Goal: Task Accomplishment & Management: Use online tool/utility

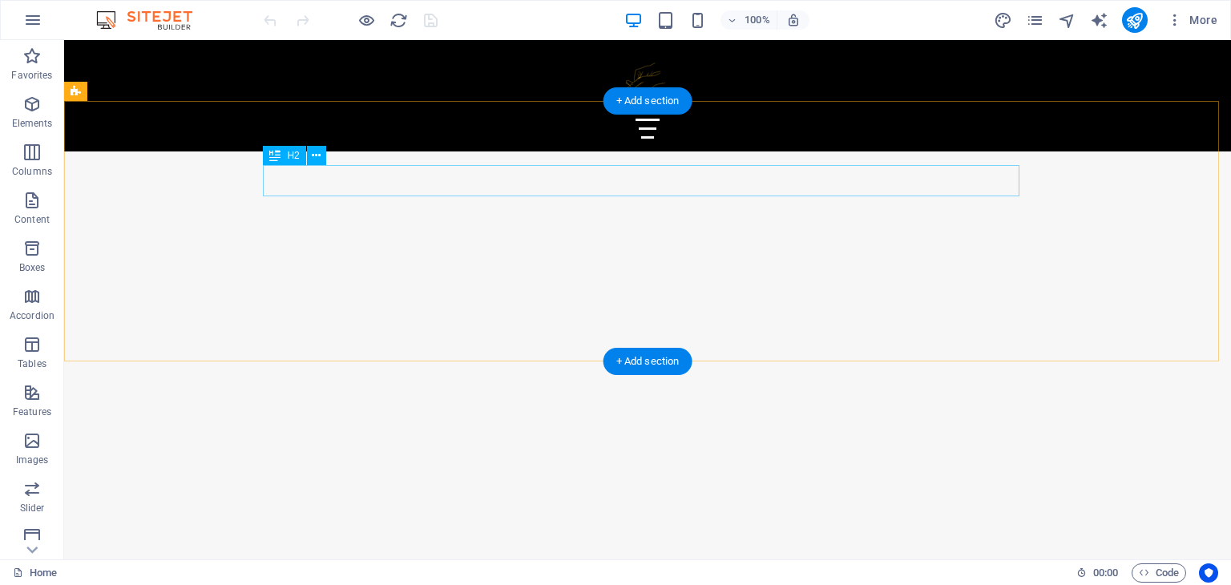
scroll to position [1212, 0]
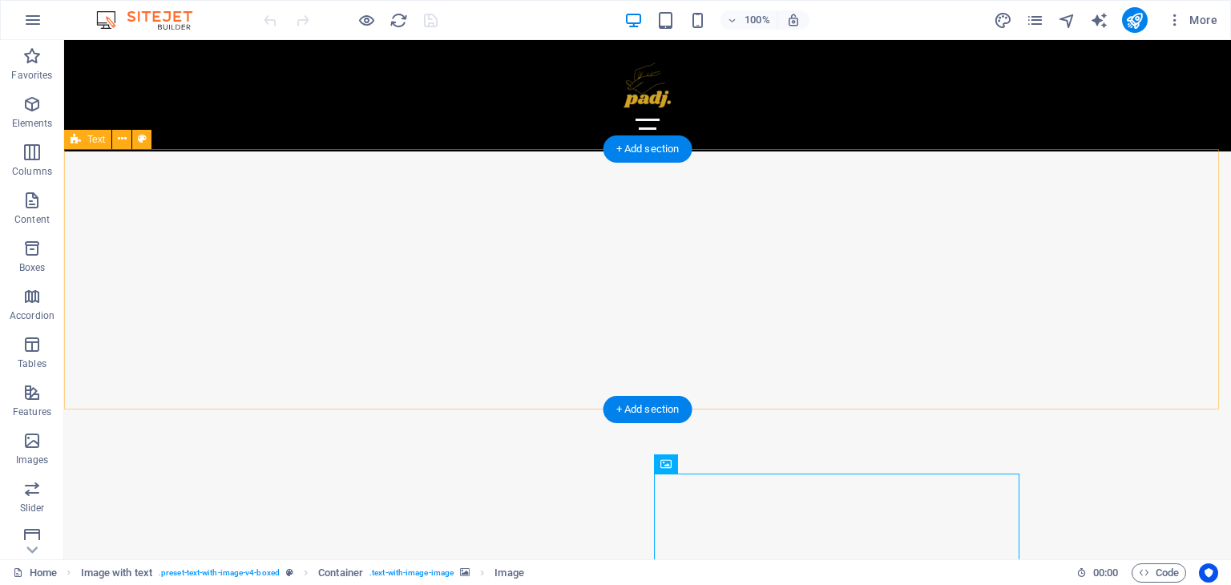
scroll to position [1228, 0]
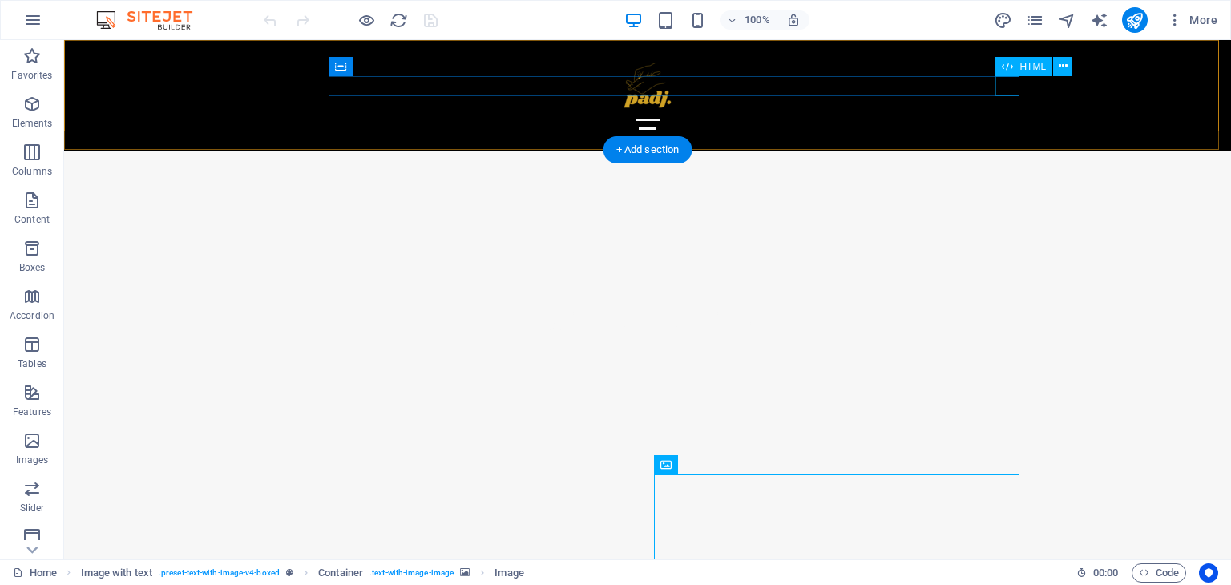
click at [1008, 119] on div at bounding box center [647, 129] width 757 height 20
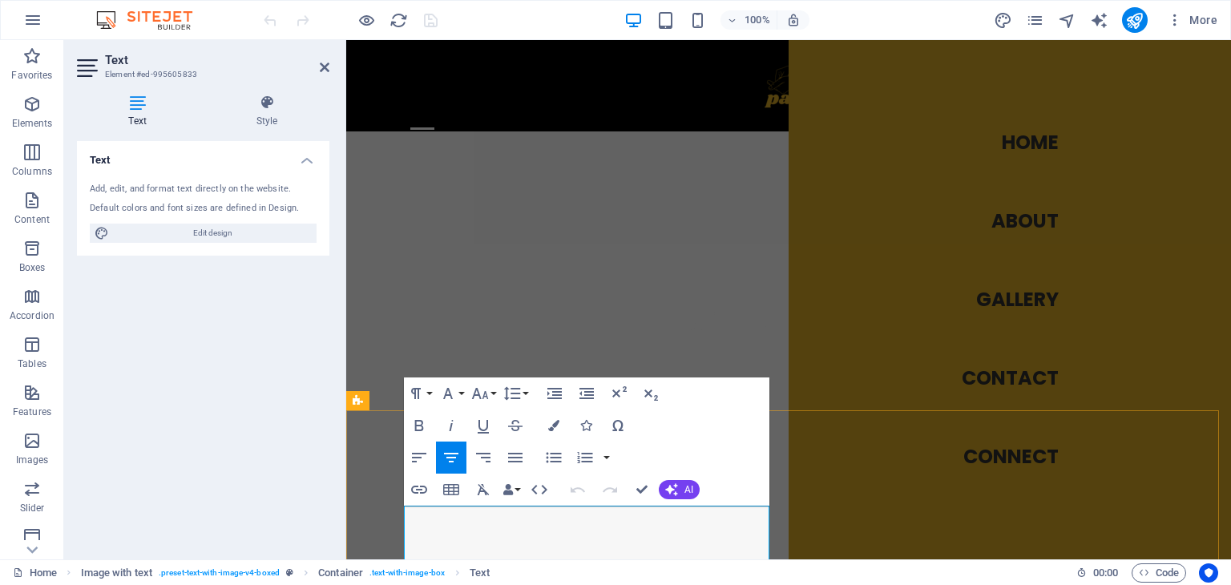
copy div "Padj is our greenhouse-grown cannabis, cultivated in a carefully controlled org…"
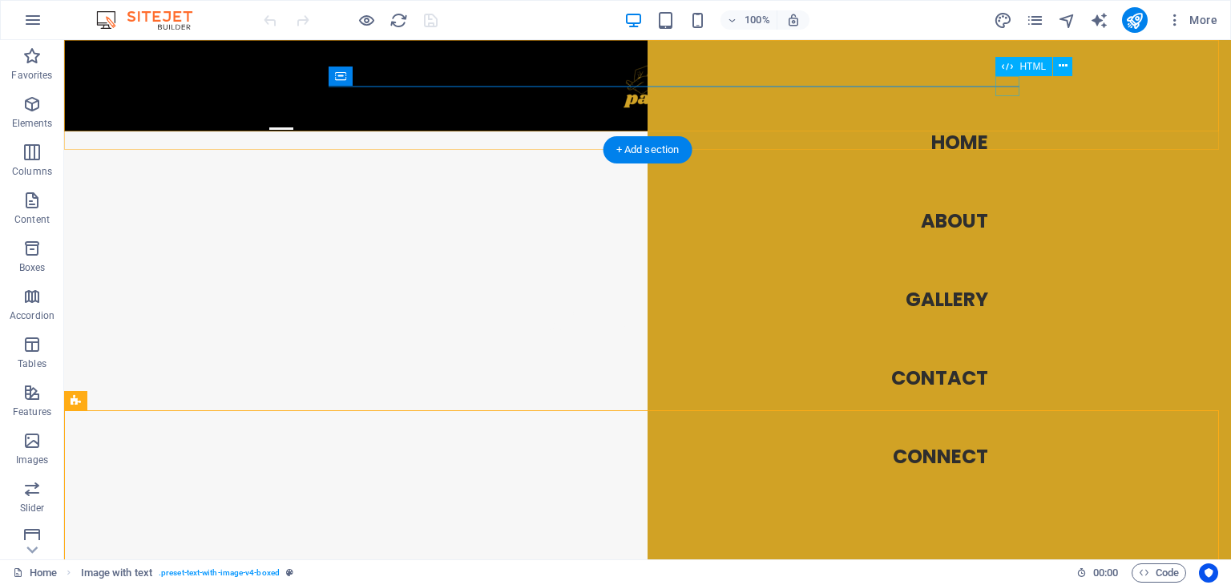
click at [293, 119] on div at bounding box center [281, 129] width 24 height 20
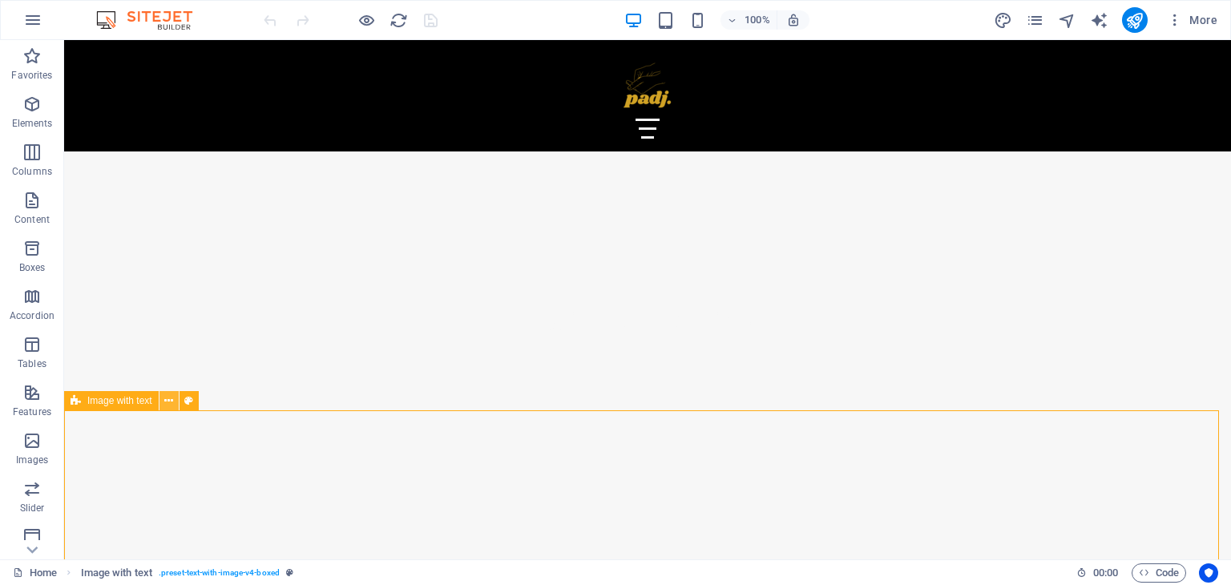
click at [171, 405] on icon at bounding box center [168, 401] width 9 height 17
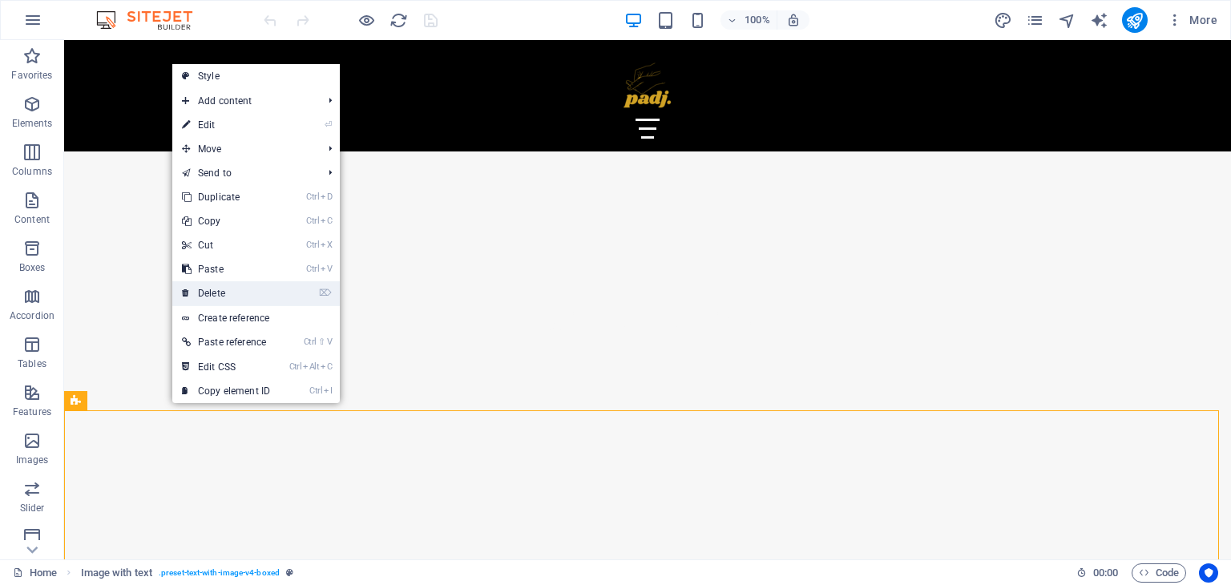
click at [222, 288] on link "⌦ Delete" at bounding box center [225, 293] width 107 height 24
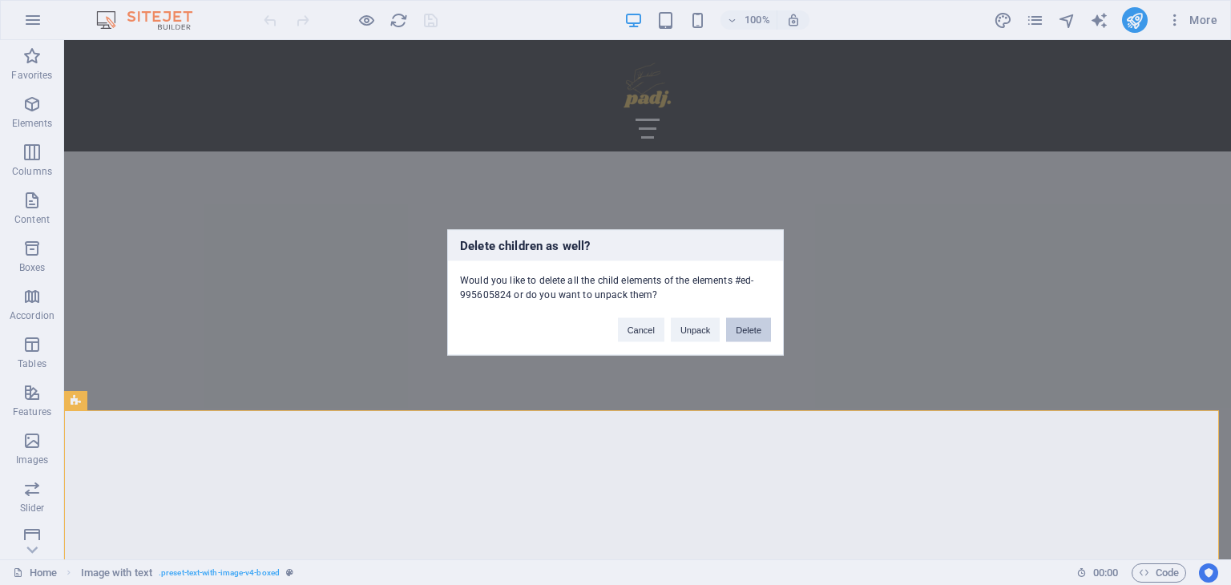
click at [737, 332] on button "Delete" at bounding box center [748, 330] width 45 height 24
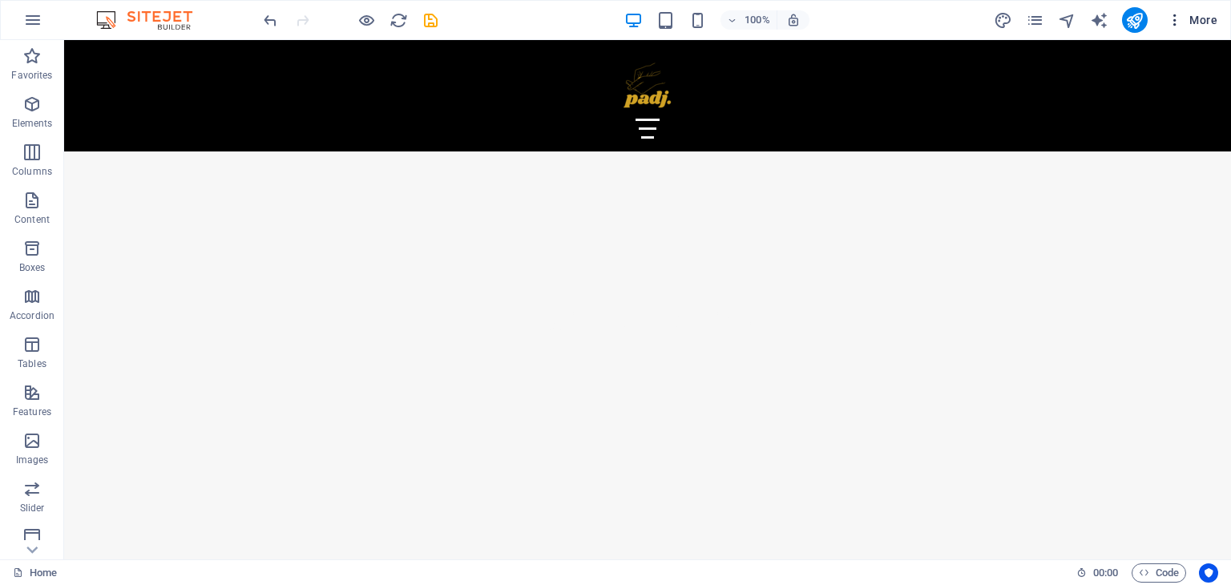
click at [1177, 20] on icon "button" at bounding box center [1175, 20] width 16 height 16
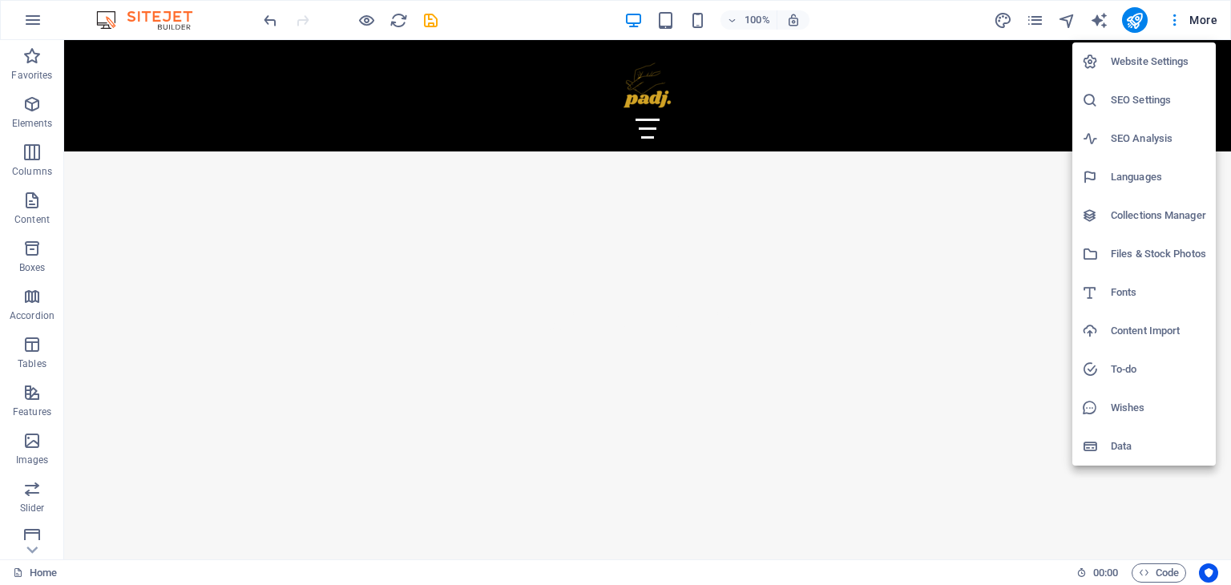
click at [1040, 18] on div at bounding box center [615, 292] width 1231 height 585
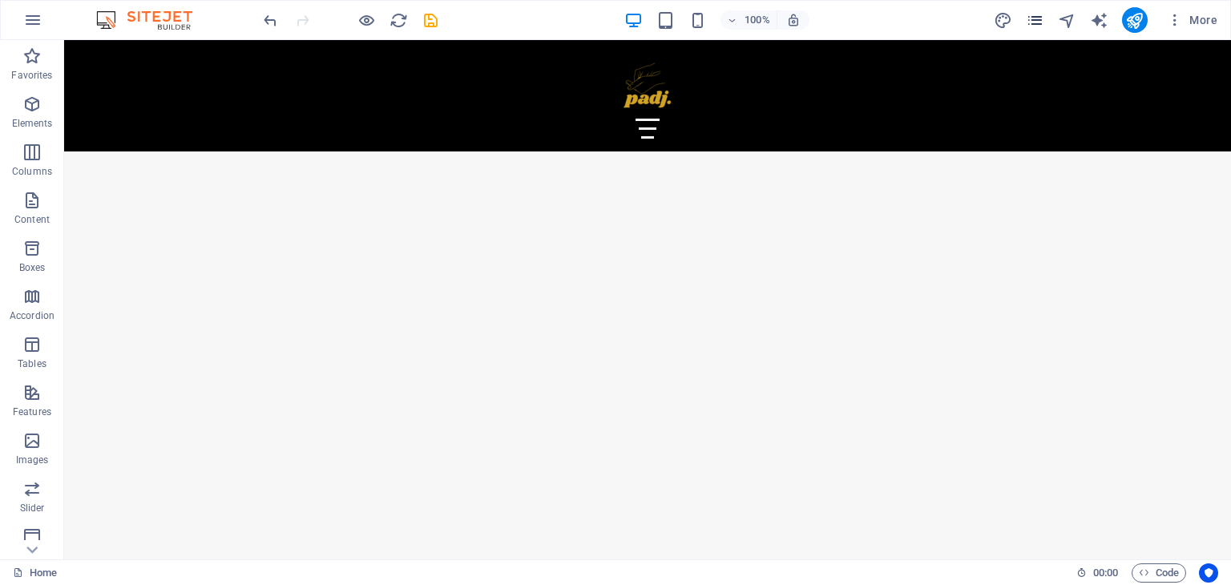
click at [1039, 22] on icon "pages" at bounding box center [1035, 20] width 18 height 18
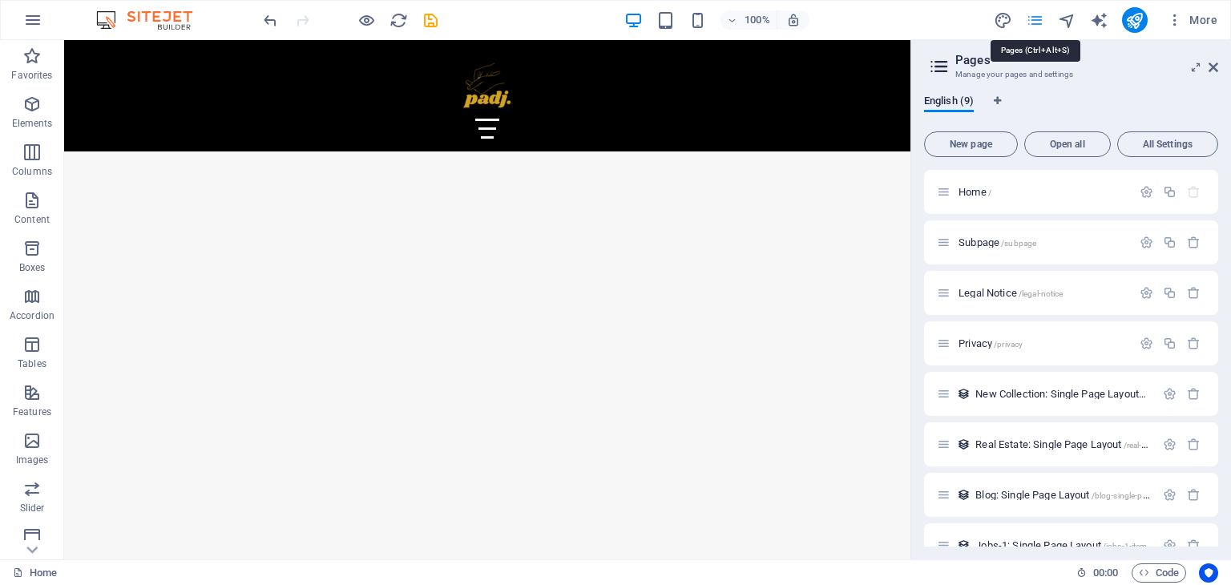
click at [1039, 22] on icon "pages" at bounding box center [1035, 20] width 18 height 18
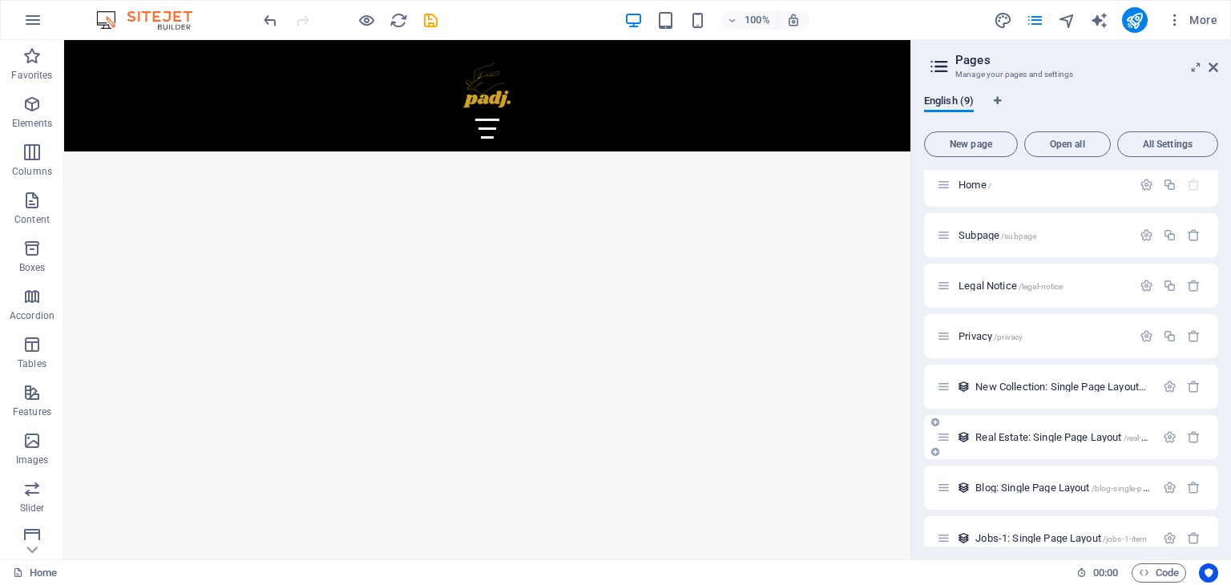
scroll to position [0, 0]
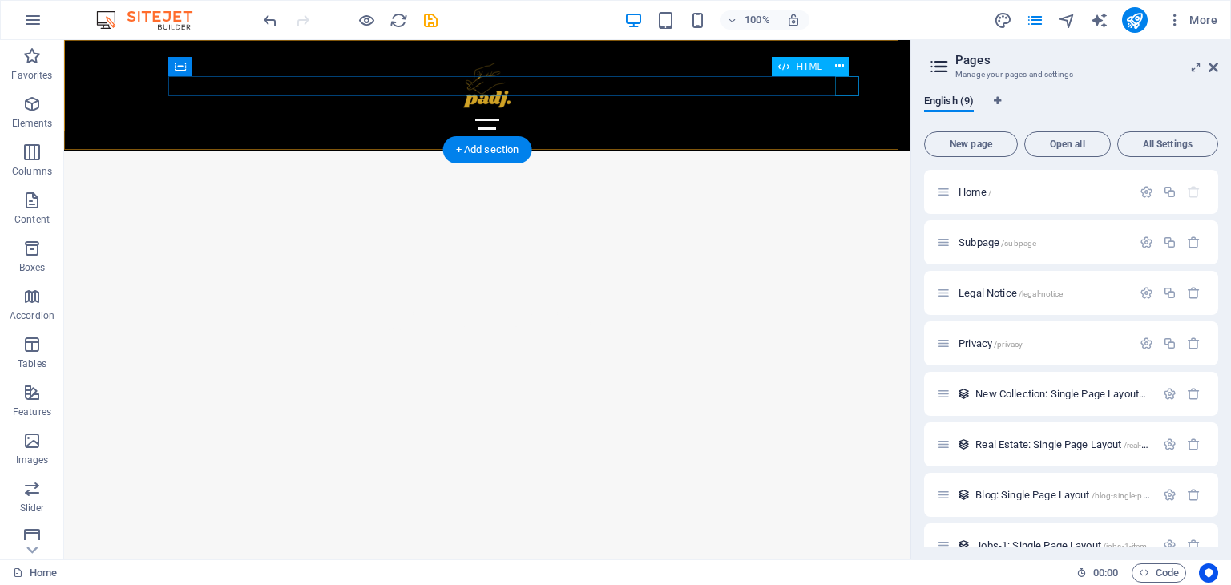
click at [851, 119] on div at bounding box center [487, 129] width 757 height 20
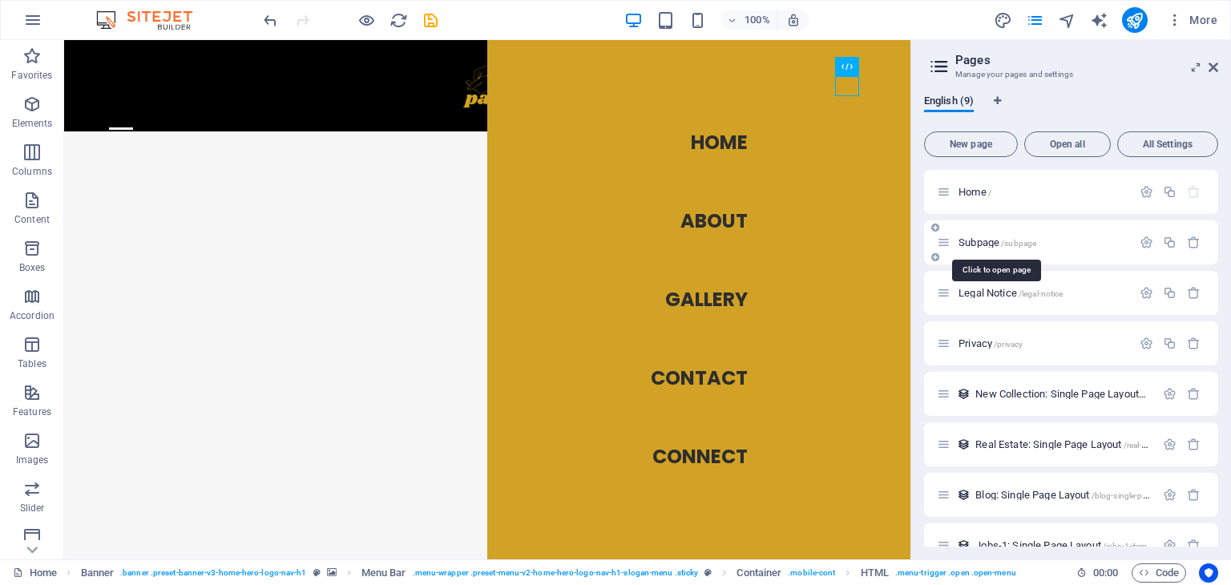
click at [972, 243] on span "Subpage /subpage" at bounding box center [998, 242] width 78 height 12
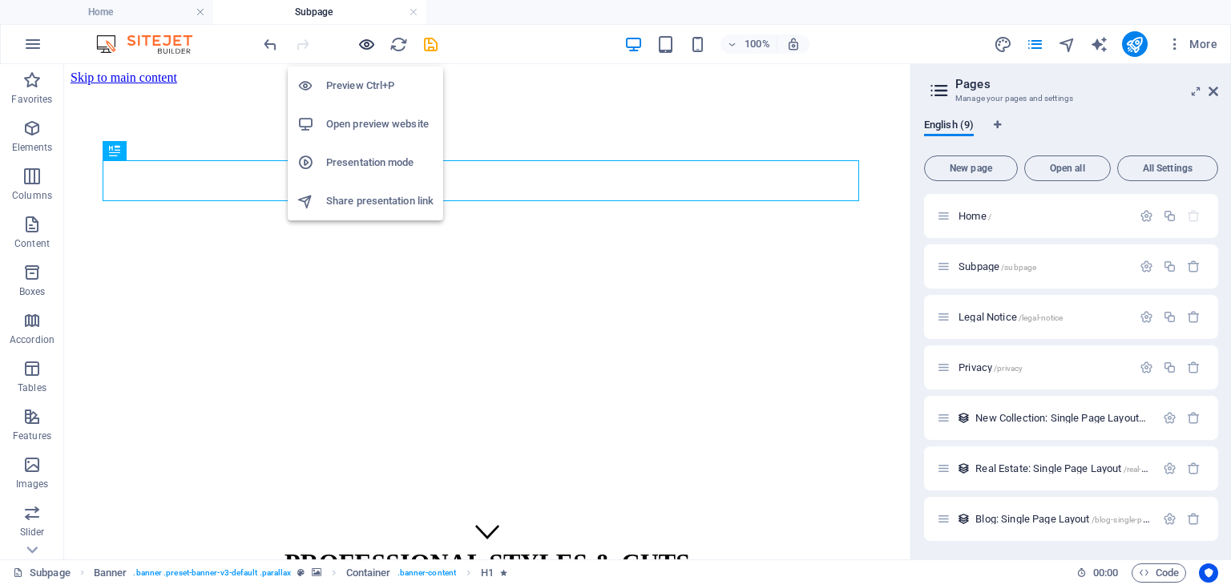
click at [365, 42] on icon "button" at bounding box center [367, 44] width 18 height 18
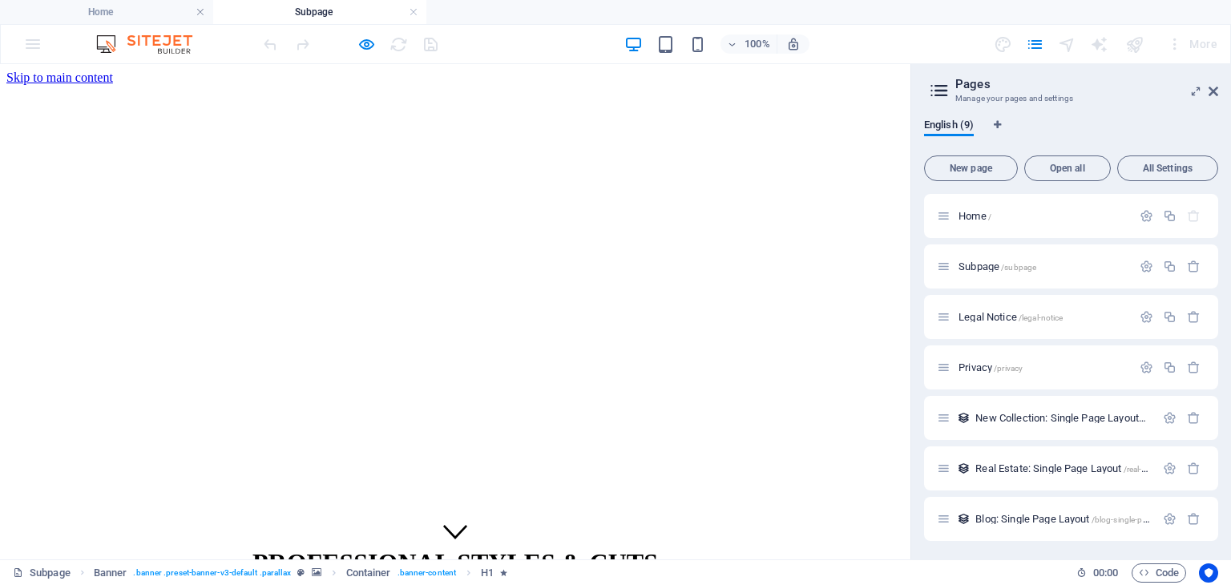
click at [322, 531] on div "PROFESSIONAL STYLES & CUTS [PHONE_NUMBER] | [GEOGRAPHIC_DATA]" at bounding box center [455, 593] width 898 height 124
click at [446, 525] on icon at bounding box center [455, 532] width 24 height 14
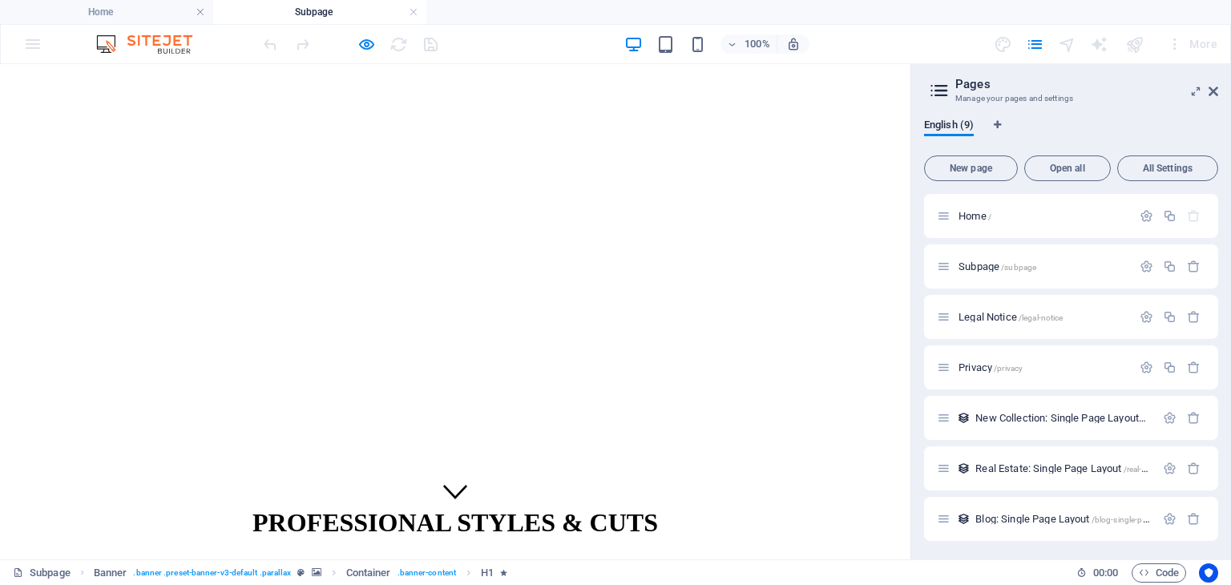
scroll to position [107, 0]
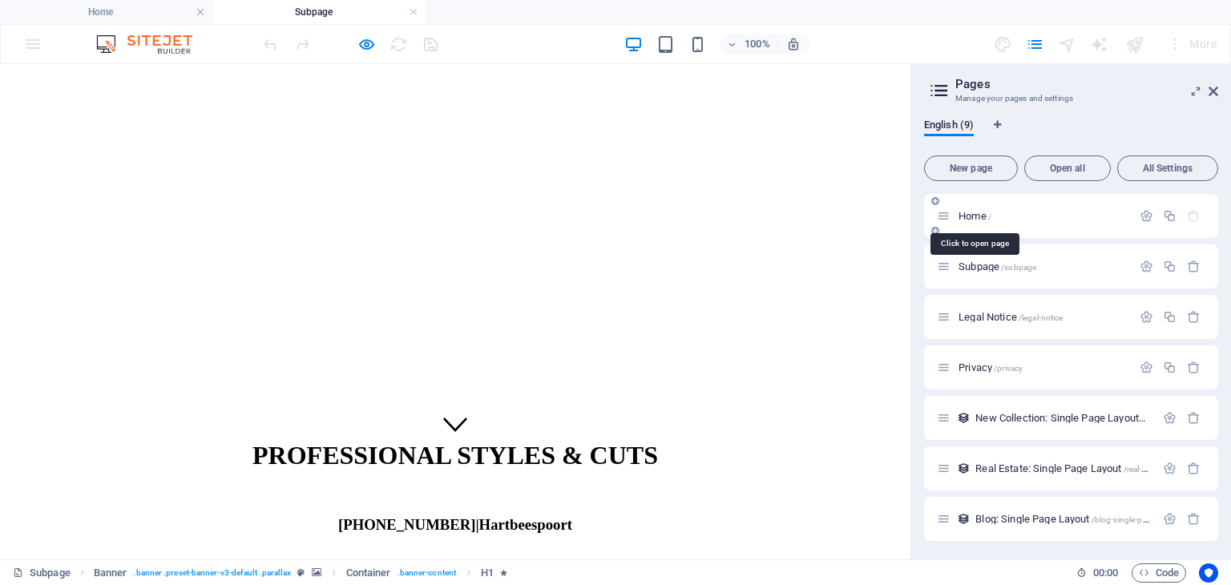
click at [962, 219] on span "Home /" at bounding box center [975, 216] width 33 height 12
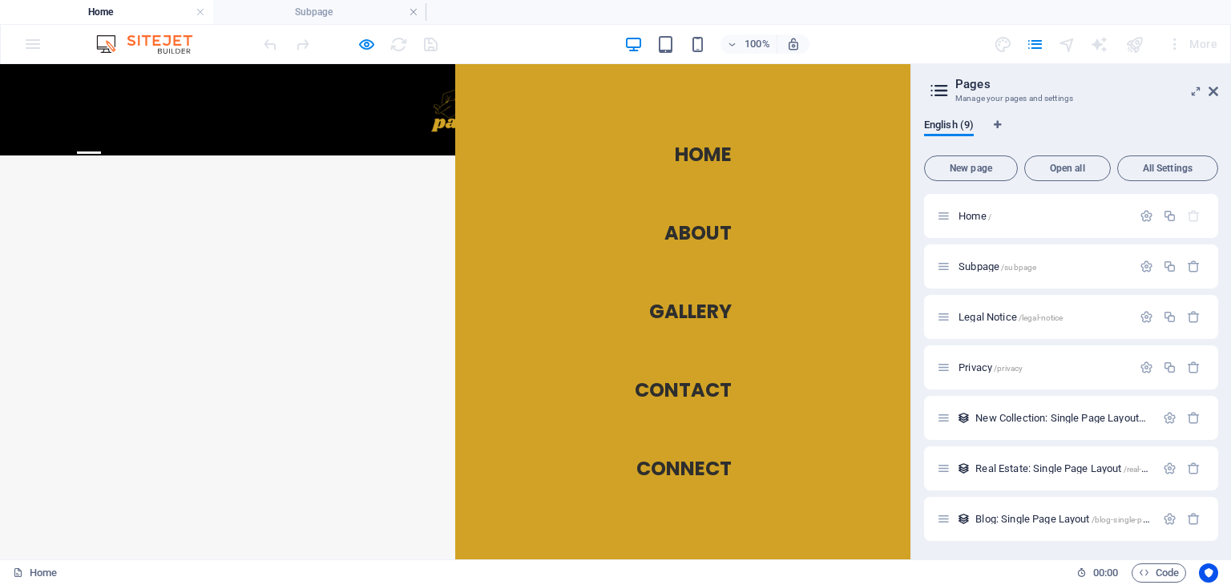
click at [680, 148] on link "Home" at bounding box center [703, 154] width 57 height 45
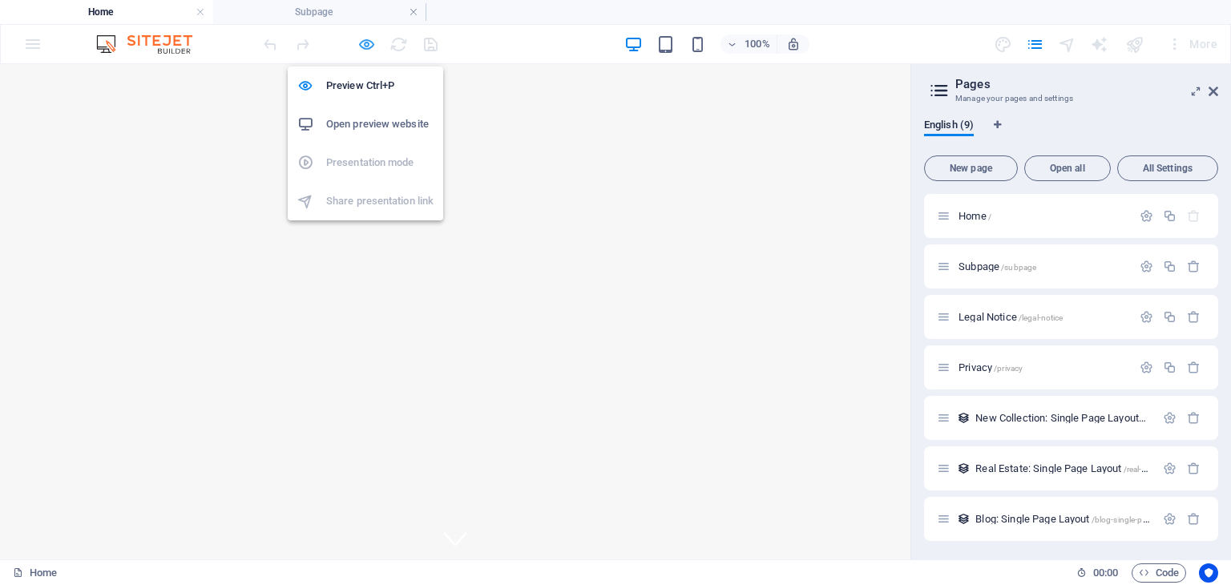
click at [374, 39] on icon "button" at bounding box center [367, 44] width 18 height 18
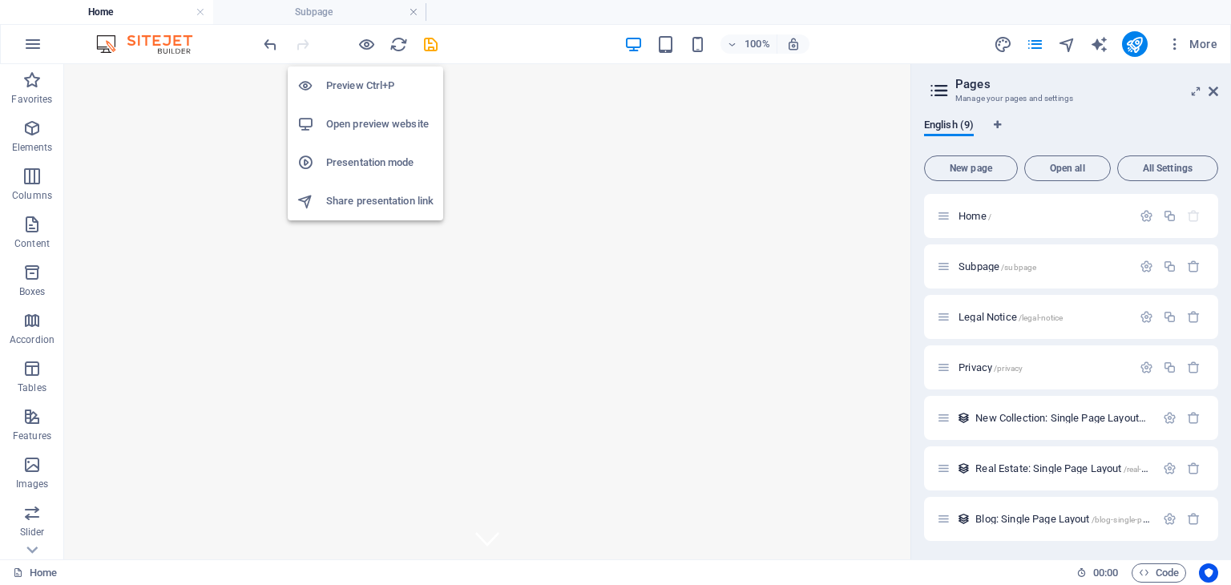
click at [367, 87] on h6 "Preview Ctrl+P" at bounding box center [379, 85] width 107 height 19
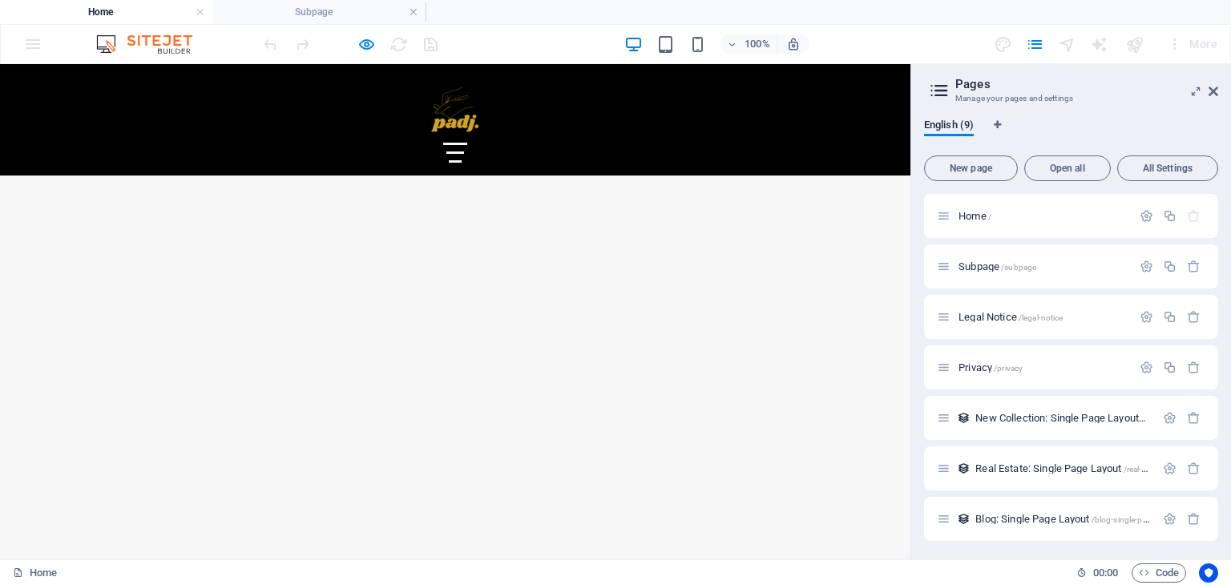
scroll to position [925, 0]
click at [467, 143] on div at bounding box center [455, 153] width 24 height 20
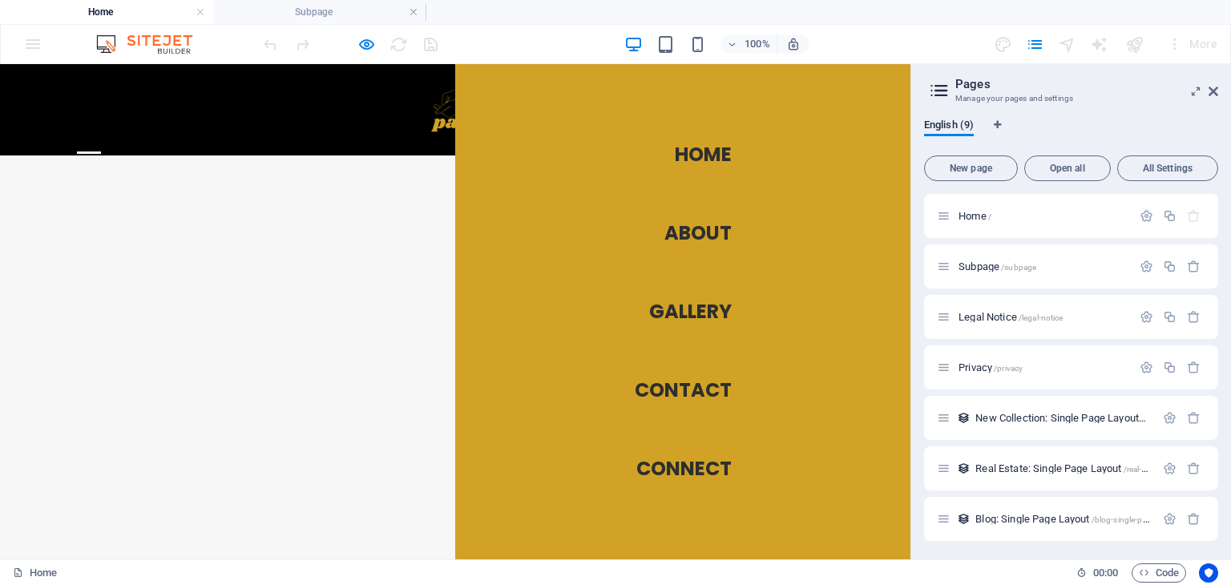
click at [697, 233] on link "About" at bounding box center [698, 233] width 67 height 45
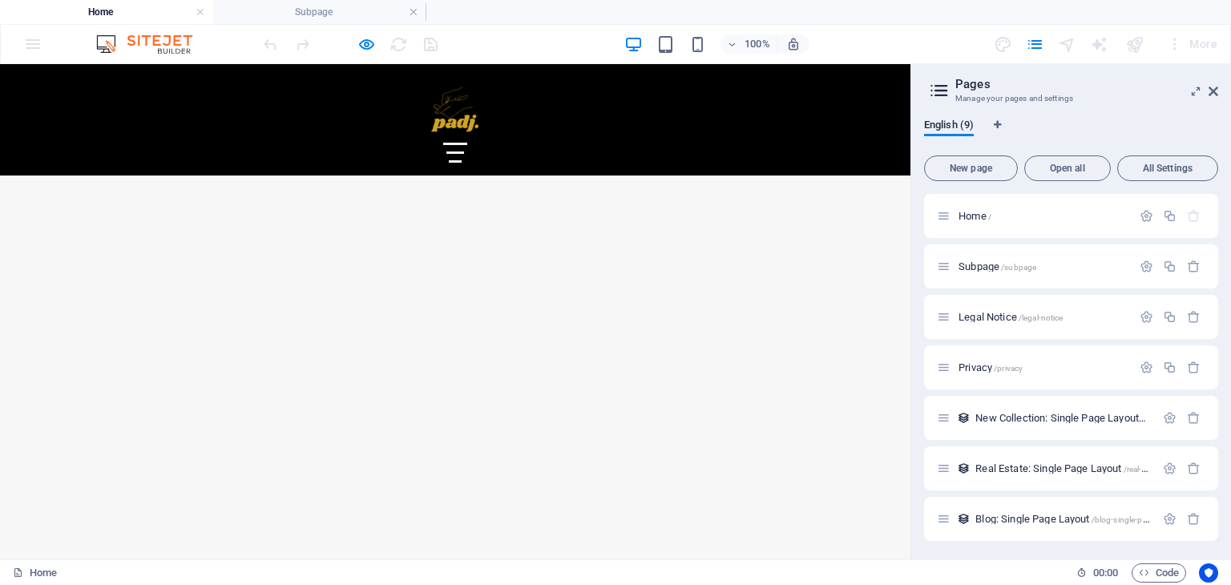
scroll to position [1247, 0]
click at [467, 143] on div at bounding box center [455, 153] width 24 height 20
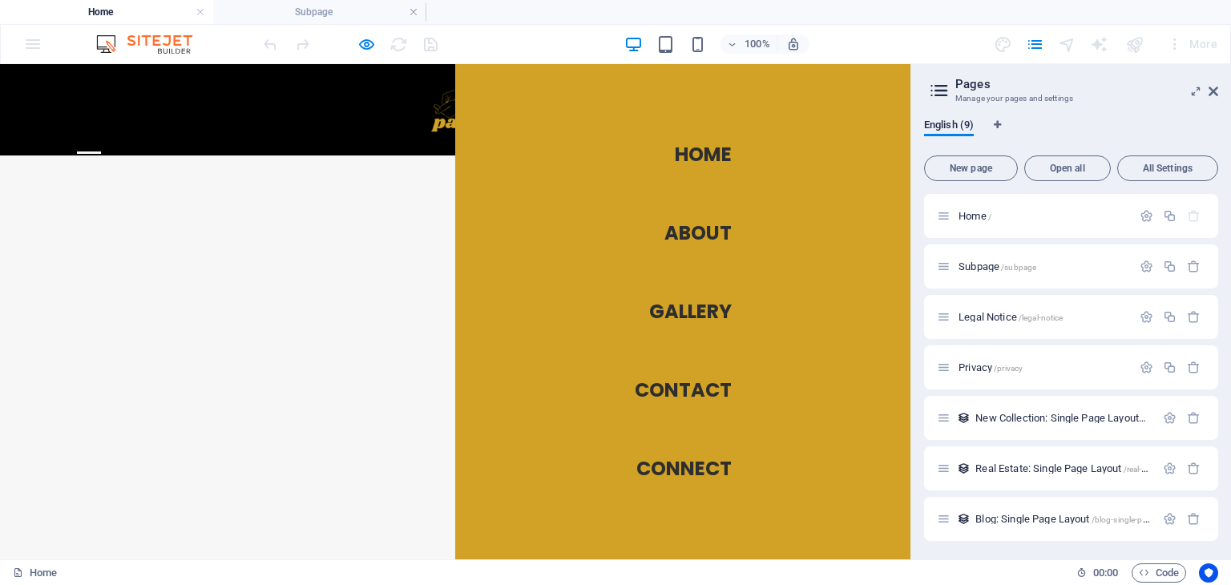
click at [712, 305] on link "Gallery" at bounding box center [690, 311] width 83 height 45
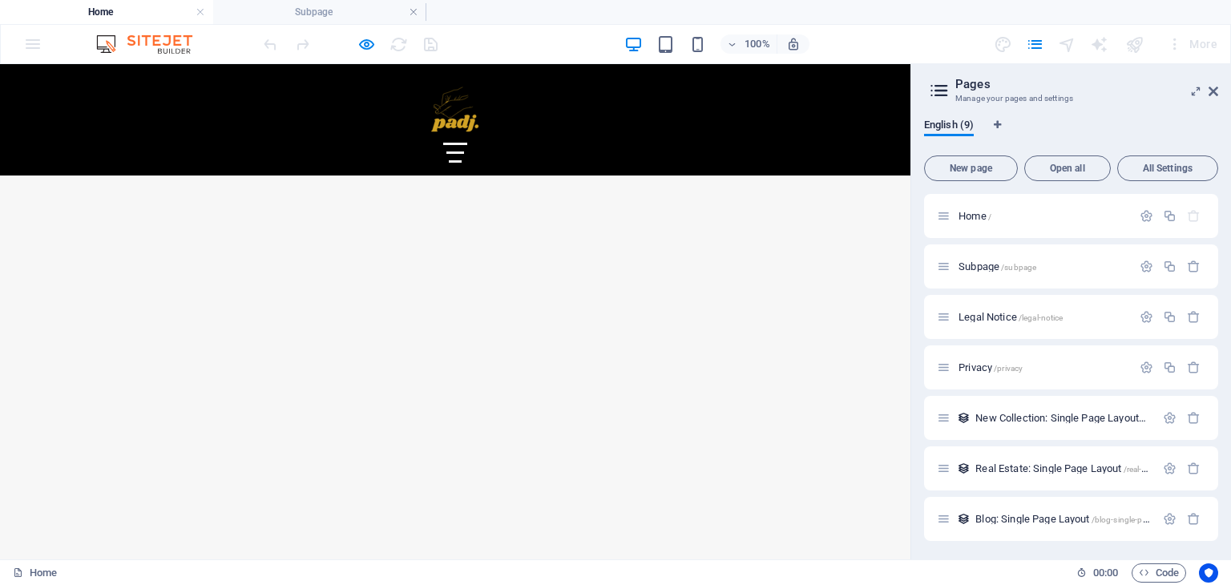
scroll to position [1501, 0]
click at [465, 151] on div at bounding box center [455, 152] width 18 height 2
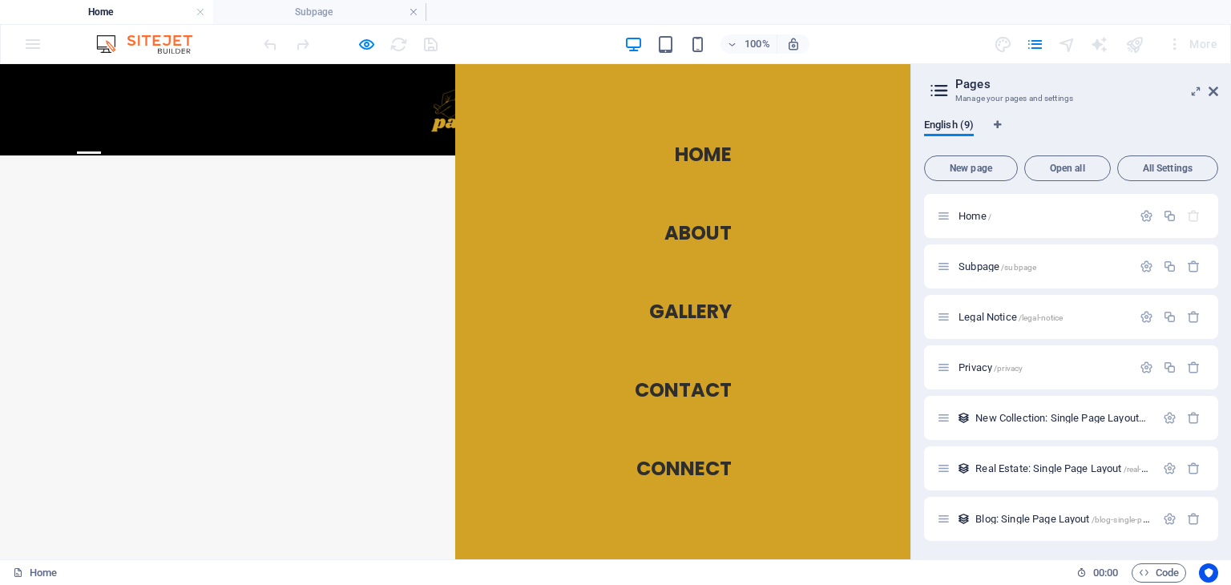
click at [685, 394] on link "Contact" at bounding box center [683, 390] width 97 height 45
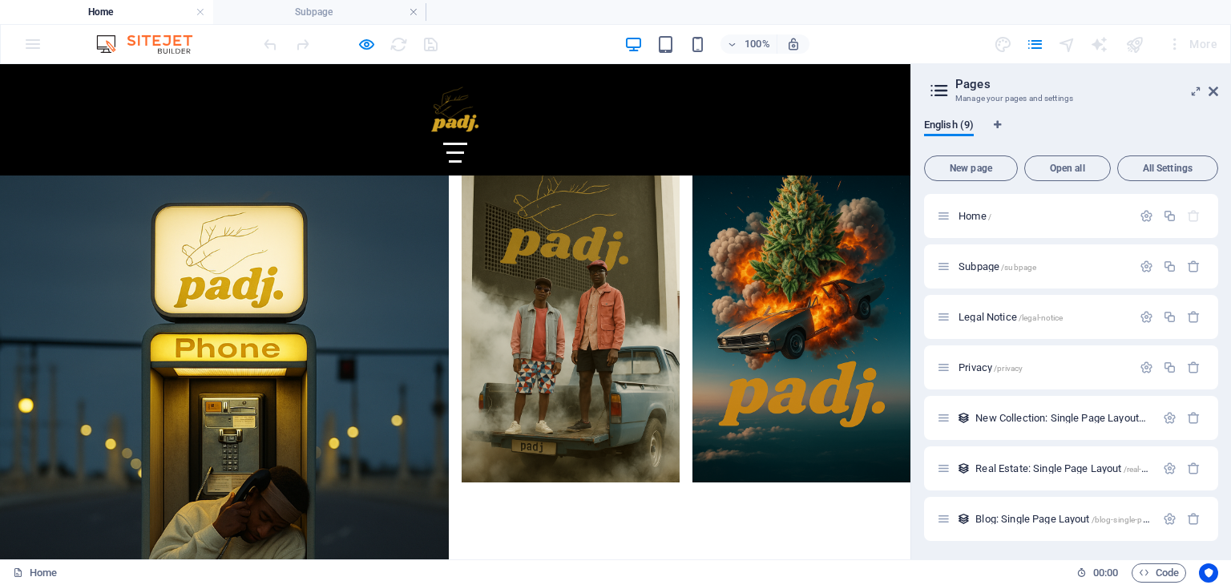
scroll to position [2849, 0]
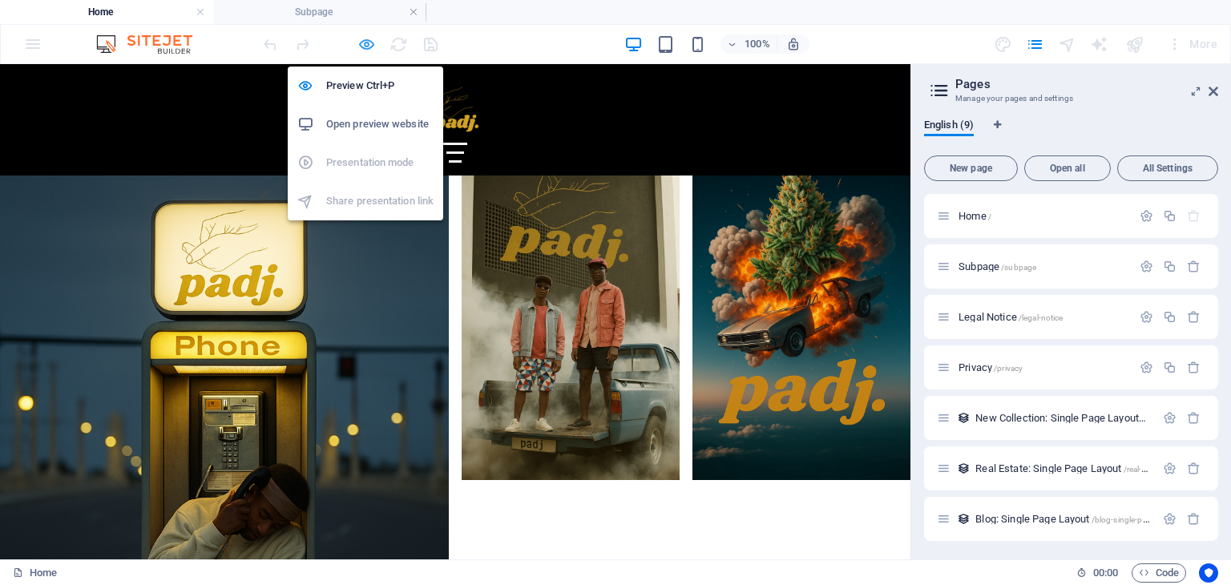
click at [366, 38] on icon "button" at bounding box center [367, 44] width 18 height 18
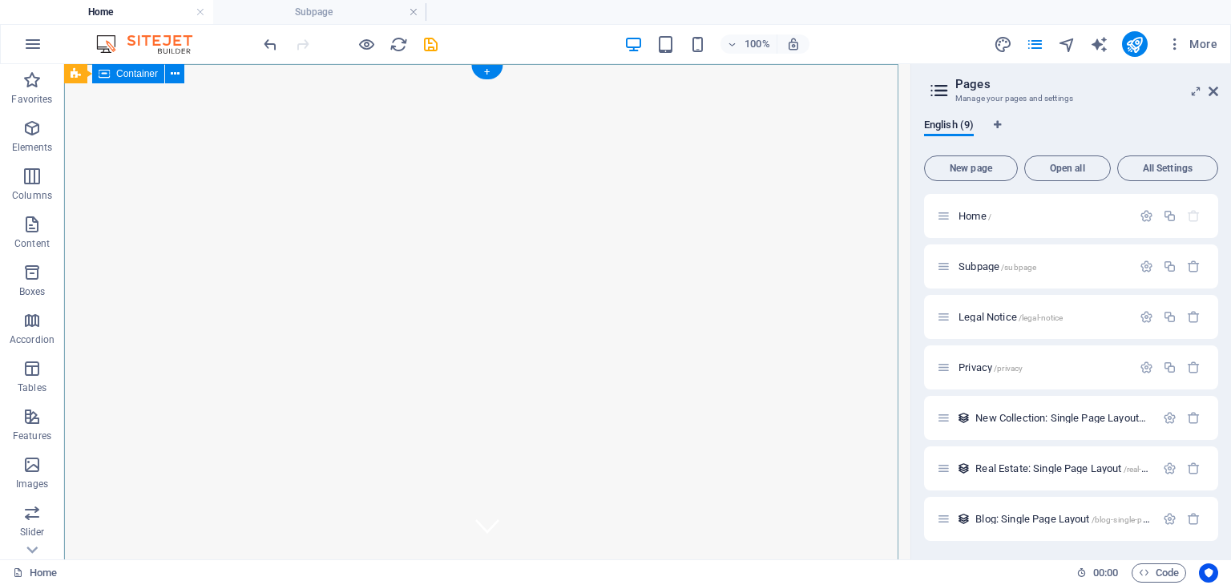
scroll to position [0, 0]
click at [952, 125] on span "English (9)" at bounding box center [949, 126] width 50 height 22
click at [1177, 50] on icon "button" at bounding box center [1175, 44] width 16 height 16
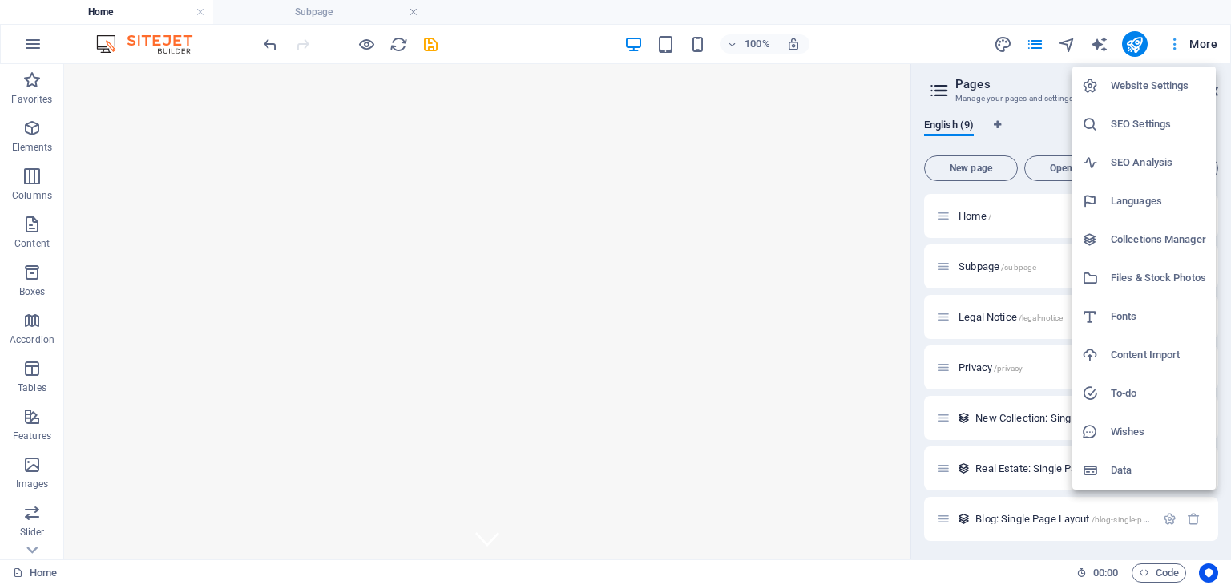
click at [1177, 50] on div at bounding box center [615, 292] width 1231 height 585
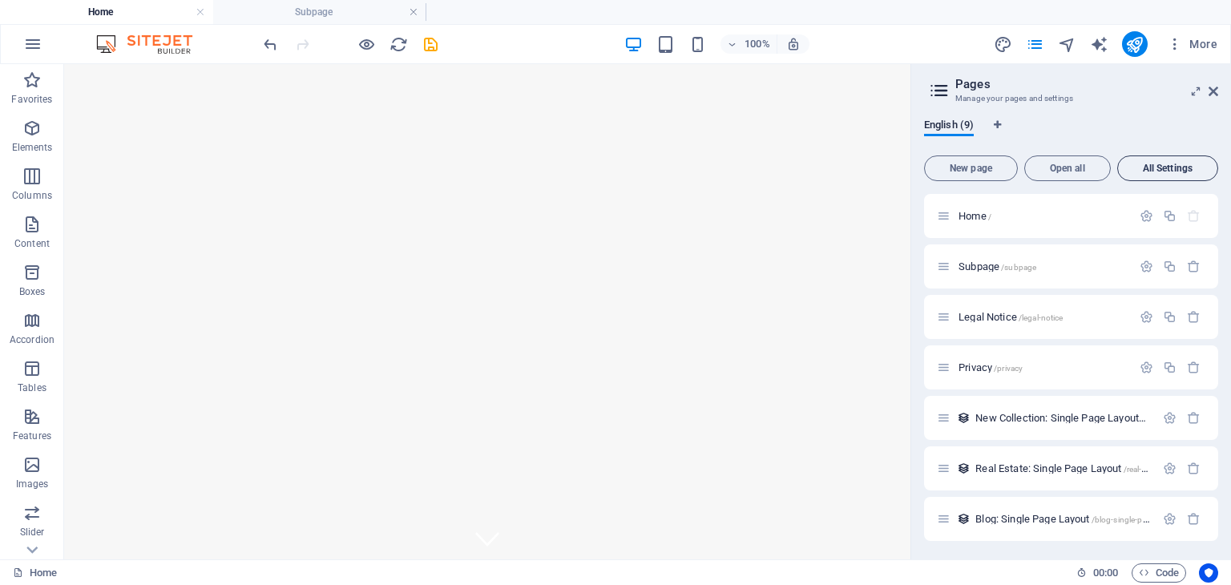
click at [1134, 173] on button "All Settings" at bounding box center [1167, 169] width 101 height 26
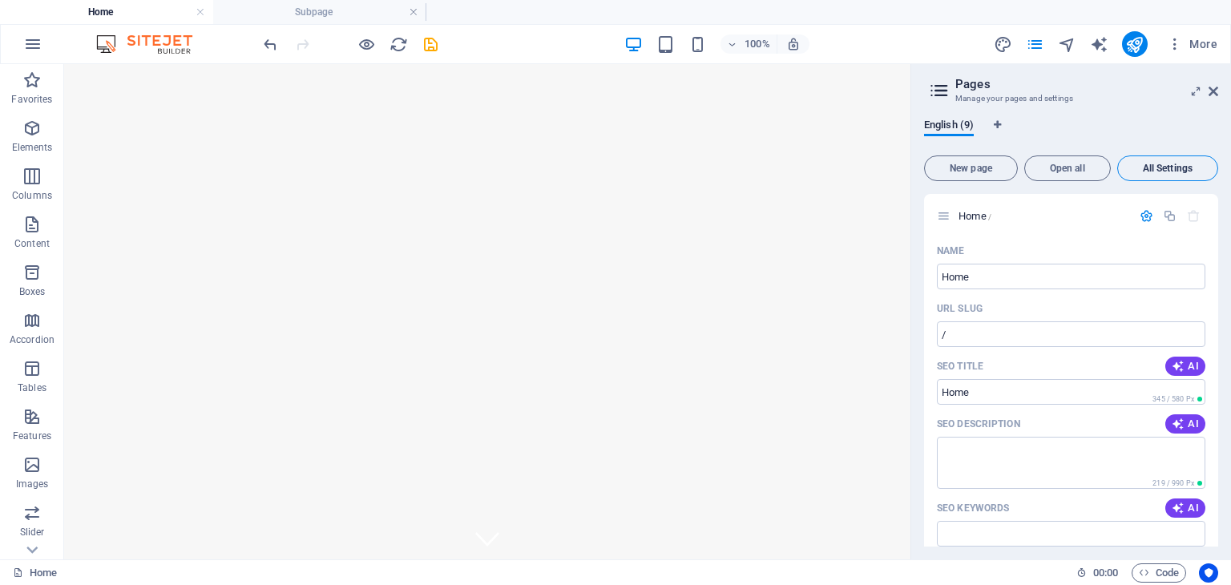
scroll to position [3125, 0]
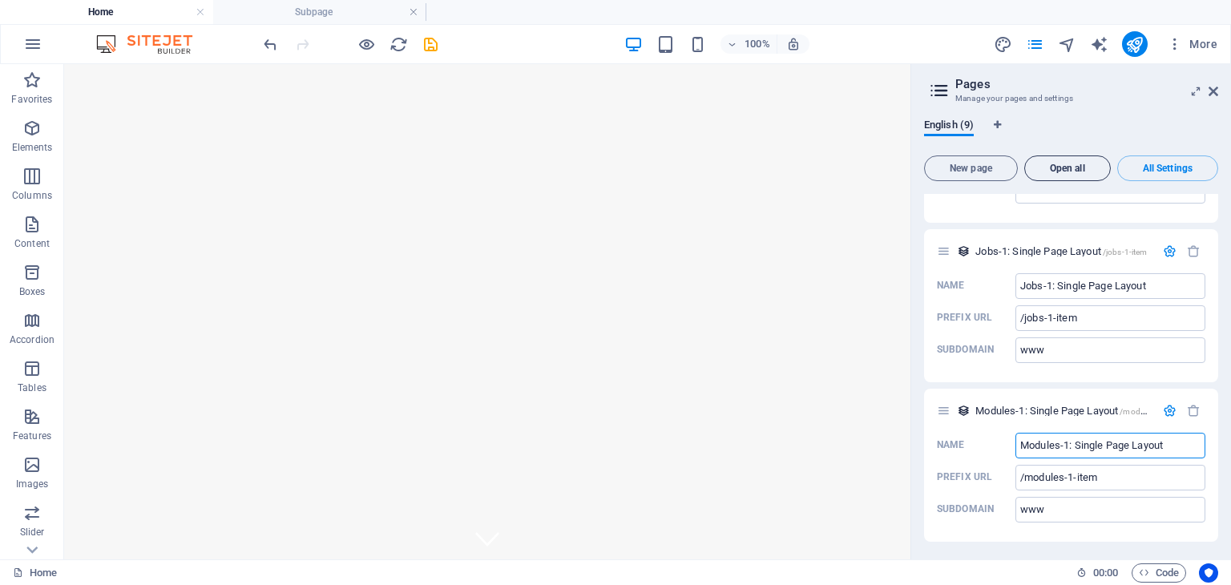
click at [1092, 171] on span "Open all" at bounding box center [1068, 169] width 72 height 10
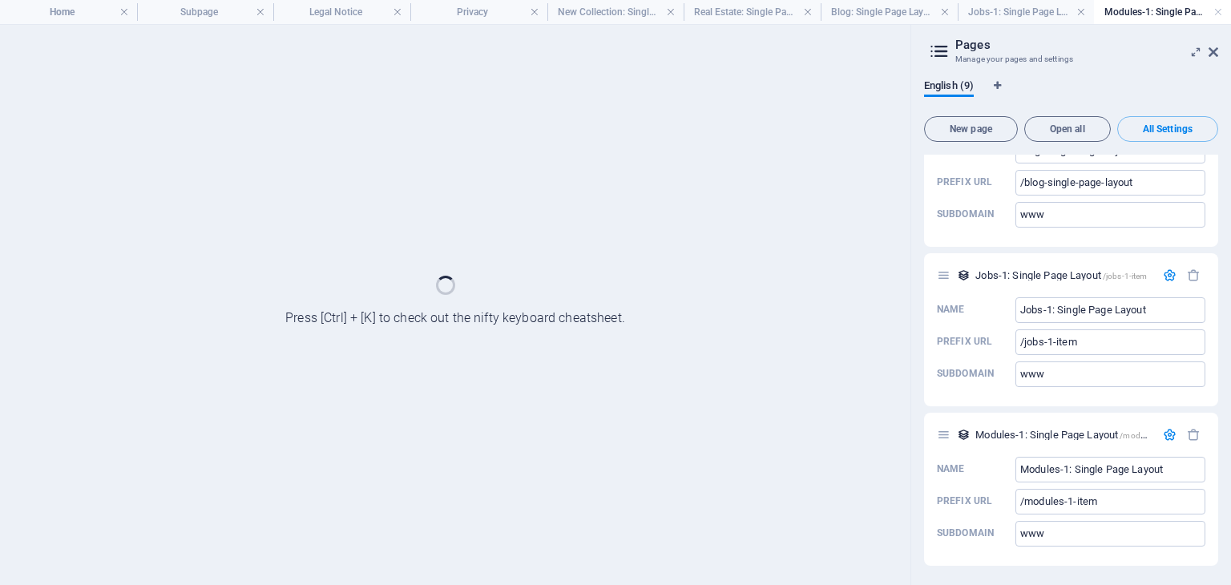
scroll to position [3060, 0]
click at [988, 132] on span "New page" at bounding box center [970, 129] width 79 height 10
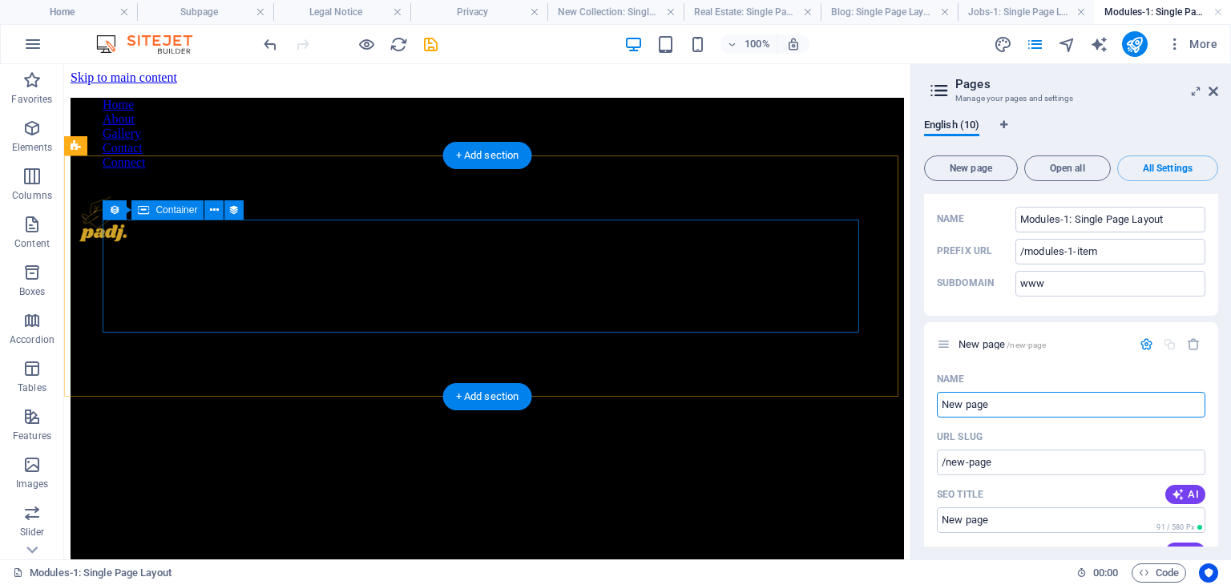
scroll to position [0, 0]
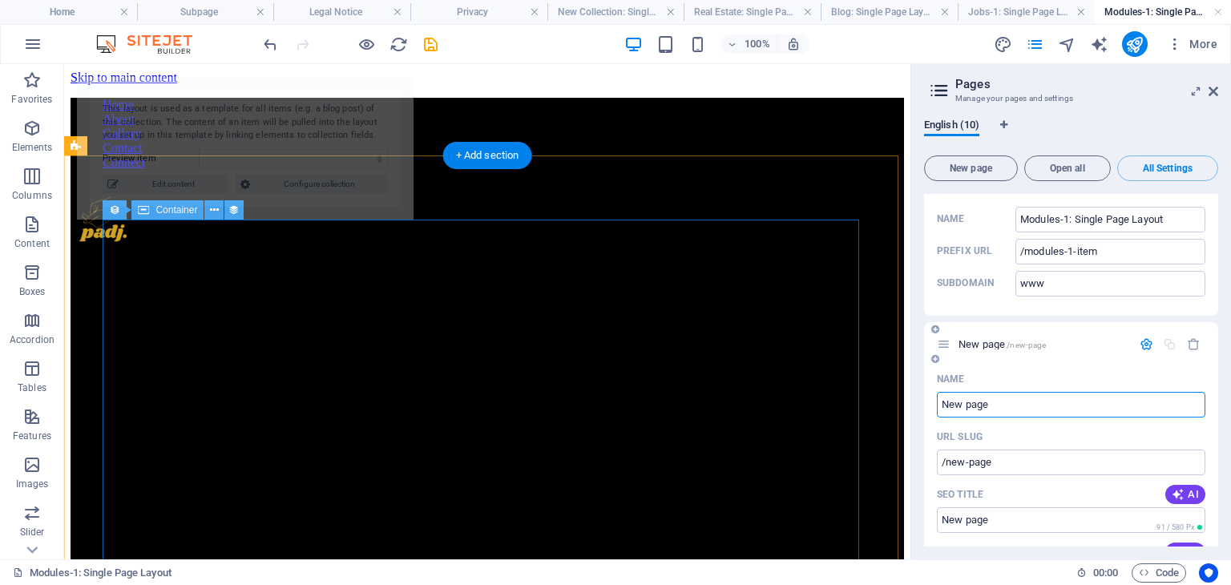
select select "68daab4e1dba37f61c0ffba1"
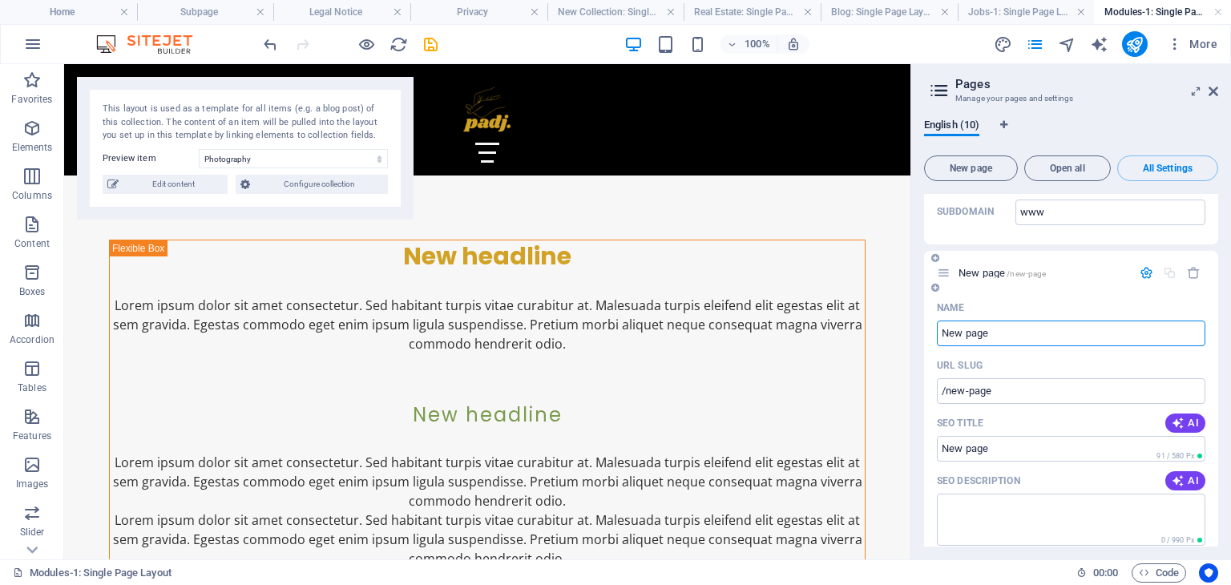
scroll to position [3417, 0]
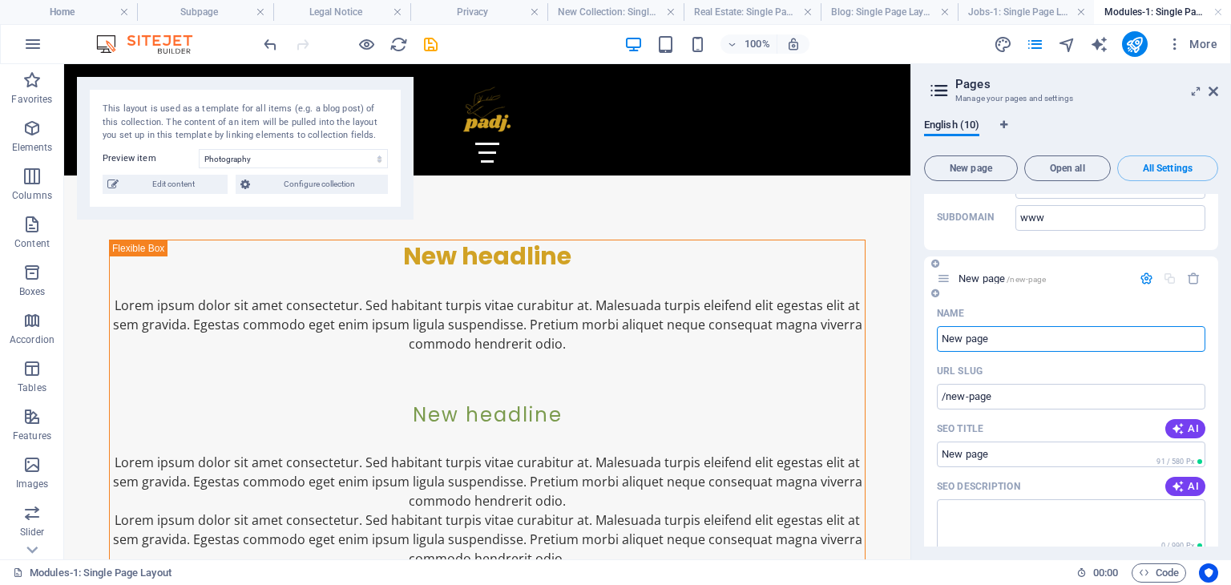
click at [1002, 334] on input "New page" at bounding box center [1071, 339] width 269 height 26
drag, startPoint x: 1066, startPoint y: 398, endPoint x: 887, endPoint y: 325, distance: 193.1
click at [976, 346] on input "G" at bounding box center [1071, 339] width 269 height 26
type input "G"
type input "/g"
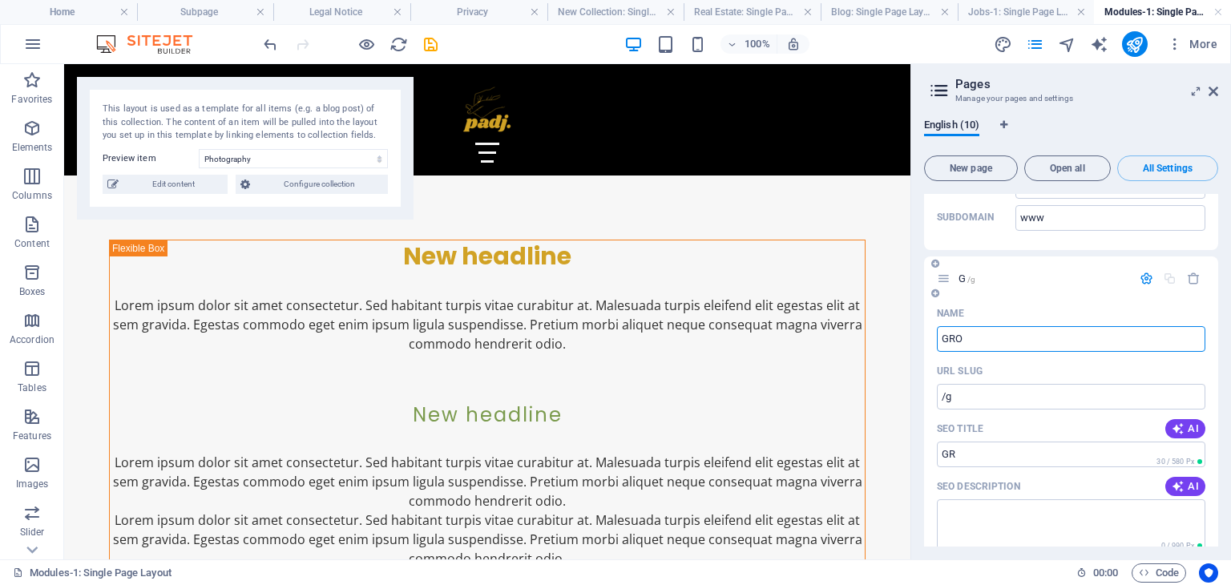
type input "GROW"
type input "/gr"
type input "GROW"
type input "/grow"
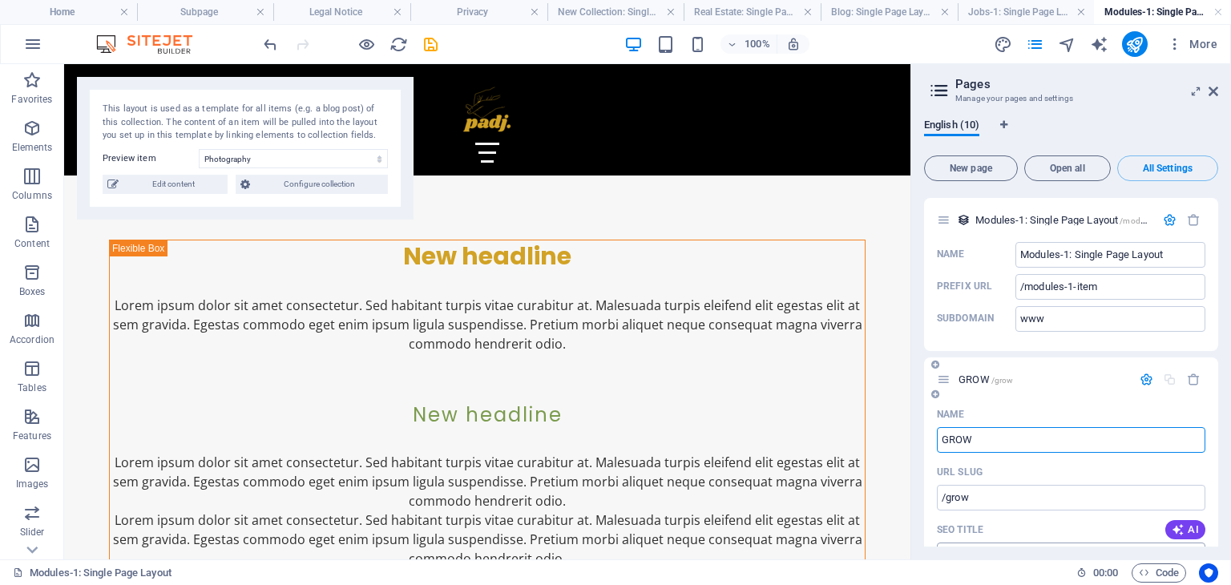
scroll to position [3256, 0]
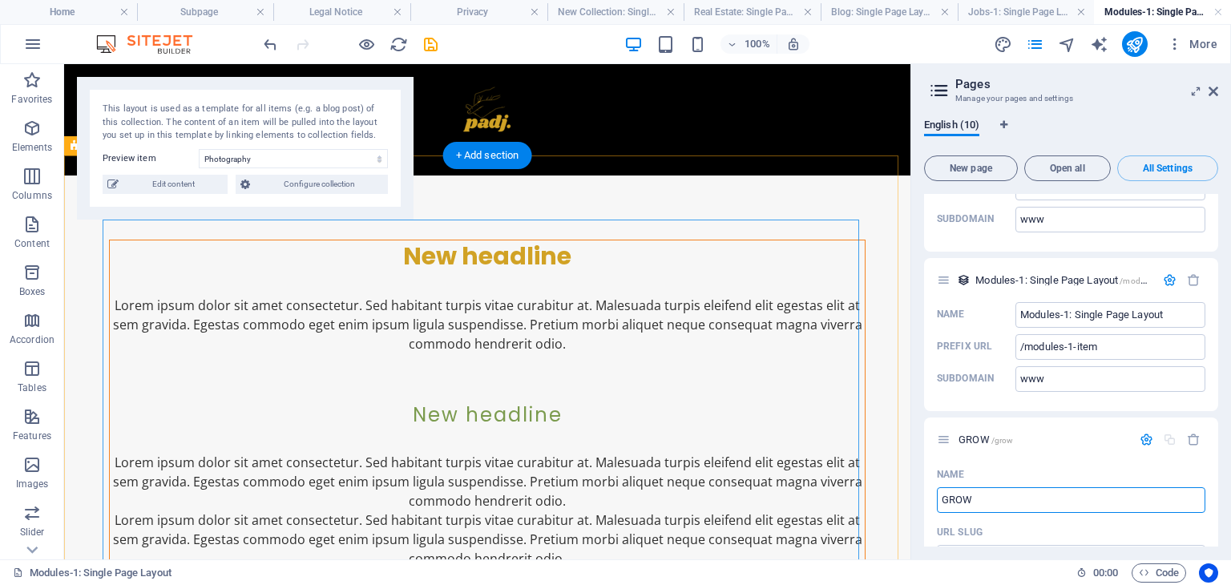
type input "GROW"
click at [552, 338] on div "Lorem ipsum dolor sit amet consectetur. Sed habitant turpis vitae curabitur at.…" at bounding box center [487, 325] width 755 height 58
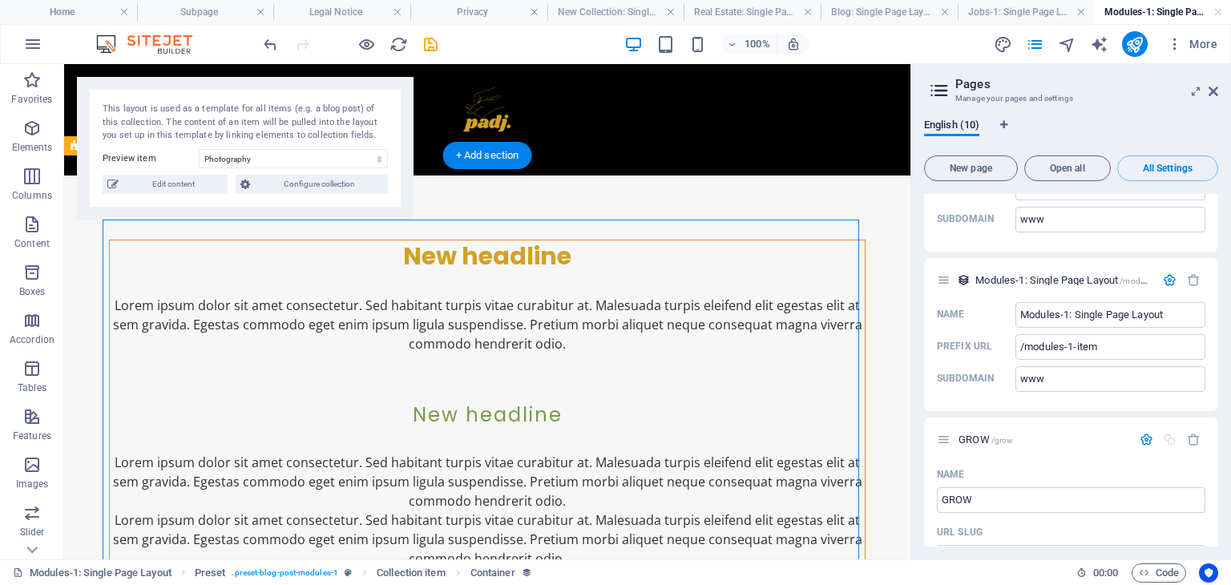
click at [398, 313] on div "Lorem ipsum dolor sit amet consectetur. Sed habitant turpis vitae curabitur at.…" at bounding box center [487, 325] width 755 height 58
click at [478, 329] on div "Lorem ipsum dolor sit amet consectetur. Sed habitant turpis vitae curabitur at.…" at bounding box center [487, 325] width 755 height 58
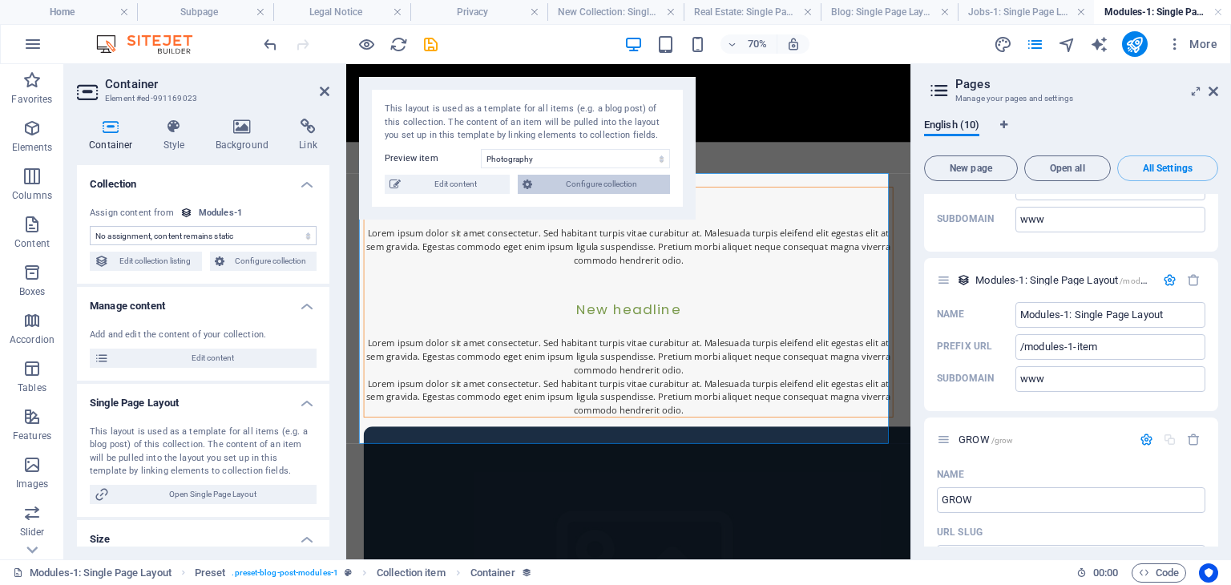
select select "detailed-description"
click at [479, 189] on span "Edit content" at bounding box center [455, 184] width 99 height 19
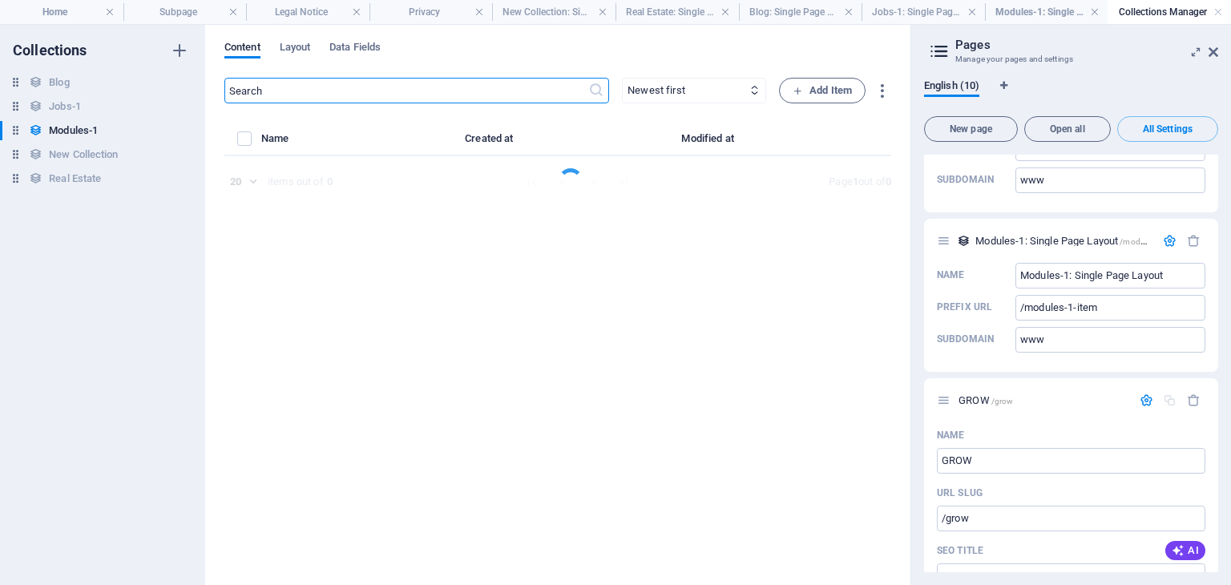
select select "Creativity"
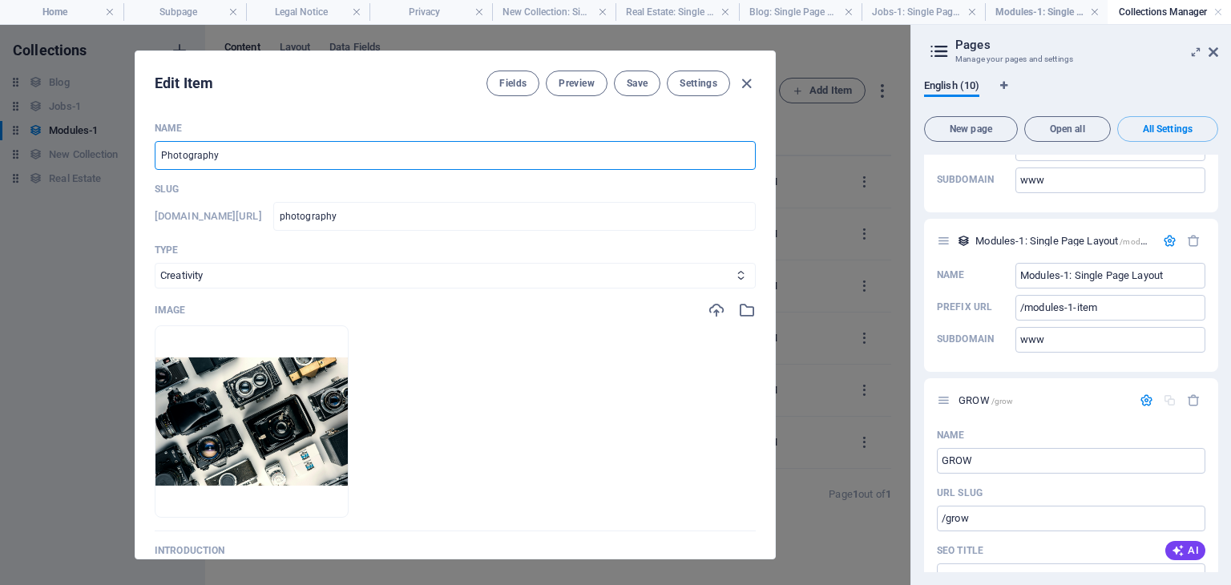
click at [317, 148] on input "Photography" at bounding box center [455, 155] width 601 height 29
drag, startPoint x: 317, startPoint y: 148, endPoint x: 127, endPoint y: 138, distance: 190.3
click at [127, 138] on div "Edit Item Fields Preview Save Settings Name Photography ​ Slug [DOMAIN_NAME][UR…" at bounding box center [455, 305] width 911 height 560
type input "G"
type input "g"
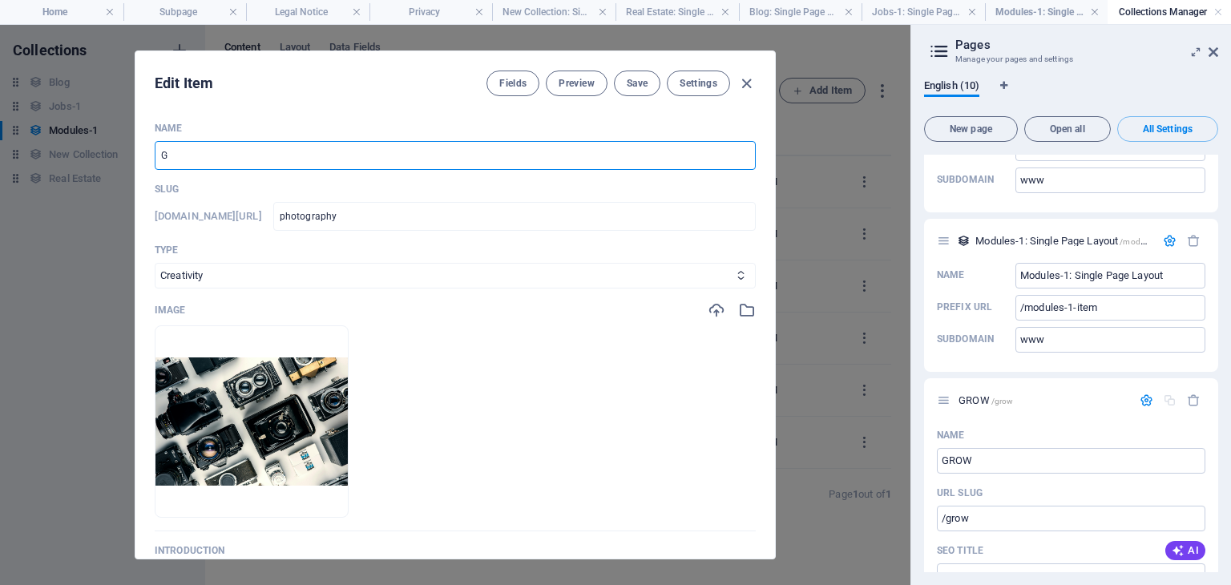
type input "g"
type input "Gr"
type input "gr"
type input "Gro"
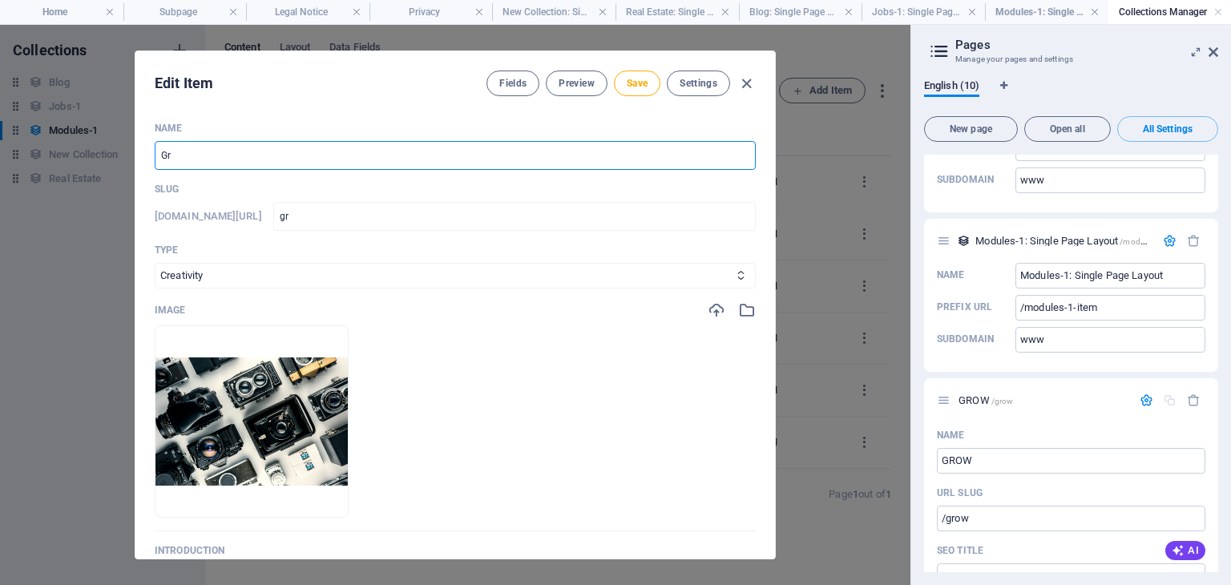
type input "gro"
type input "Grow"
type input "grow"
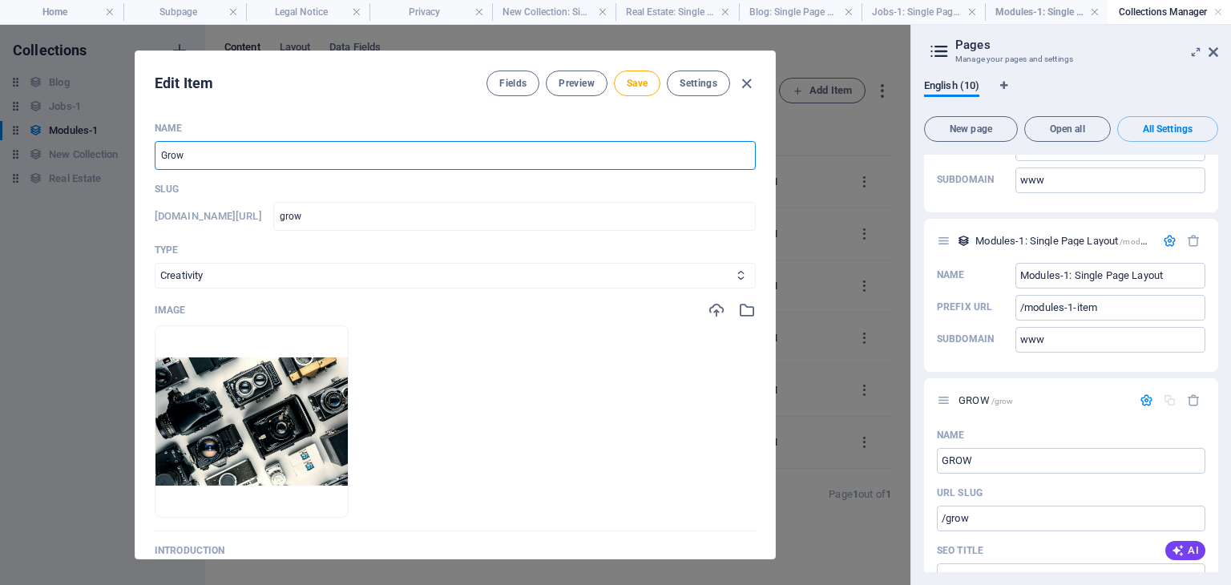
type input "Gro"
type input "gro"
type input "Gr"
type input "gr"
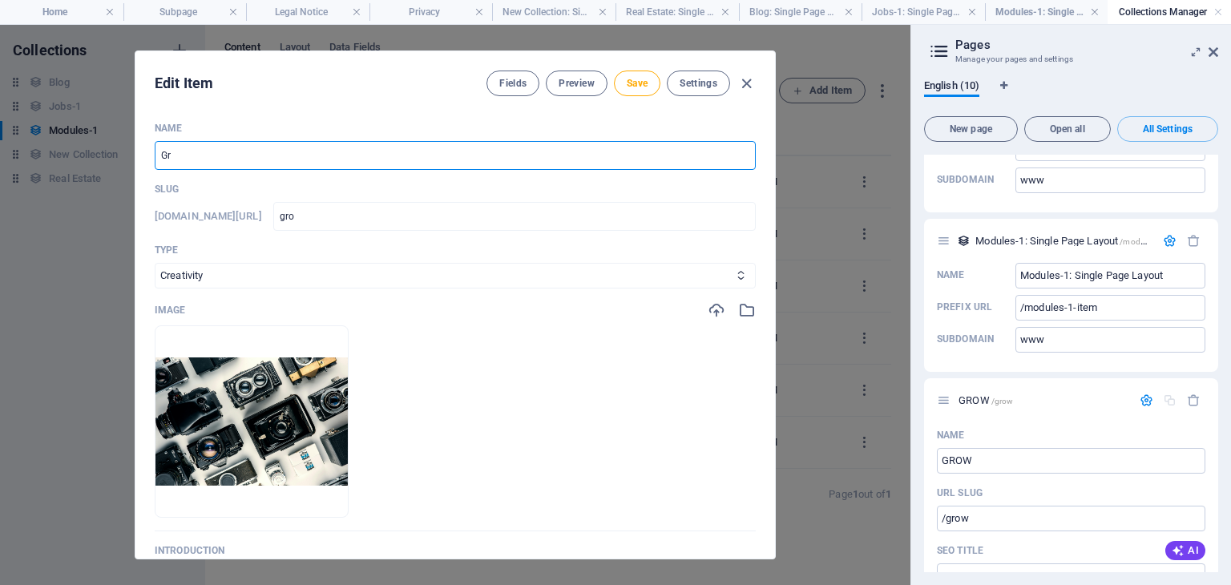
type input "gr"
type input "G"
type input "g"
type input "GR"
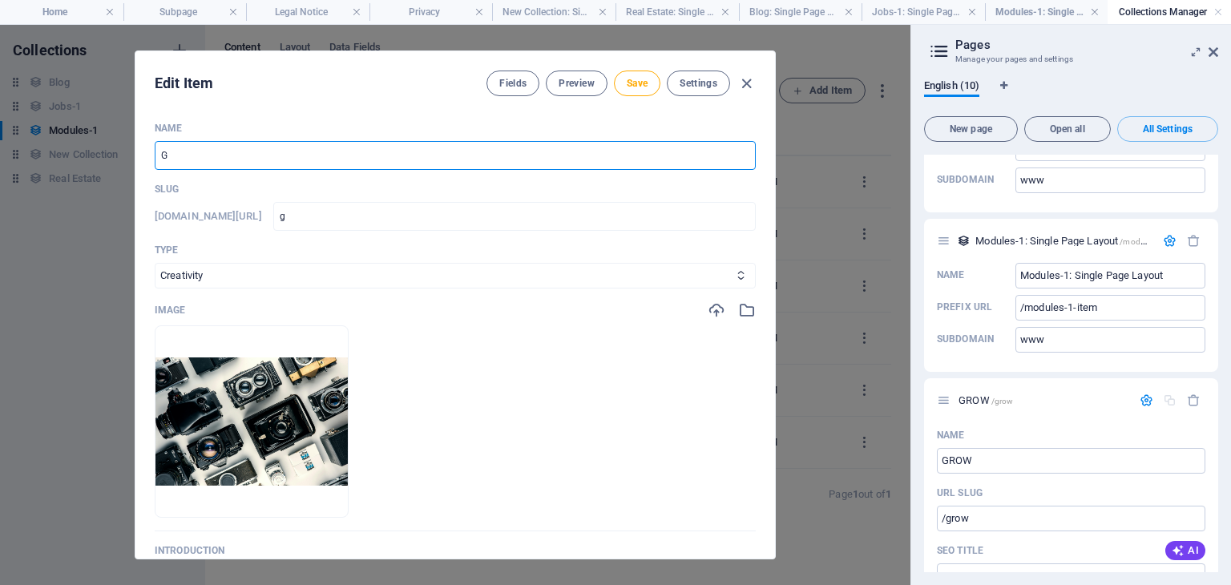
type input "gr"
type input "GRO"
type input "gro"
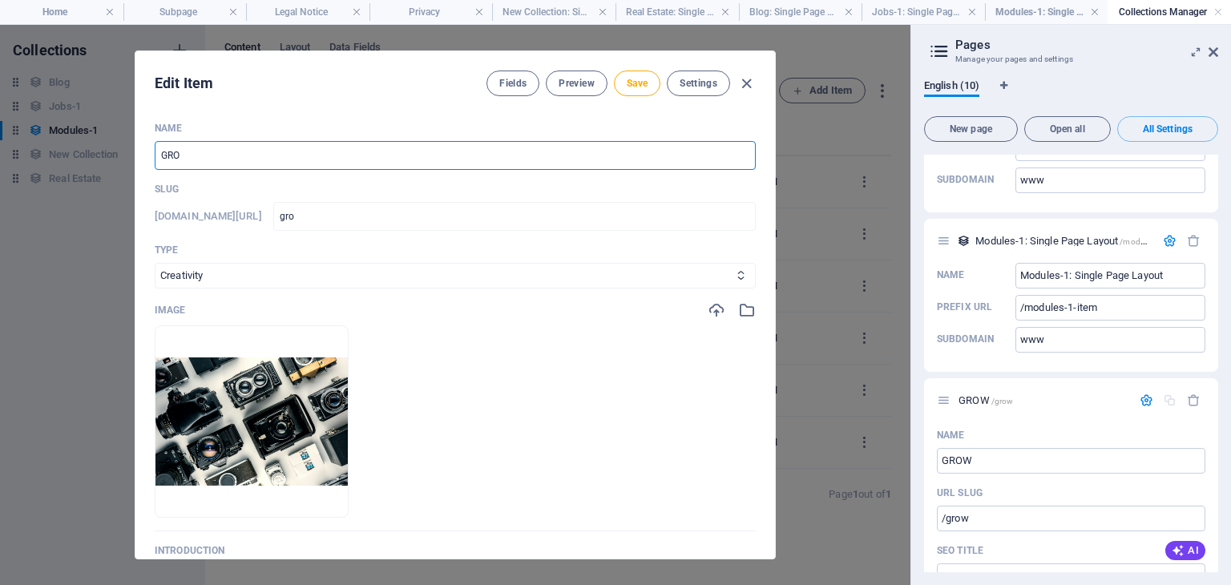
type input "GROQ"
type input "groq"
type input "GRO"
type input "gro"
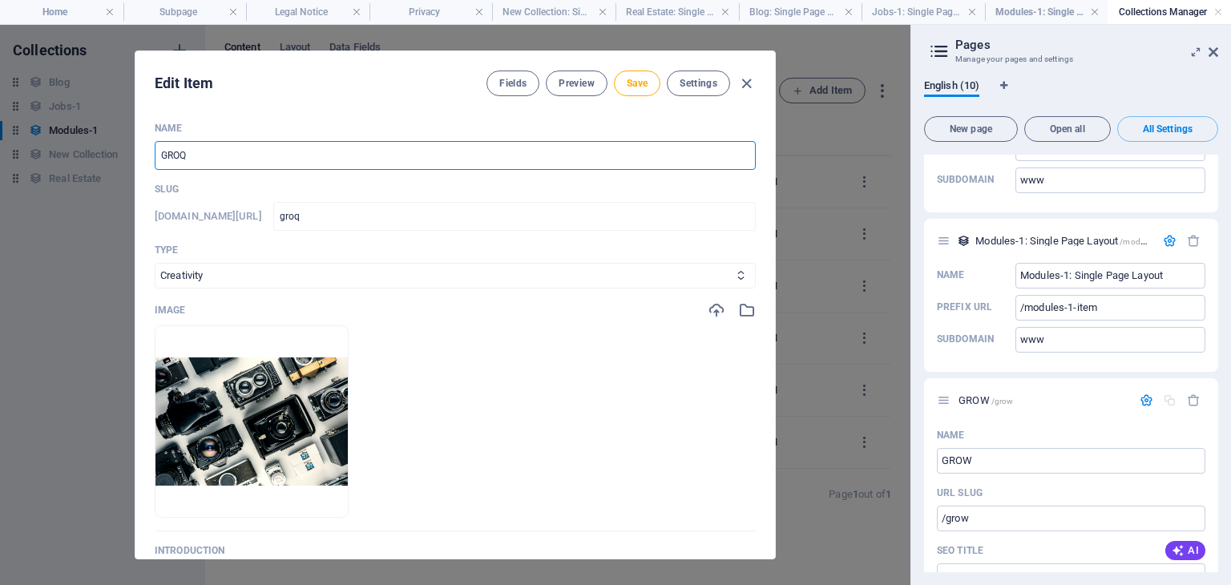
type input "gro"
type input "GROW"
type input "grow"
type input "GROW"
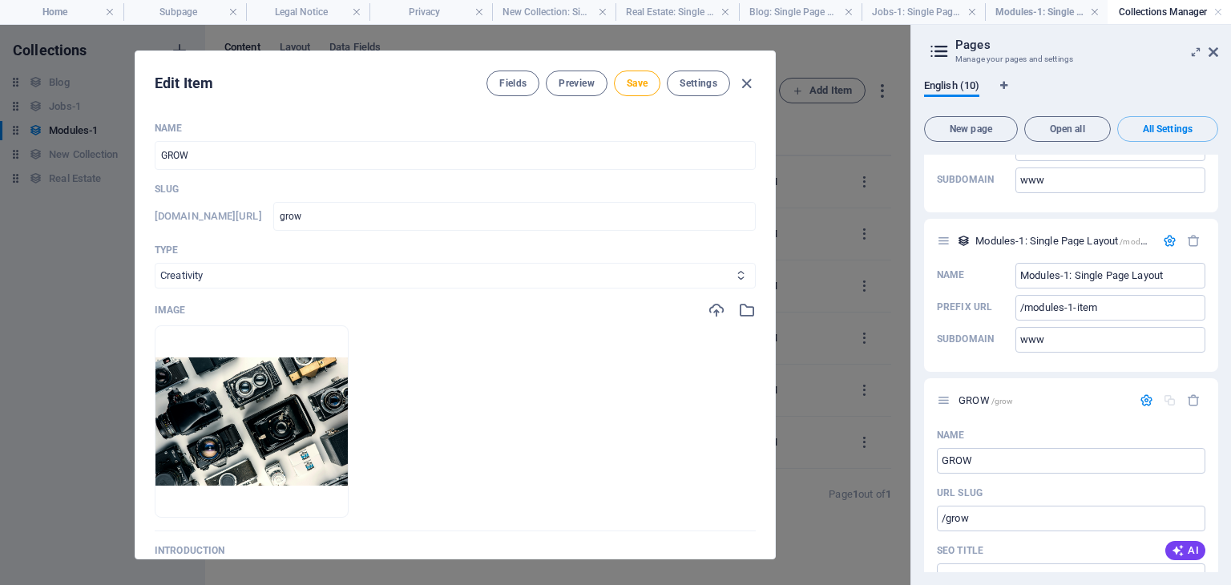
click at [261, 273] on select "Business/Finances Creativity Programming Psychology Science Speaking Management…" at bounding box center [455, 276] width 601 height 26
select select "Business/Finances"
click at [155, 263] on select "Business/Finances Creativity Programming Psychology Science Speaking Management…" at bounding box center [455, 276] width 601 height 26
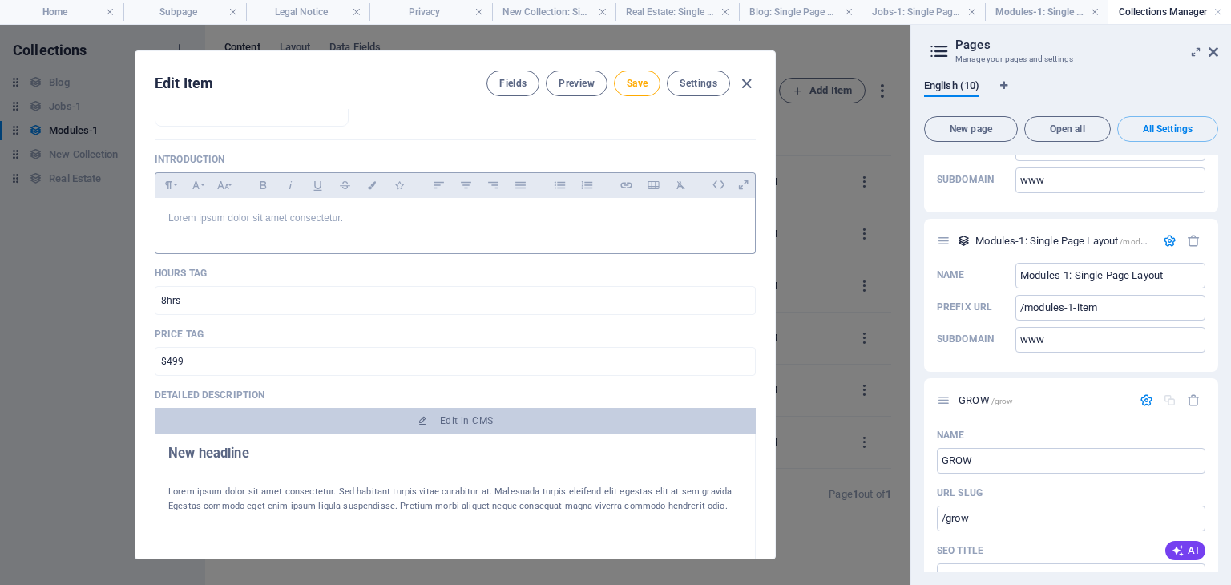
scroll to position [396, 0]
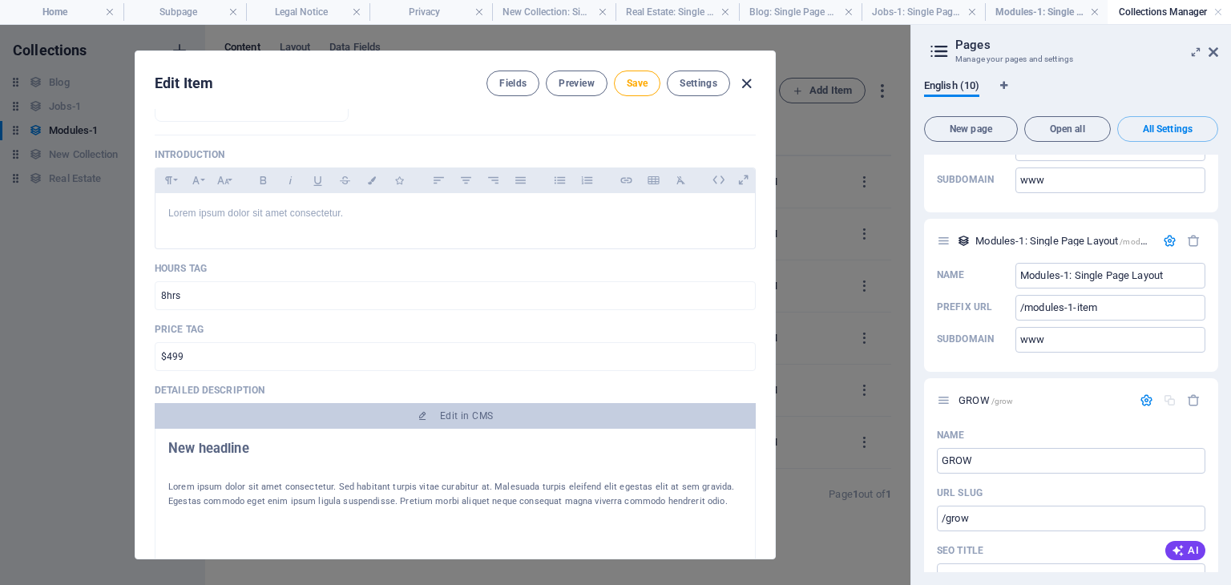
click at [745, 83] on icon "button" at bounding box center [746, 84] width 18 height 18
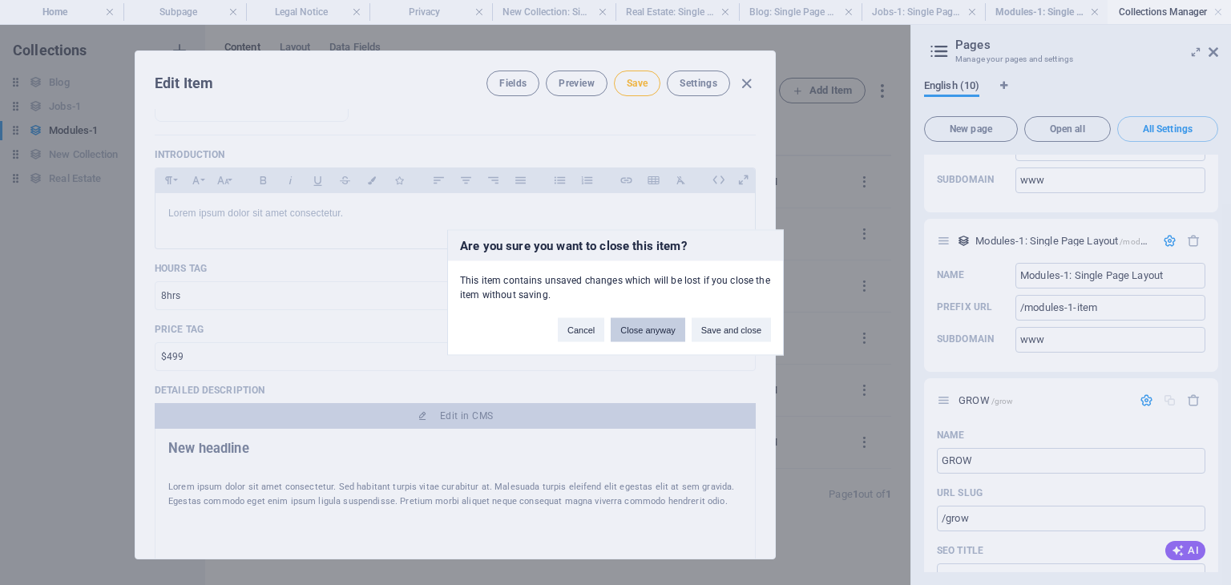
click at [623, 331] on button "Close anyway" at bounding box center [648, 330] width 74 height 24
type input "Photography"
type input "photography"
select select "Creativity"
type input "photography"
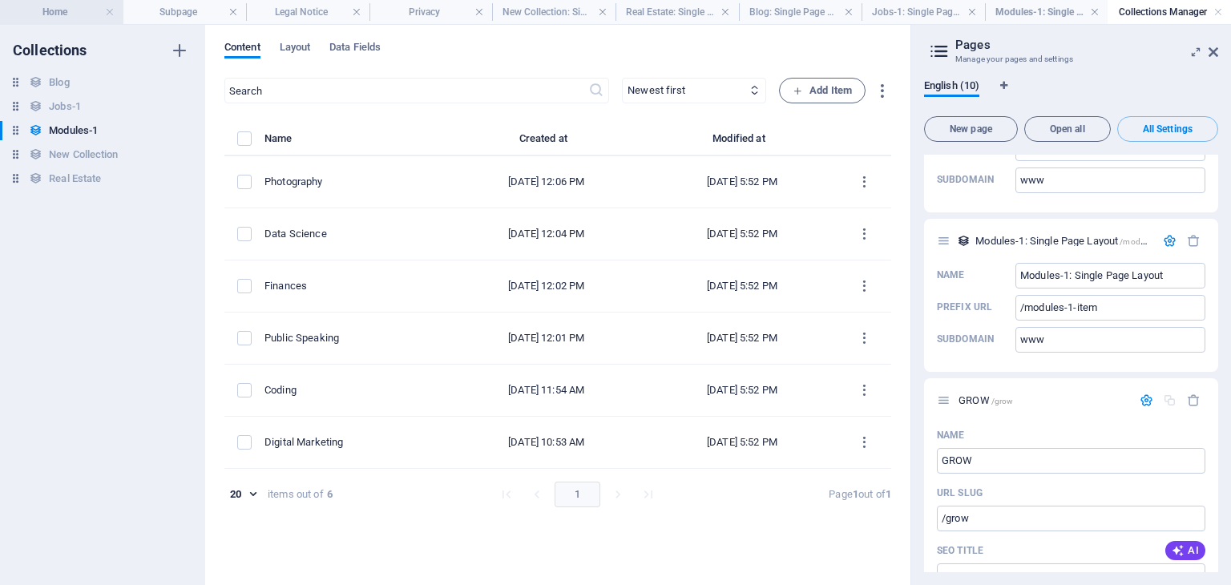
click at [72, 10] on h4 "Home" at bounding box center [61, 12] width 123 height 18
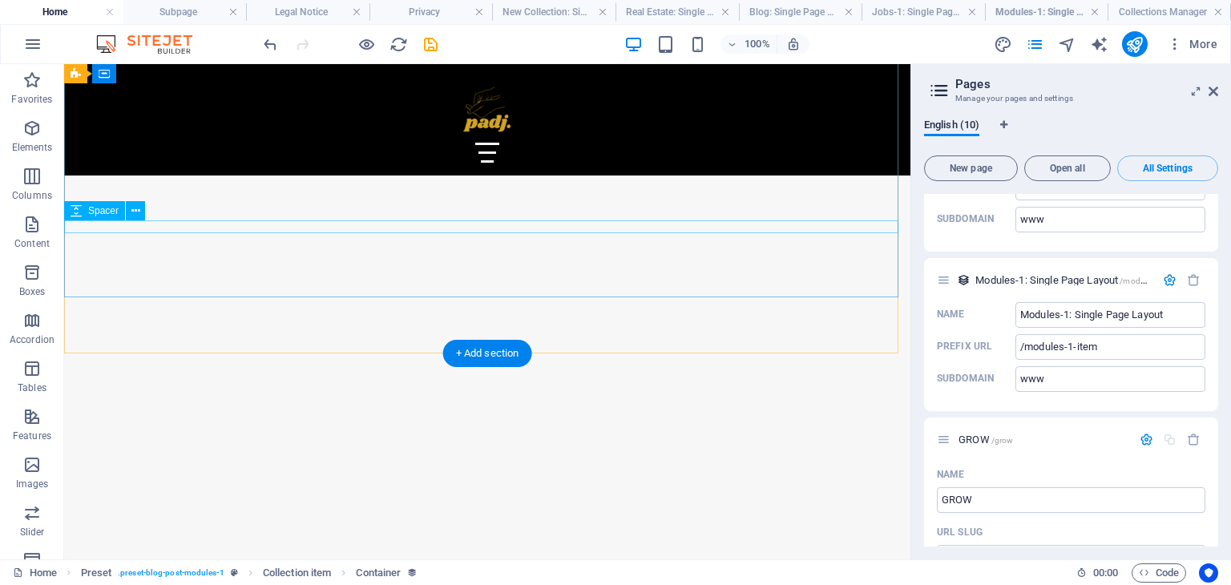
scroll to position [963, 0]
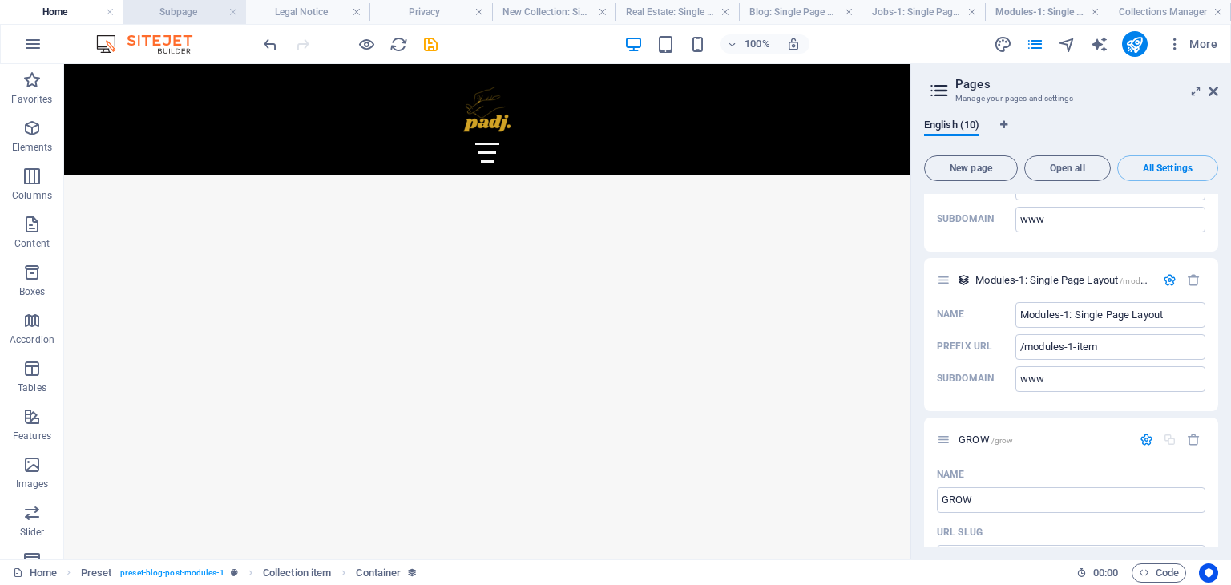
click at [172, 17] on h4 "Subpage" at bounding box center [184, 12] width 123 height 18
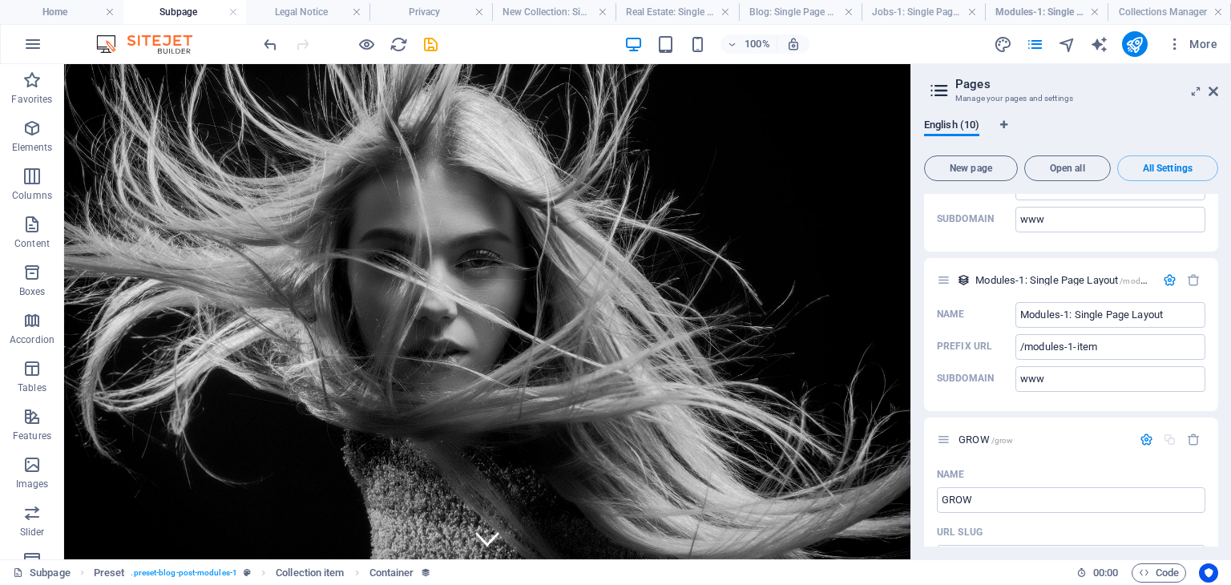
scroll to position [0, 0]
click at [232, 14] on link at bounding box center [233, 12] width 10 height 15
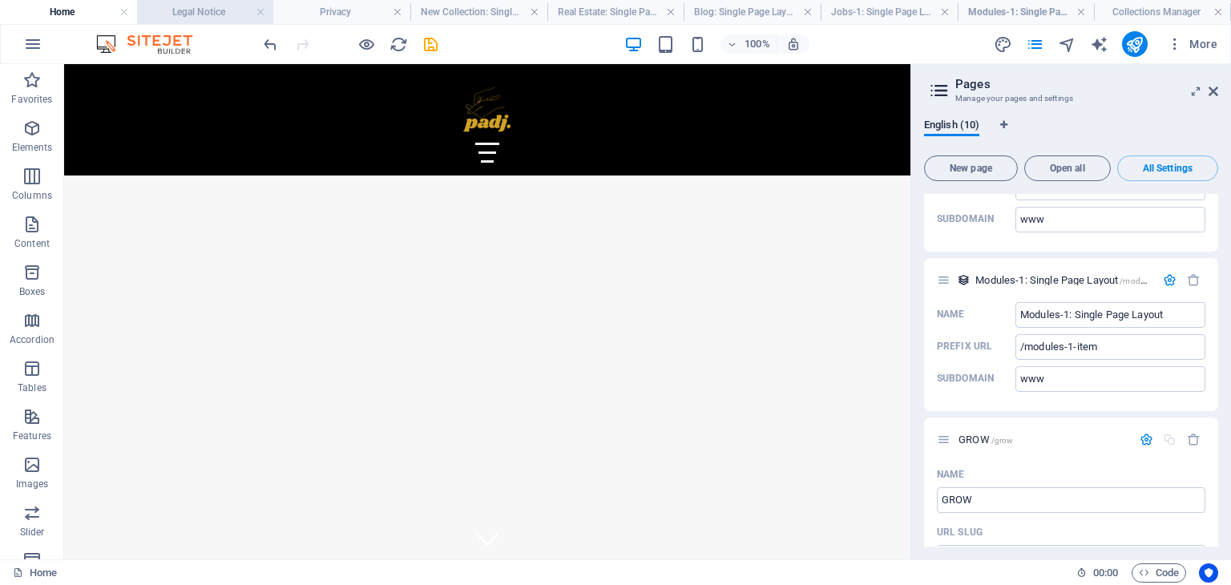
scroll to position [963, 0]
click at [260, 15] on link at bounding box center [261, 12] width 10 height 15
click at [240, 14] on h4 "Privacy" at bounding box center [231, 12] width 154 height 18
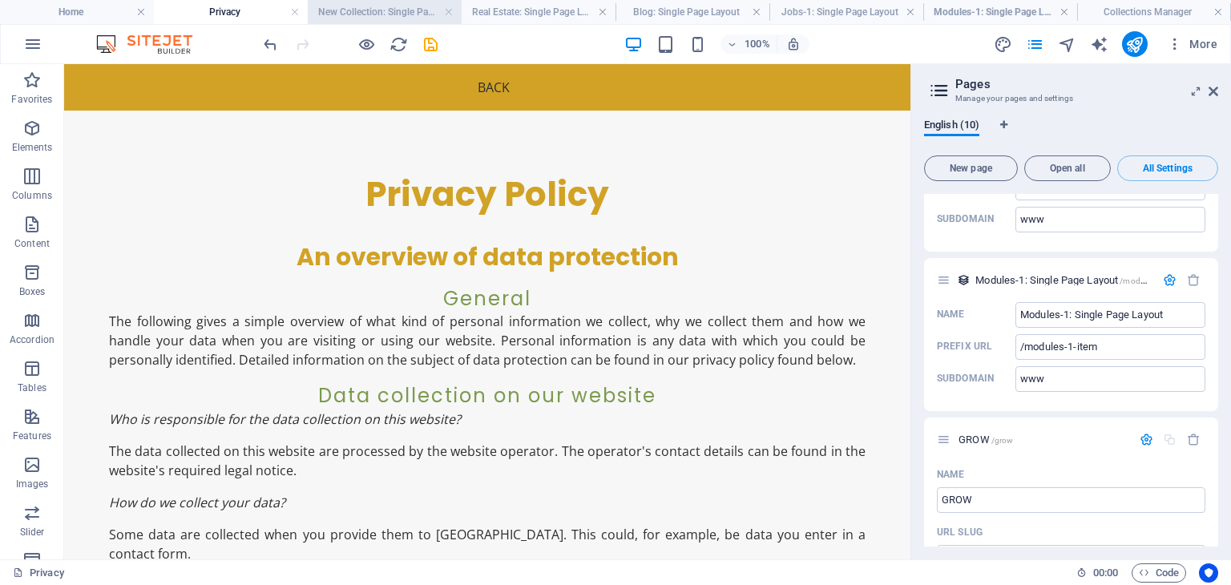
click at [337, 14] on h4 "New Collection: Single Page Layout" at bounding box center [385, 12] width 154 height 18
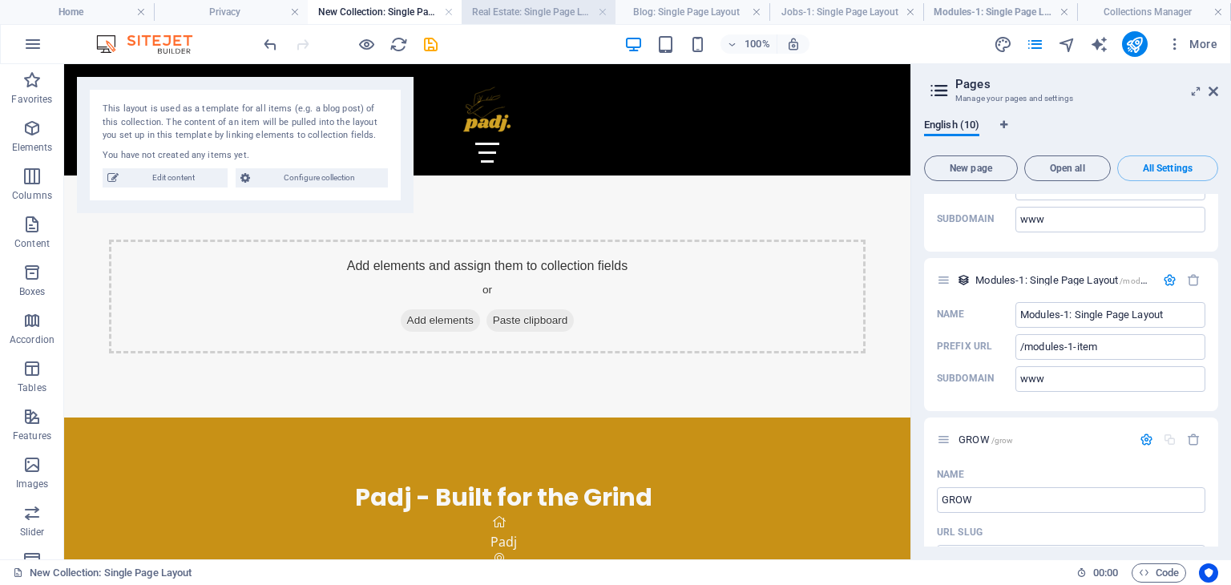
click at [493, 19] on h4 "Real Estate: Single Page Layout" at bounding box center [539, 12] width 154 height 18
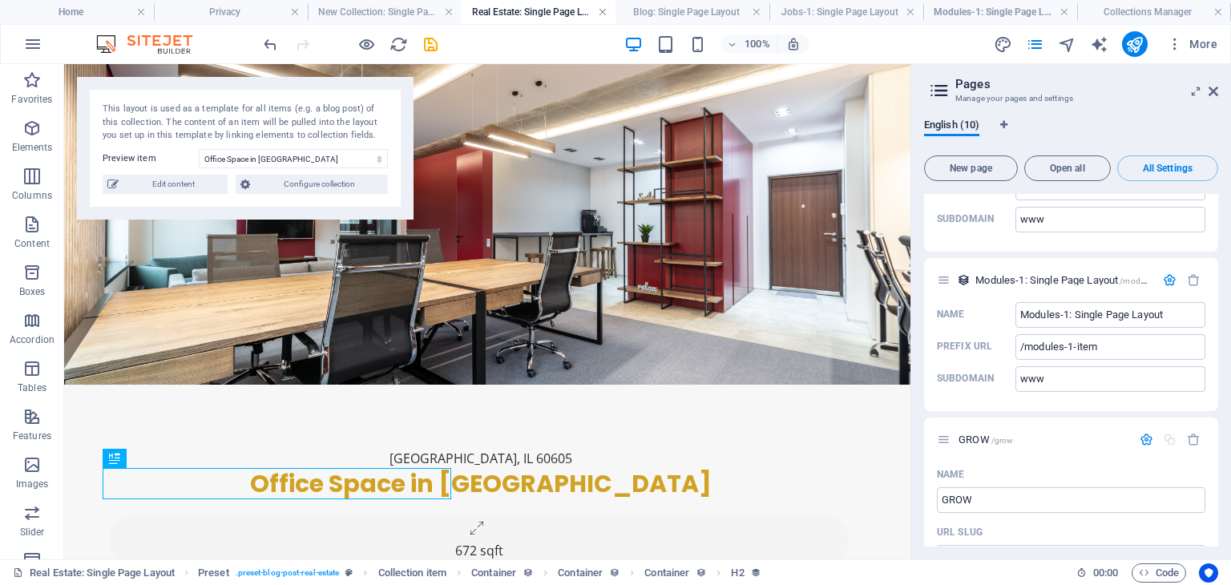
click at [601, 14] on link at bounding box center [603, 12] width 10 height 15
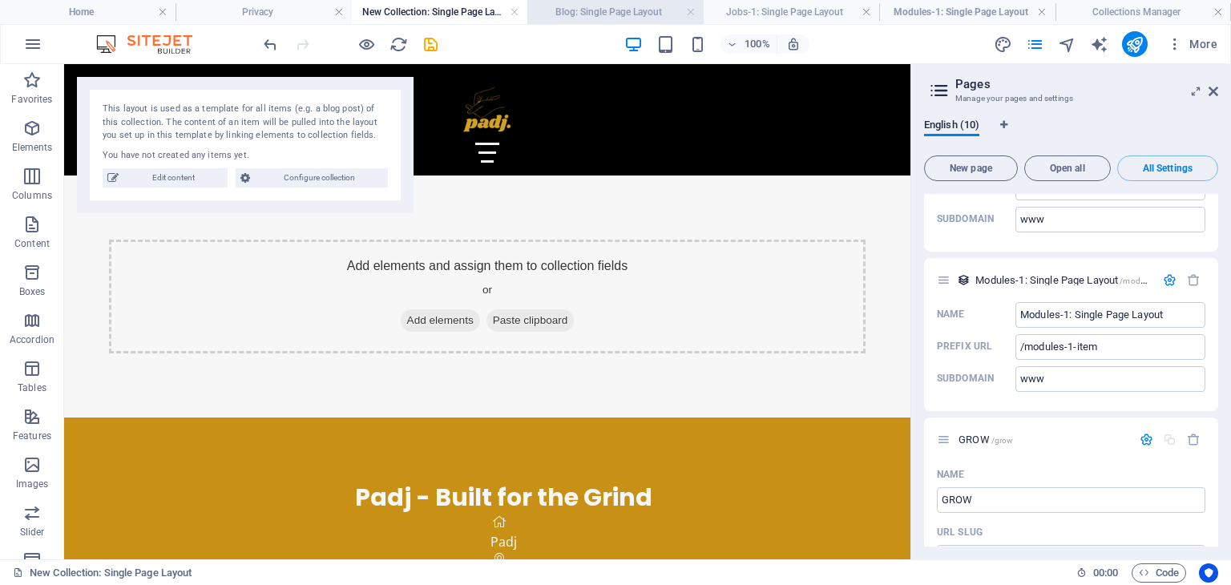
click at [603, 17] on h4 "Blog: Single Page Layout" at bounding box center [615, 12] width 176 height 18
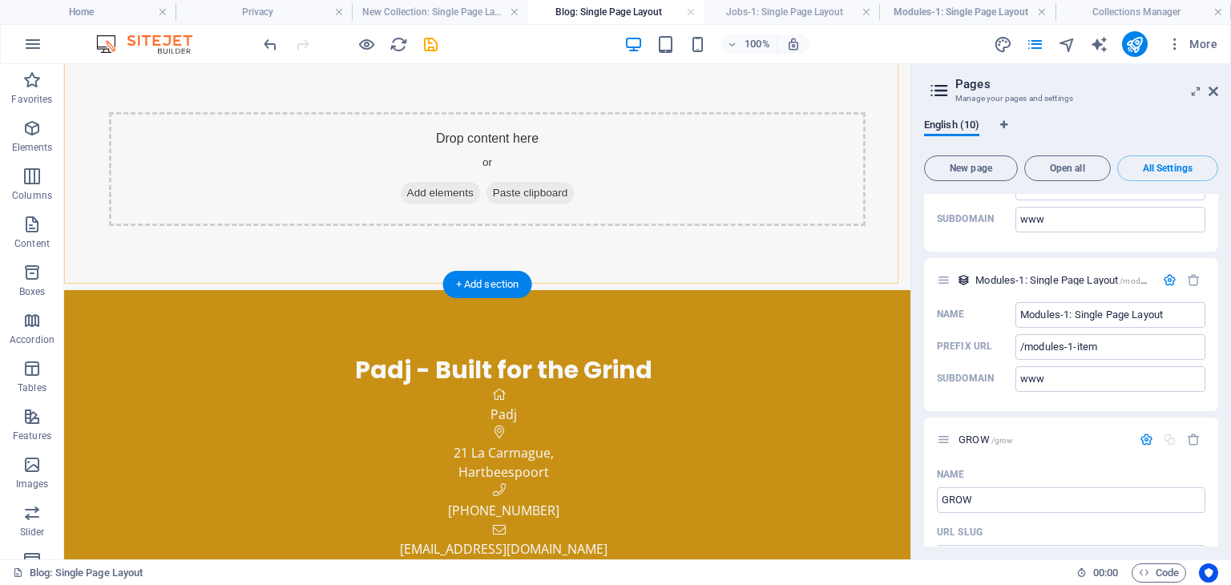
scroll to position [21, 0]
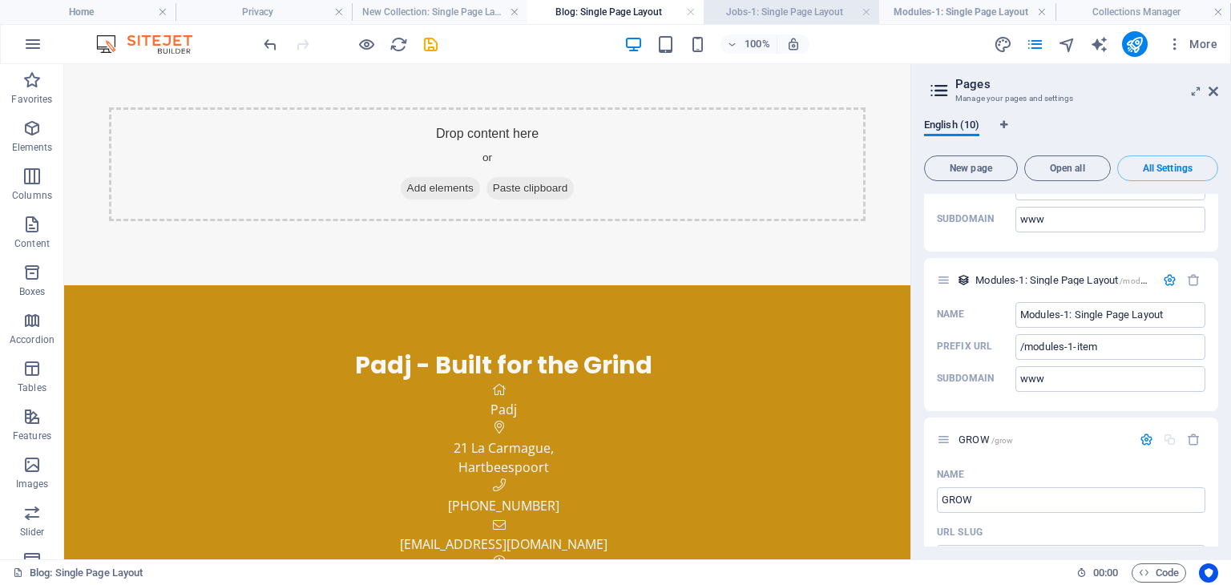
click at [776, 20] on h4 "Jobs-1: Single Page Layout" at bounding box center [792, 12] width 176 height 18
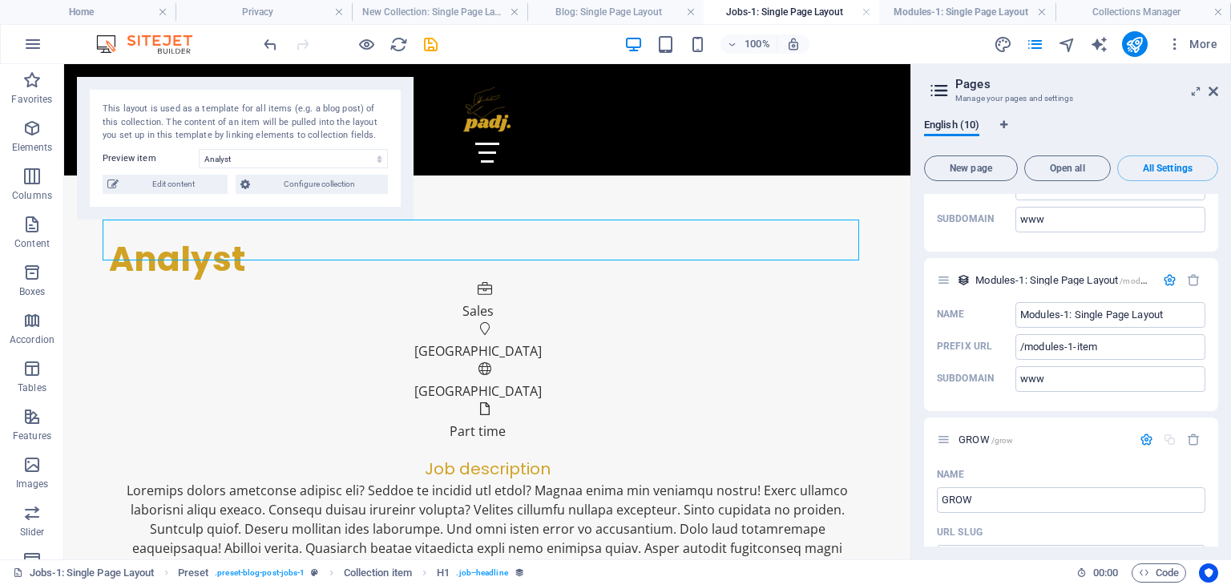
scroll to position [0, 0]
click at [868, 14] on link at bounding box center [867, 12] width 10 height 15
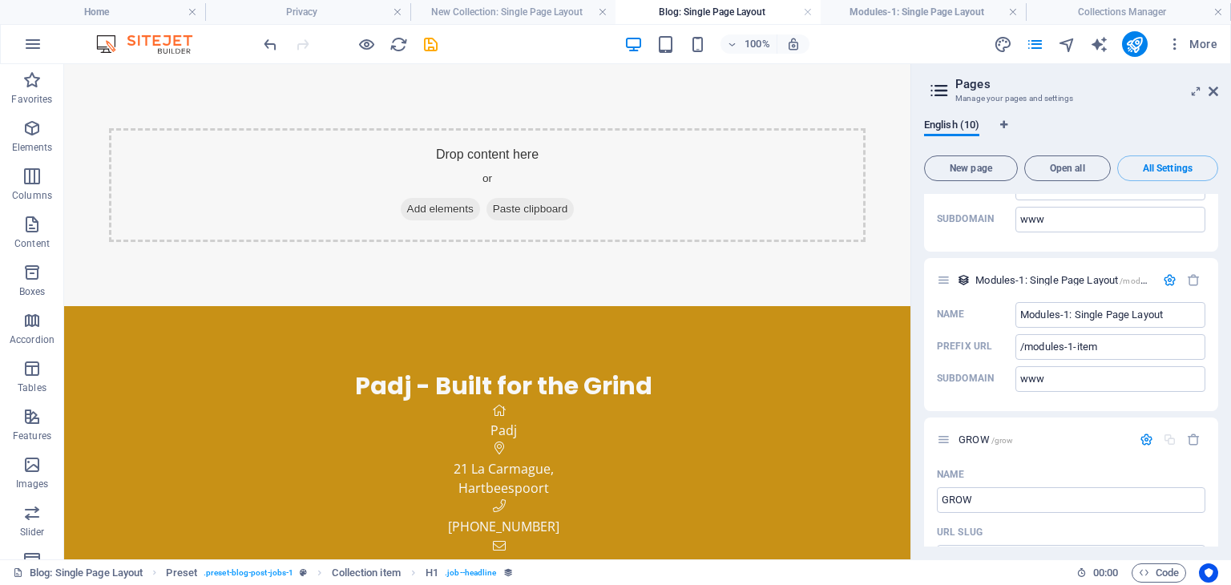
scroll to position [21, 0]
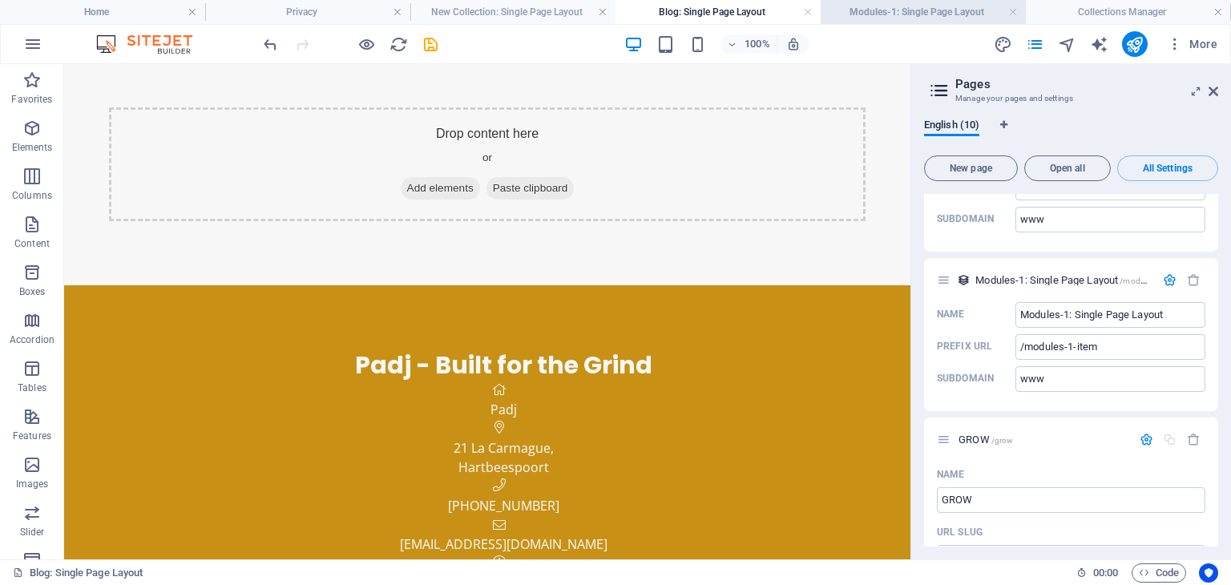
click at [931, 17] on h4 "Modules-1: Single Page Layout" at bounding box center [923, 12] width 205 height 18
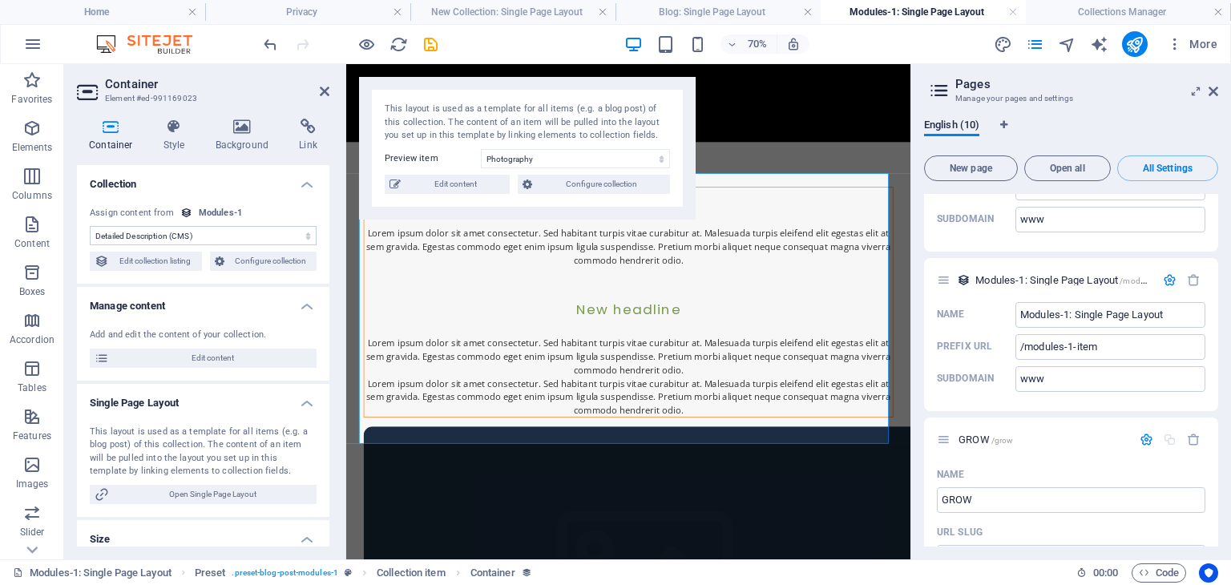
scroll to position [0, 0]
click at [1012, 10] on link at bounding box center [1013, 12] width 10 height 15
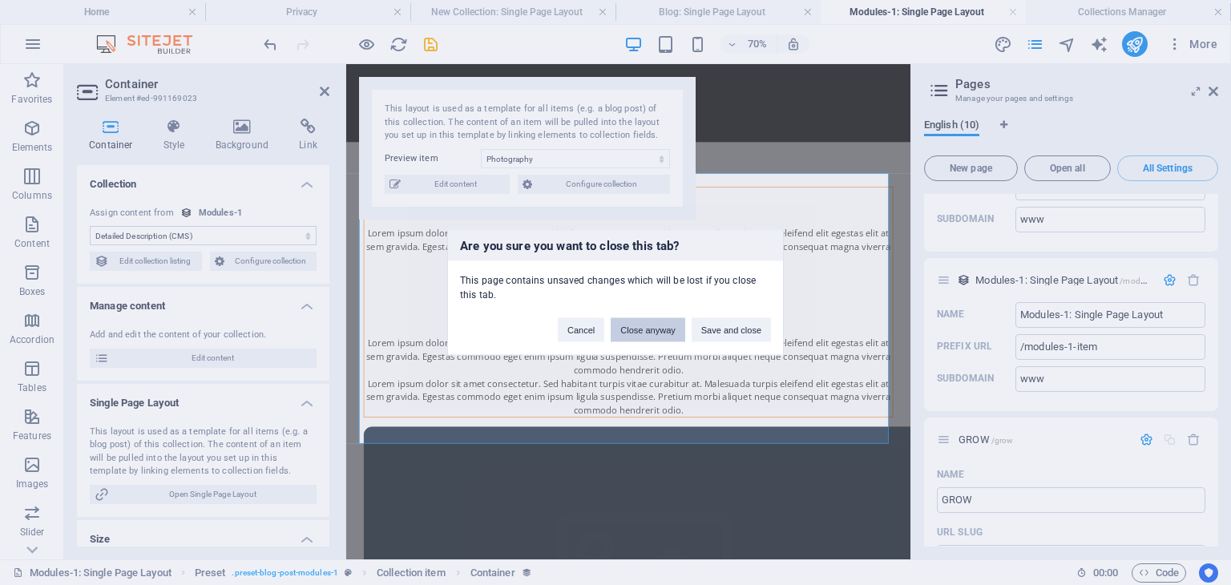
click at [647, 336] on button "Close anyway" at bounding box center [648, 330] width 74 height 24
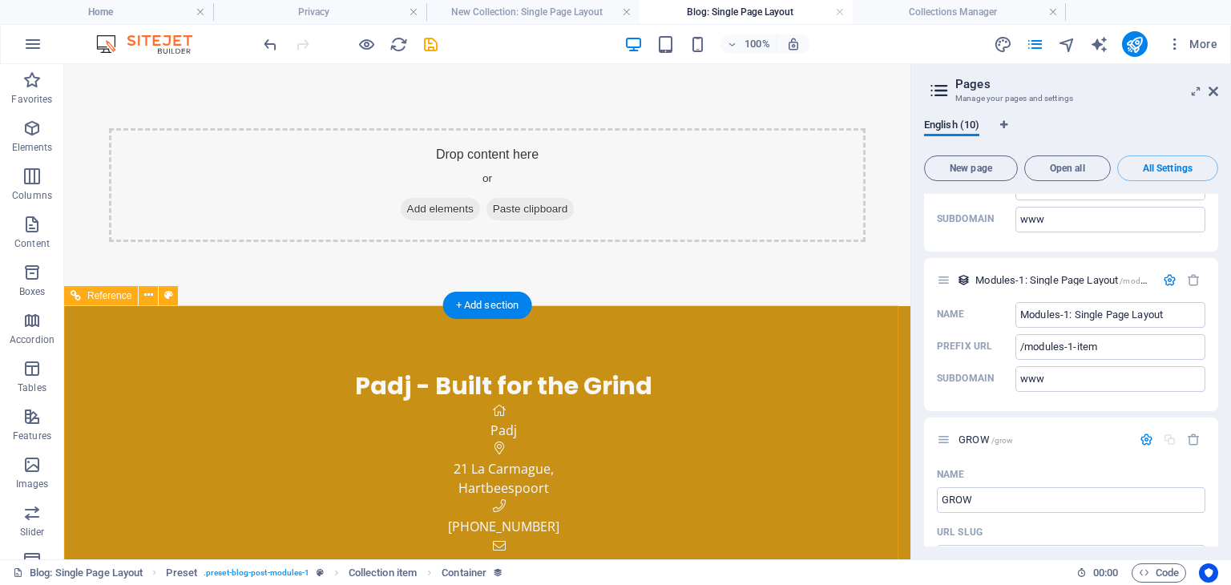
scroll to position [21, 0]
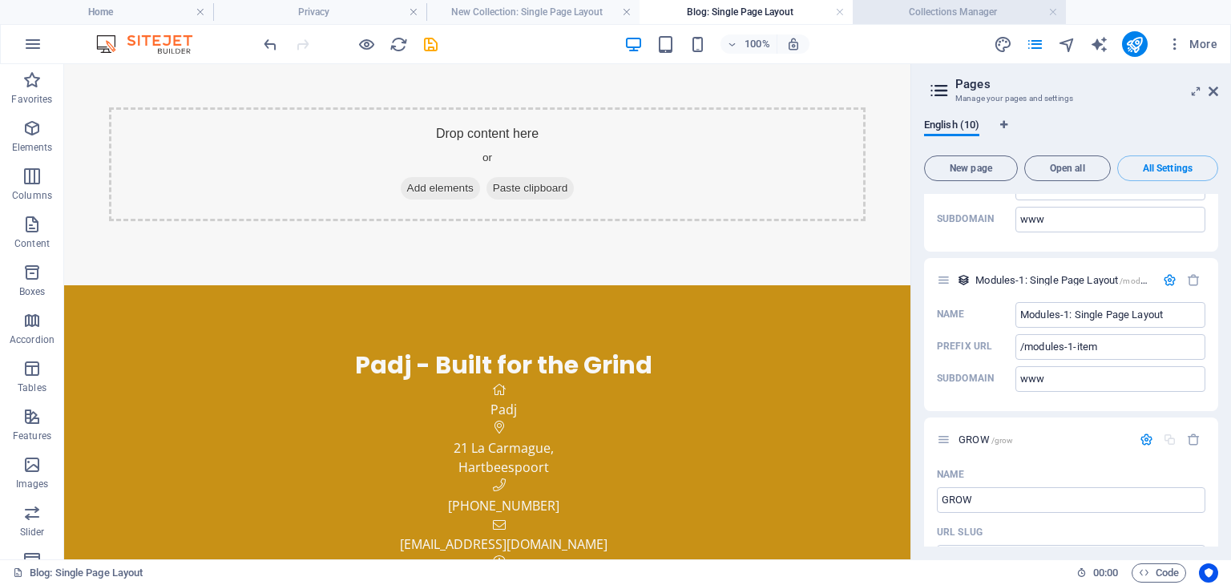
click at [1048, 14] on h4 "Collections Manager" at bounding box center [959, 12] width 213 height 18
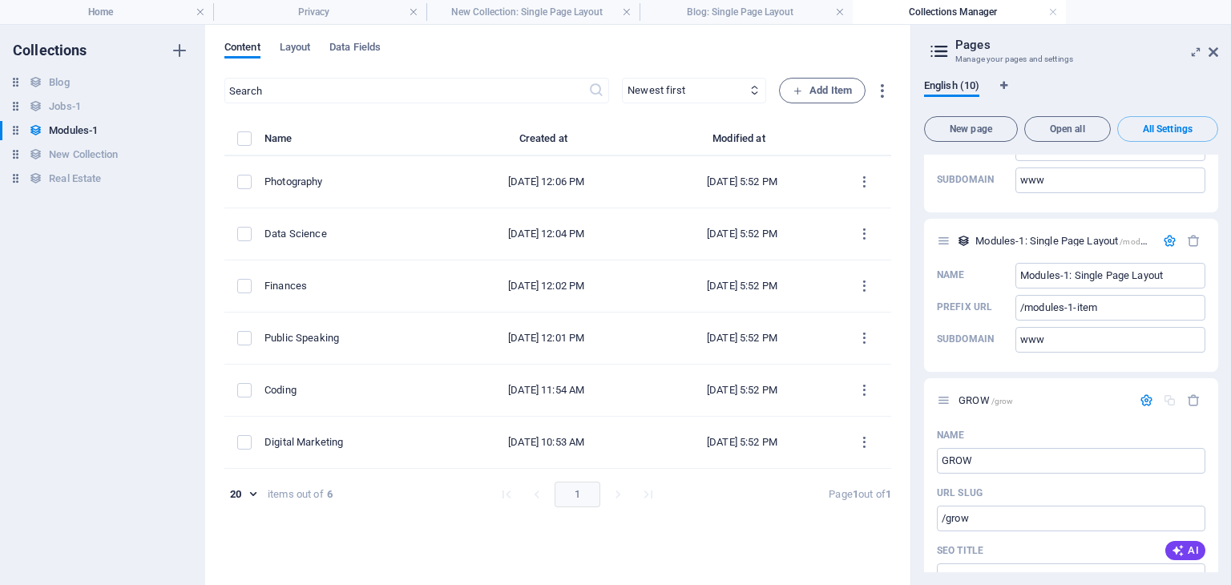
scroll to position [0, 0]
click at [979, 132] on span "New page" at bounding box center [970, 129] width 79 height 10
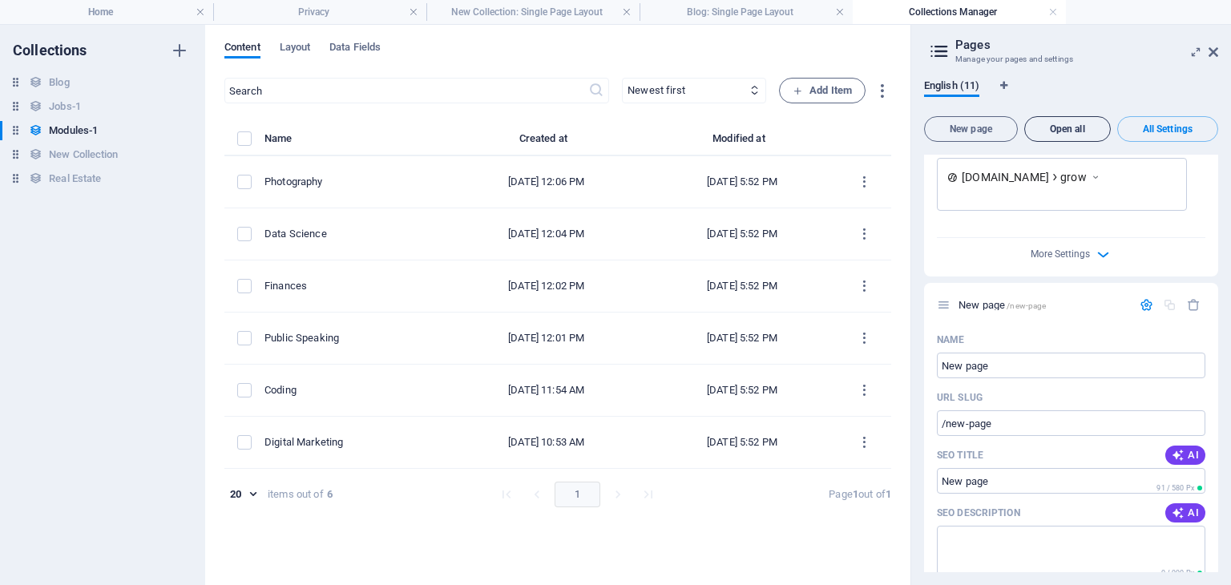
click at [1068, 134] on span "Open all" at bounding box center [1068, 129] width 72 height 10
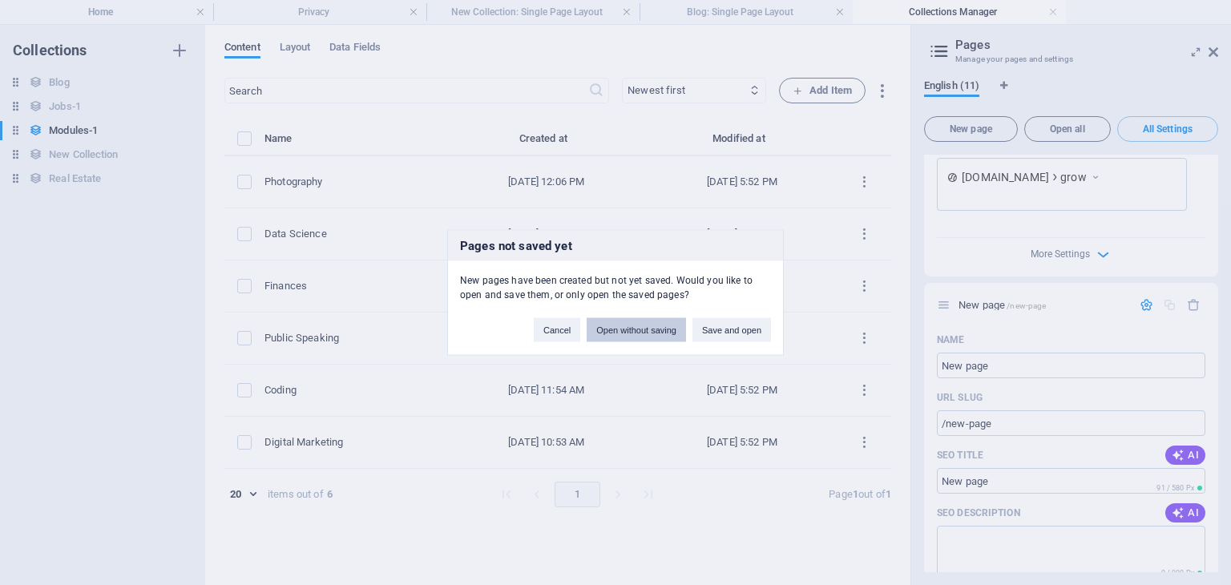
click at [665, 329] on button "Open without saving" at bounding box center [636, 330] width 99 height 24
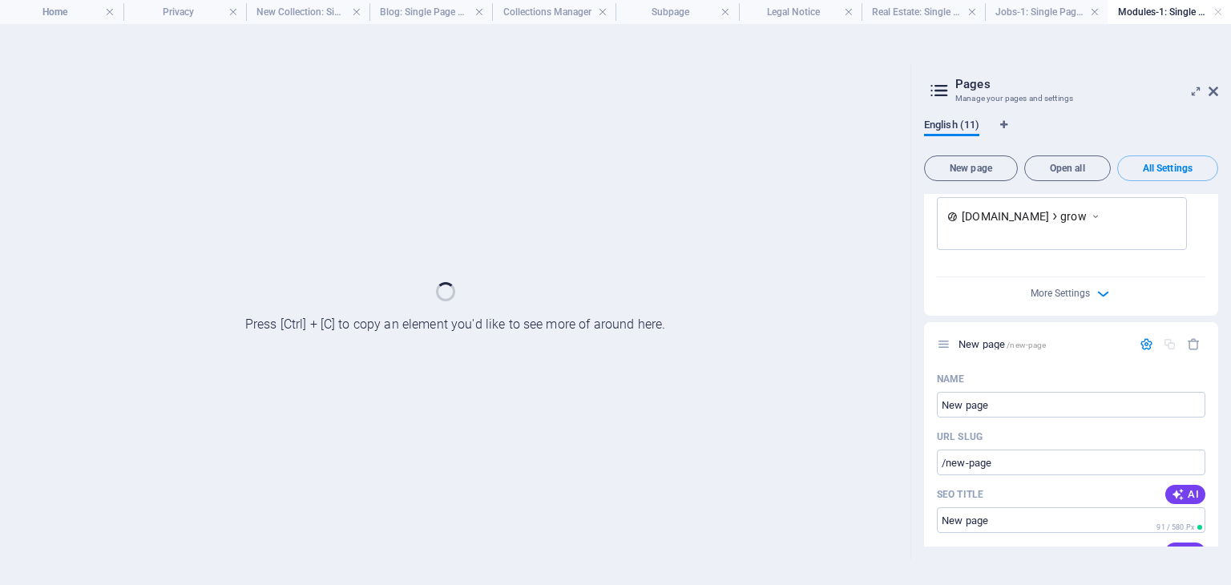
scroll to position [0, 0]
click at [943, 132] on span "English (11)" at bounding box center [951, 126] width 55 height 22
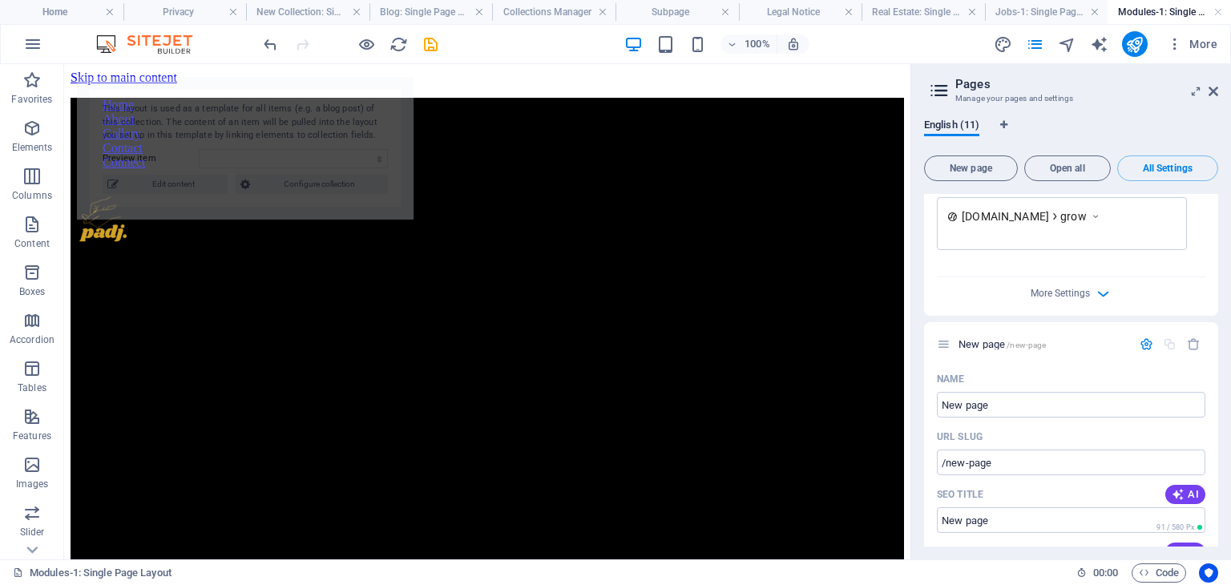
click at [943, 93] on icon at bounding box center [939, 90] width 24 height 22
select select "68daab4e1dba37f61c0ffba1"
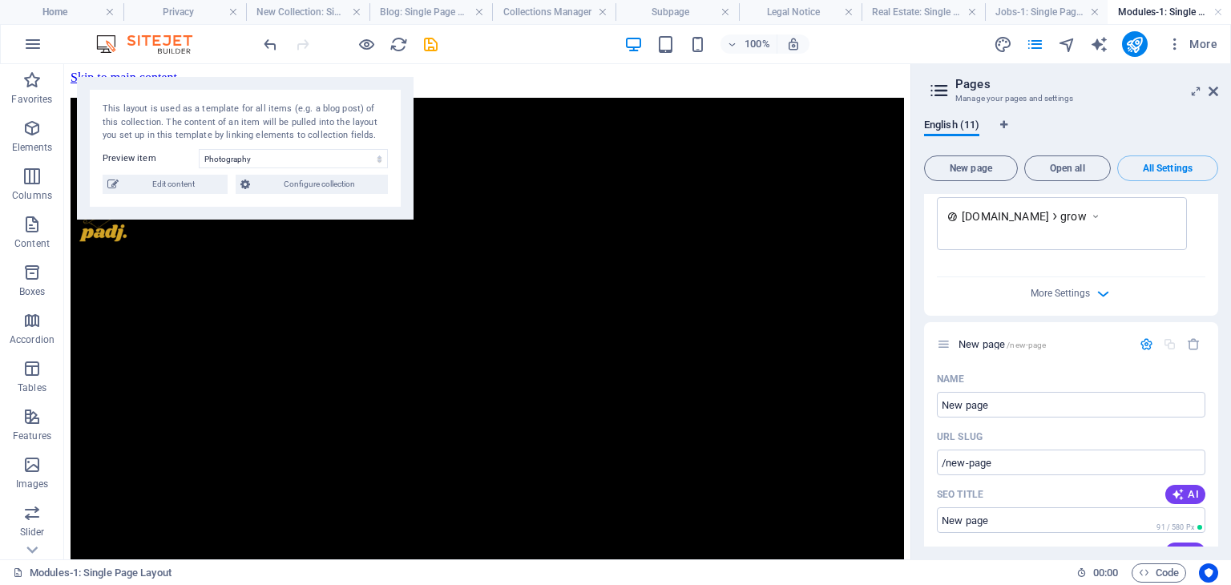
click at [938, 88] on icon at bounding box center [939, 90] width 24 height 22
click at [1148, 175] on button "All Settings" at bounding box center [1167, 169] width 101 height 26
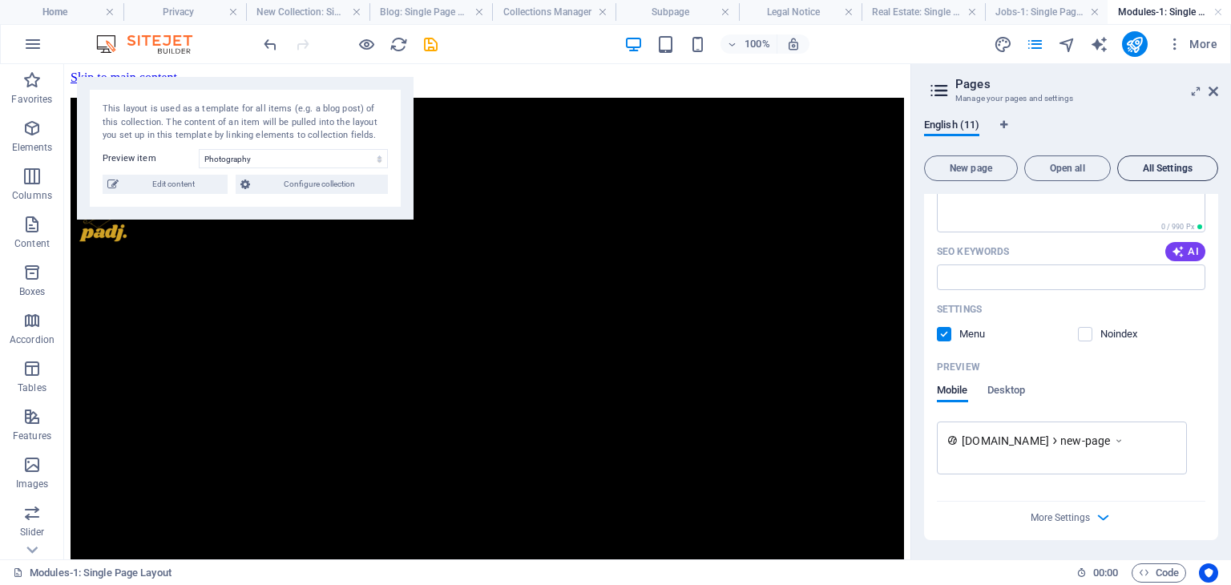
scroll to position [1320, 0]
click at [1064, 169] on span "Open all" at bounding box center [1068, 169] width 72 height 10
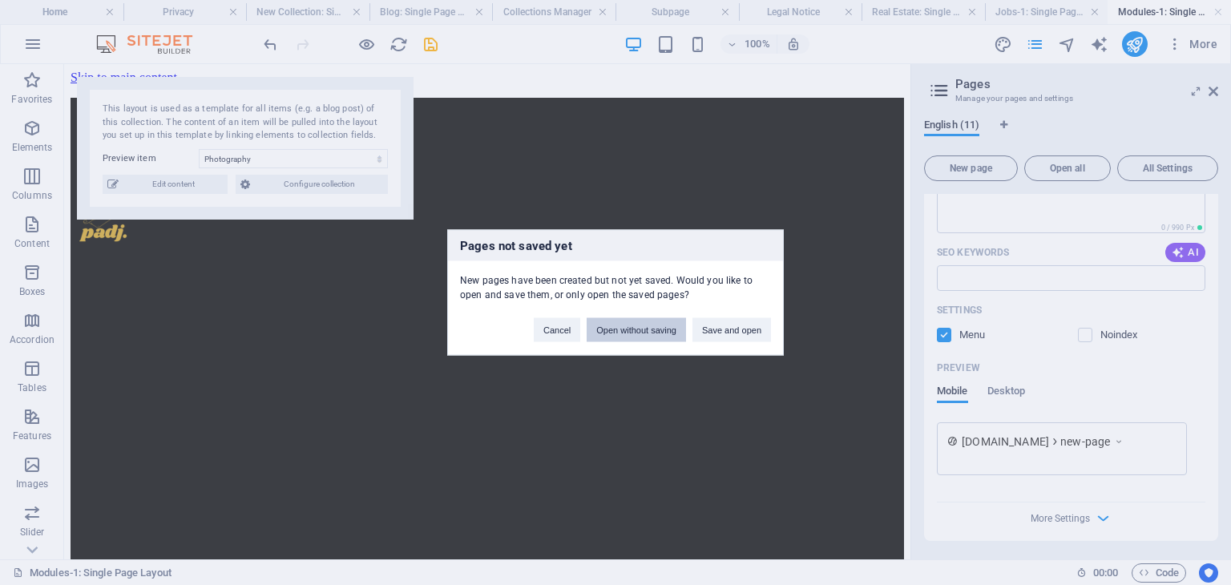
click at [662, 337] on button "Open without saving" at bounding box center [636, 330] width 99 height 24
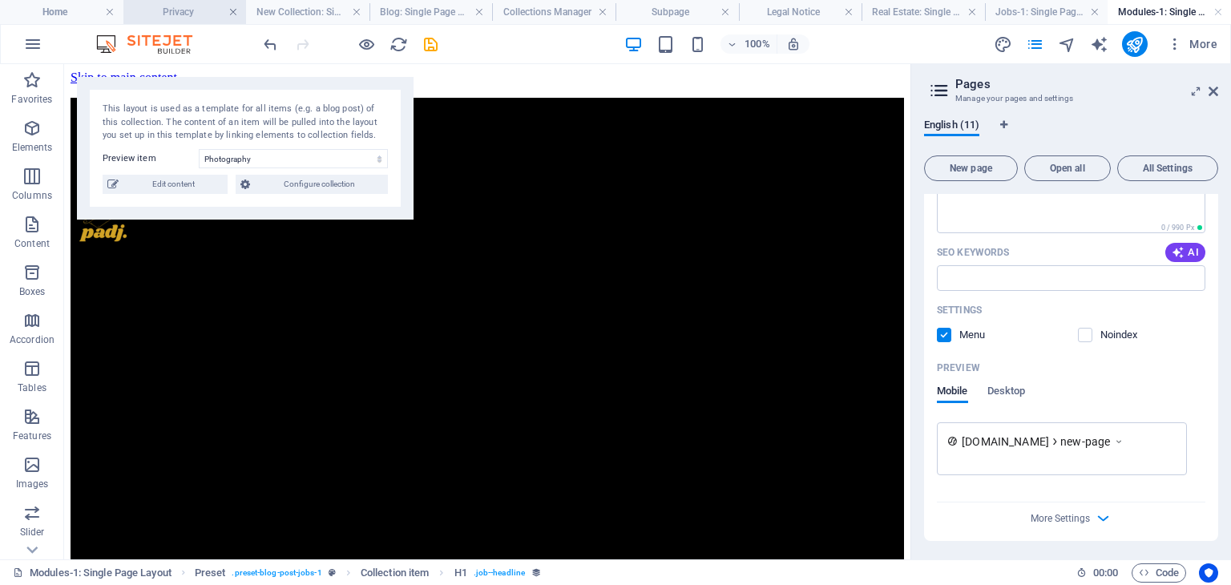
click at [236, 14] on link at bounding box center [233, 12] width 10 height 15
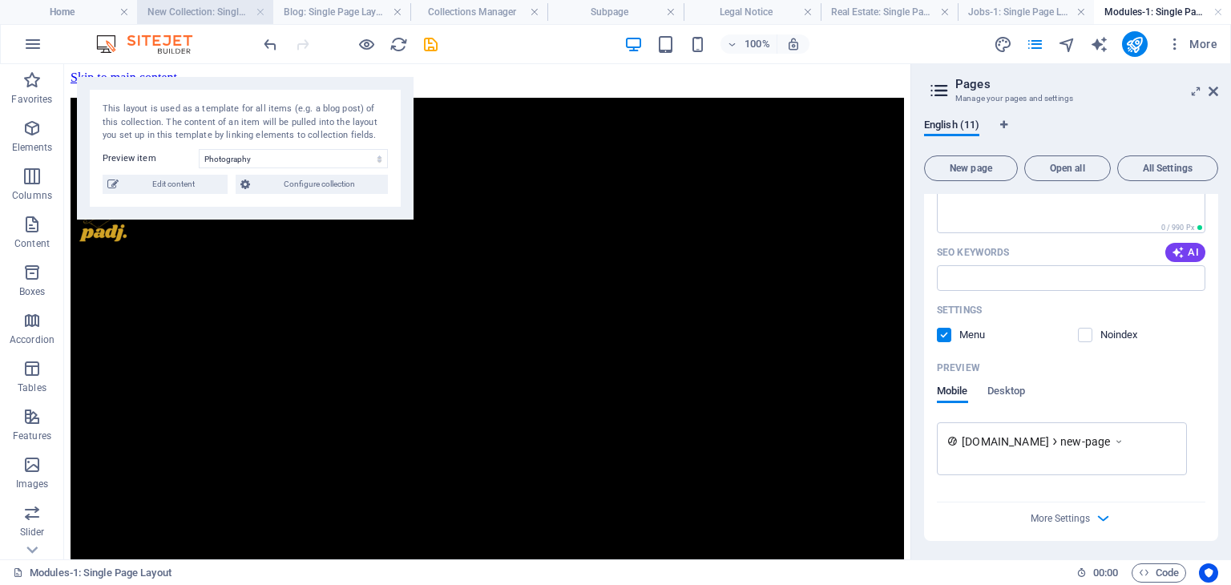
click at [202, 22] on li "New Collection: Single Page Layout" at bounding box center [205, 12] width 137 height 24
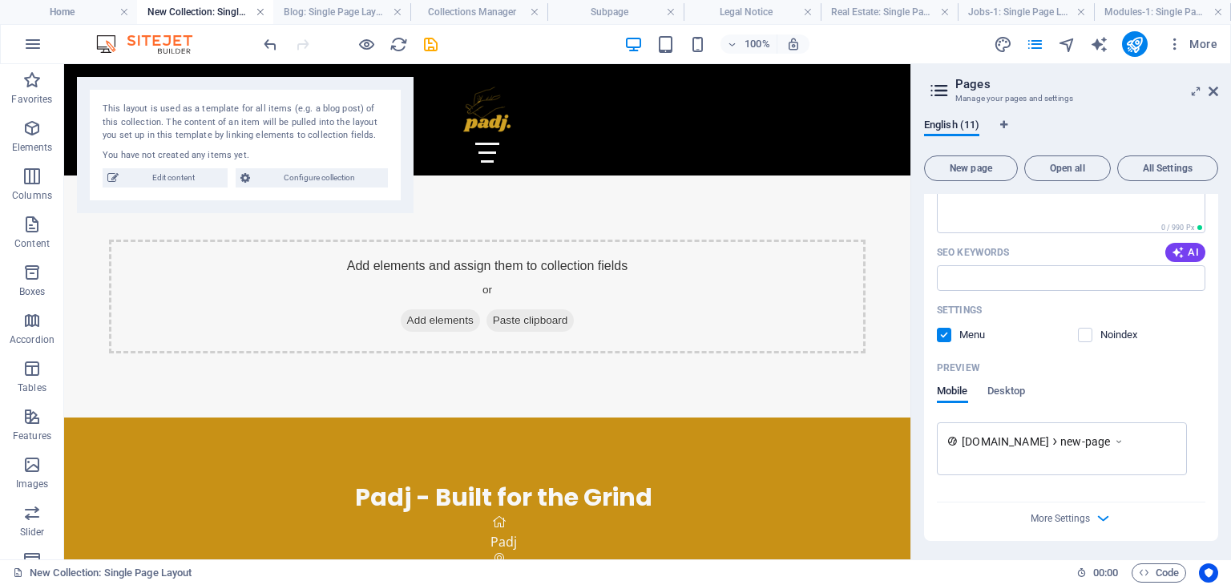
click at [260, 15] on link at bounding box center [261, 12] width 10 height 15
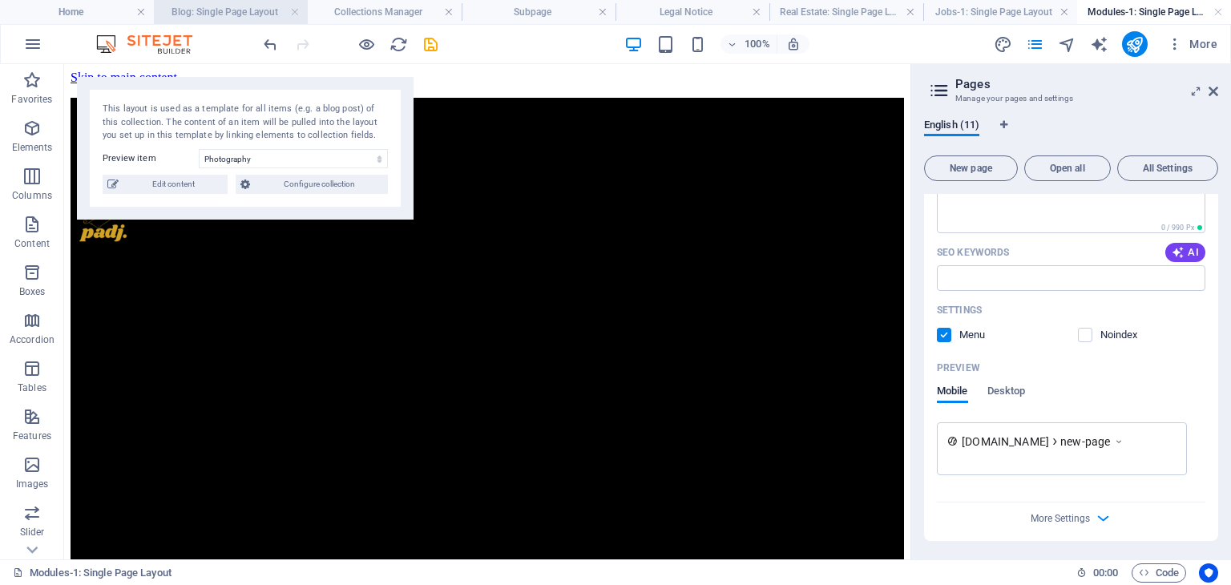
click at [260, 15] on h4 "Blog: Single Page Layout" at bounding box center [231, 12] width 154 height 18
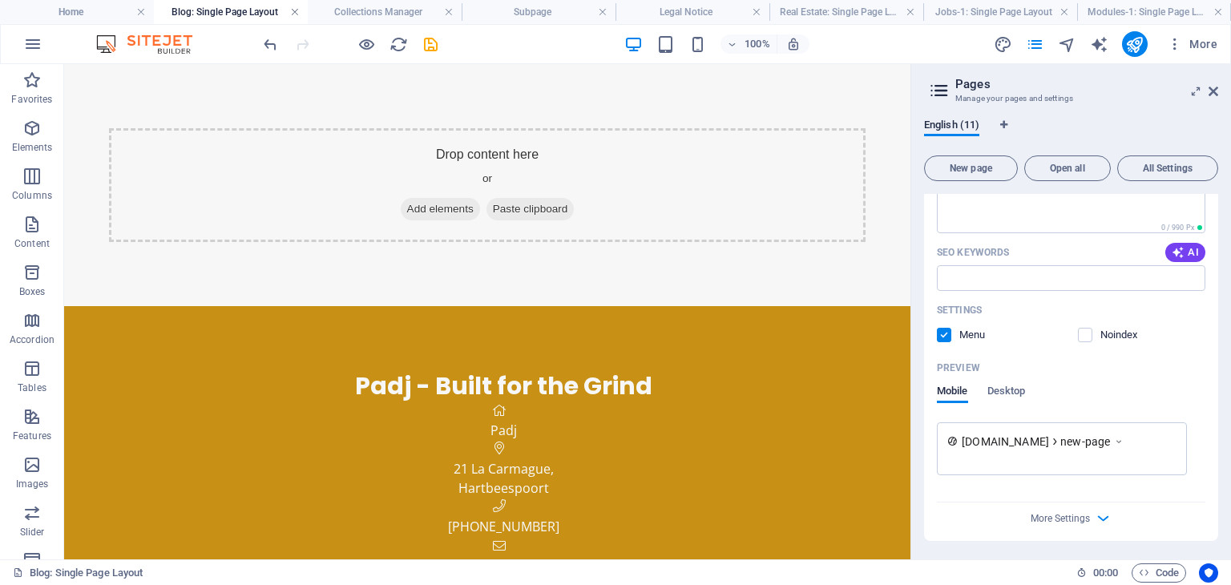
click at [293, 10] on link at bounding box center [295, 12] width 10 height 15
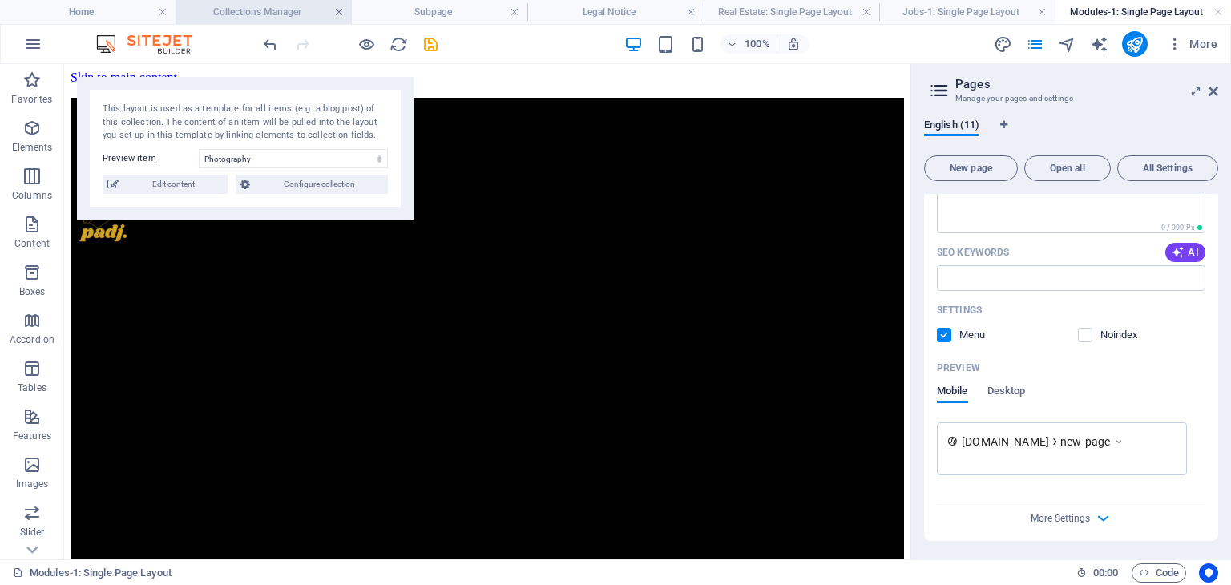
click at [337, 10] on link at bounding box center [339, 12] width 10 height 15
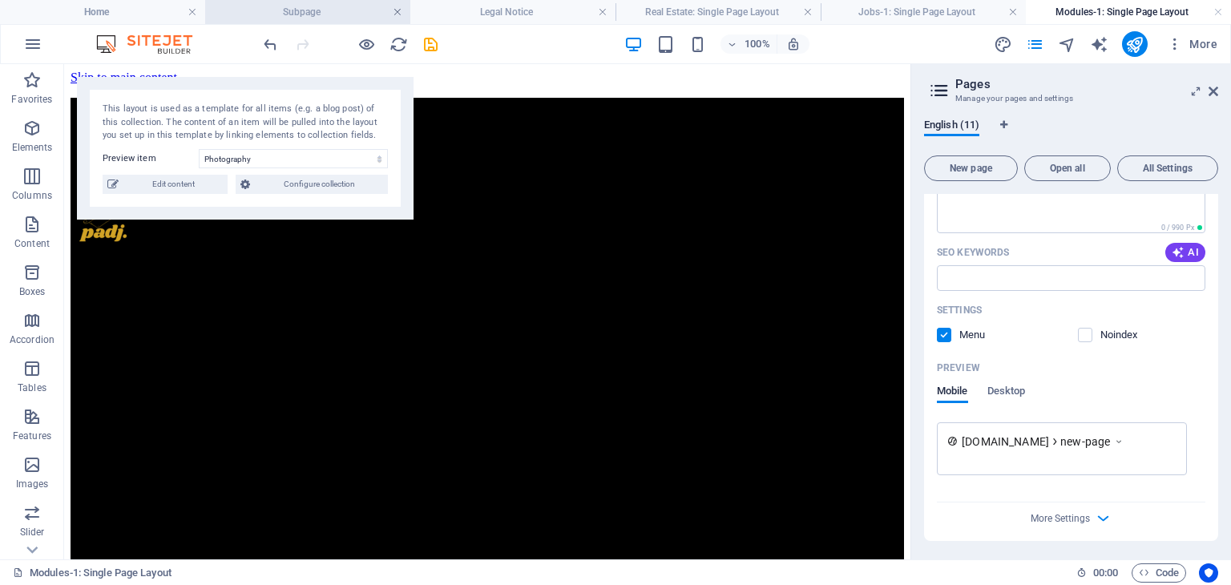
click at [400, 17] on link at bounding box center [398, 12] width 10 height 15
click at [410, 15] on link at bounding box center [414, 12] width 10 height 15
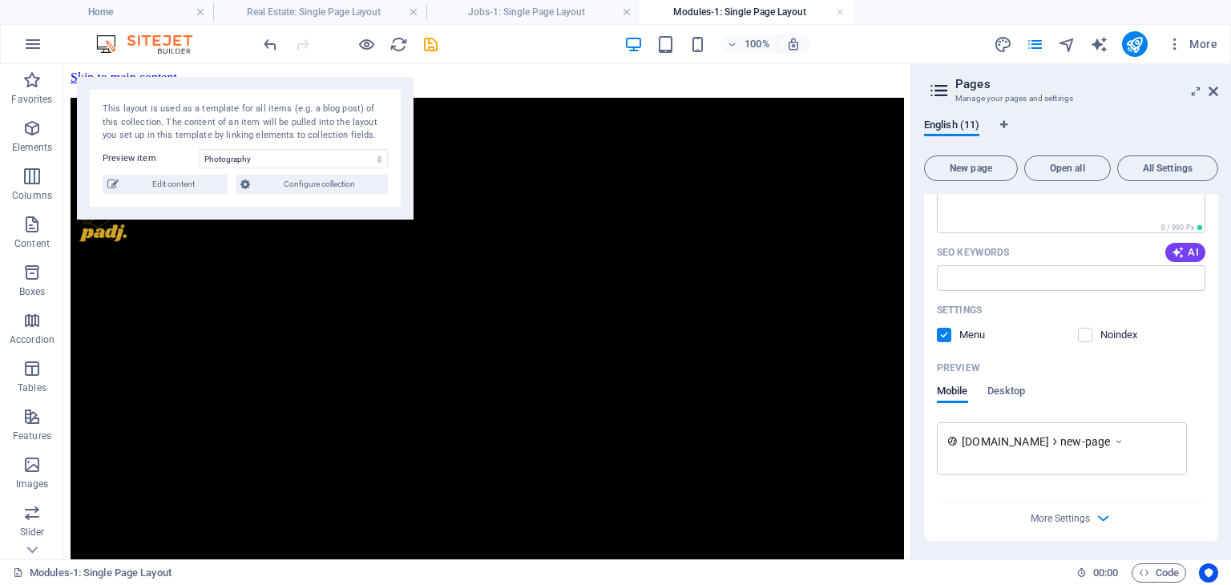
click at [410, 15] on link at bounding box center [414, 12] width 10 height 15
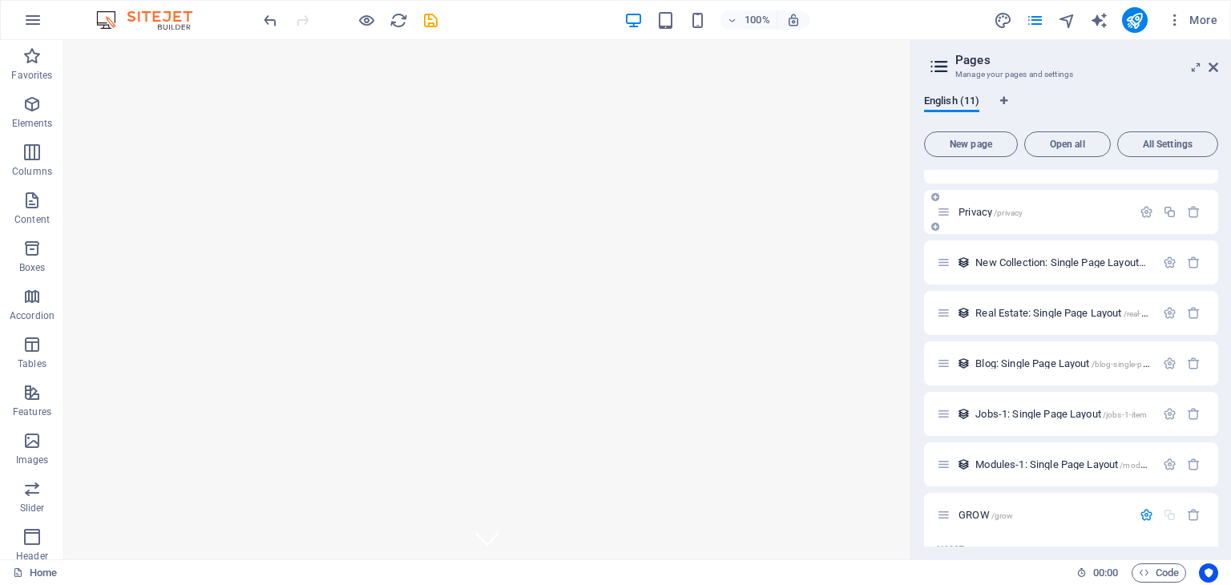
scroll to position [174, 0]
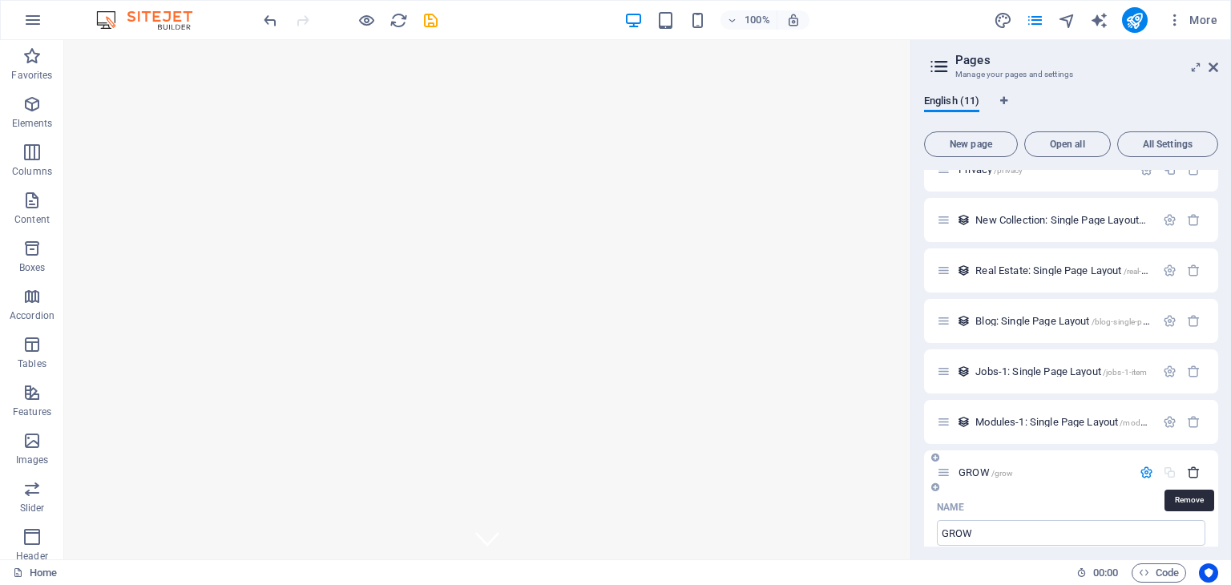
click at [1194, 472] on icon "button" at bounding box center [1194, 473] width 14 height 14
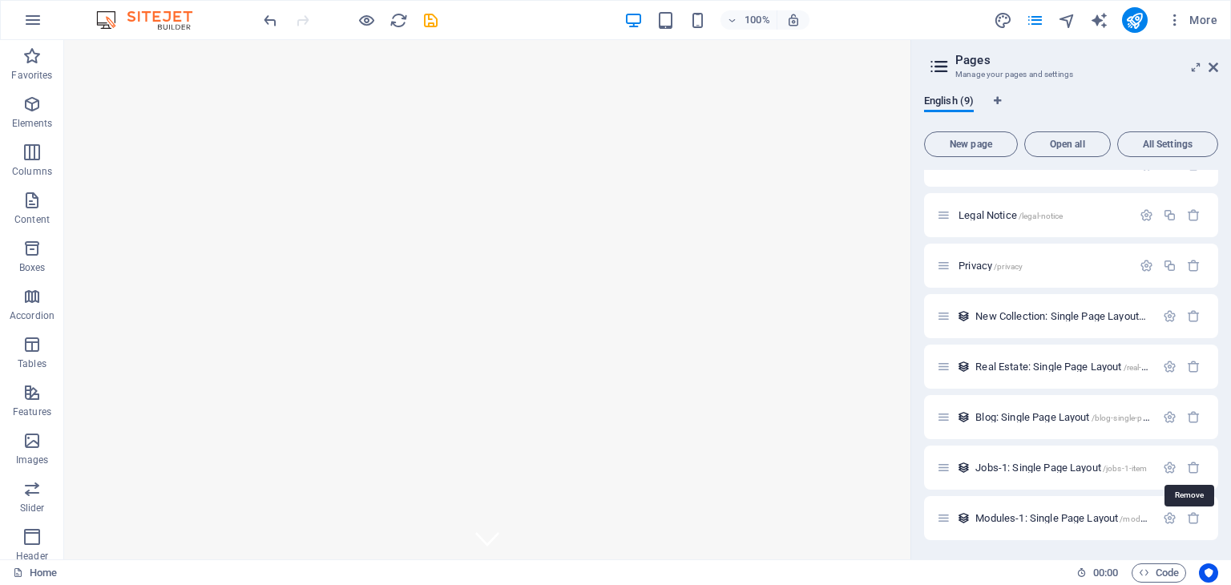
scroll to position [78, 0]
click at [1194, 472] on icon "button" at bounding box center [1194, 468] width 14 height 14
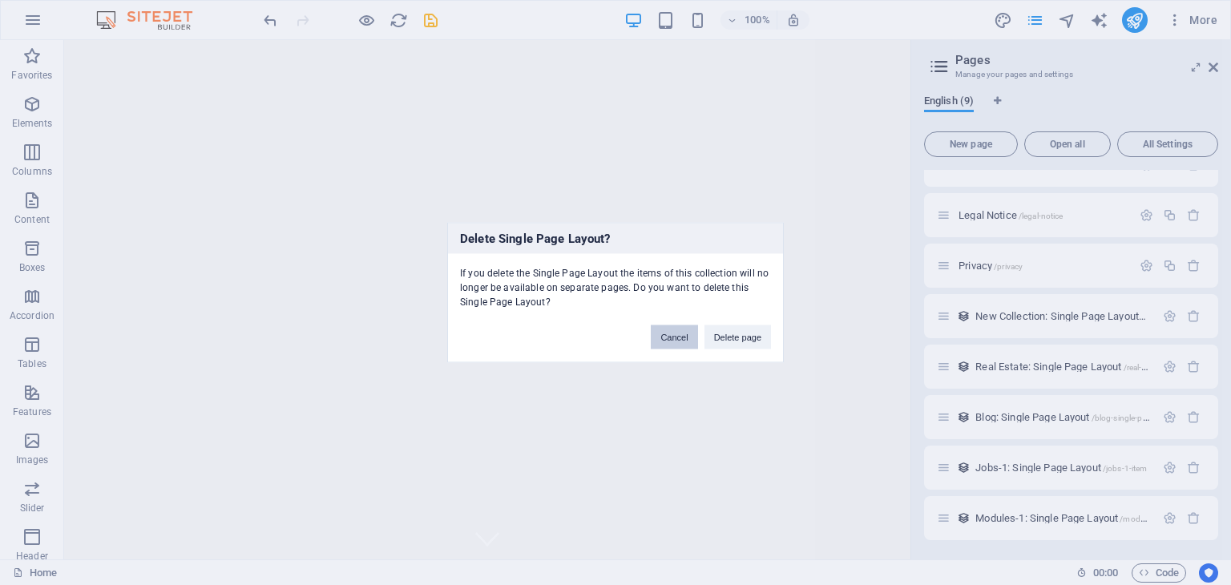
click at [673, 334] on button "Cancel" at bounding box center [674, 337] width 46 height 24
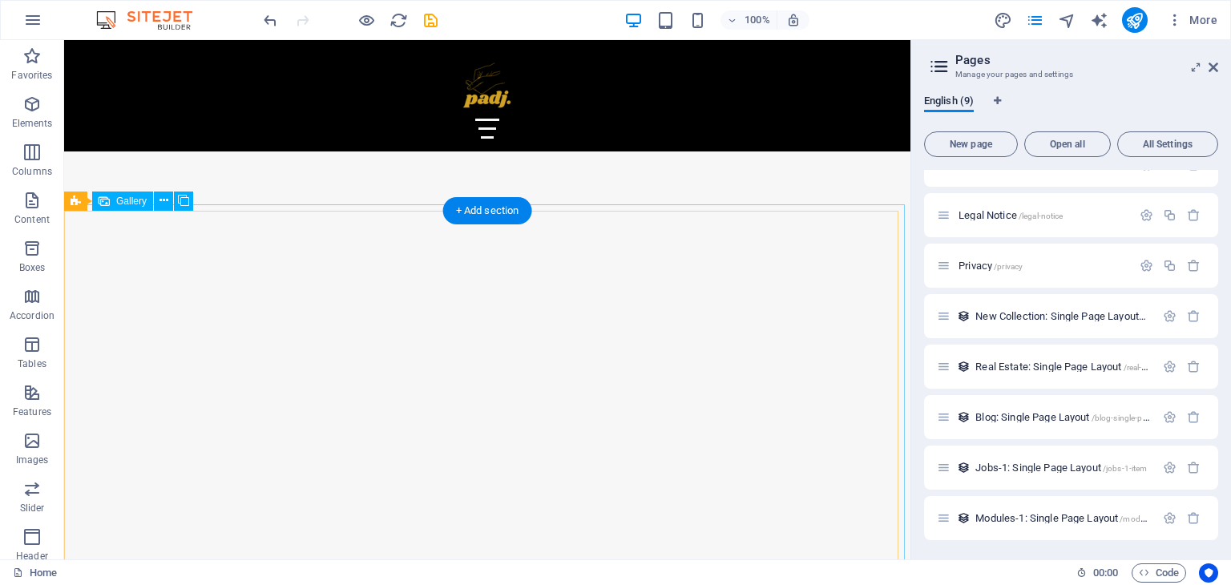
scroll to position [1428, 0]
select select "px"
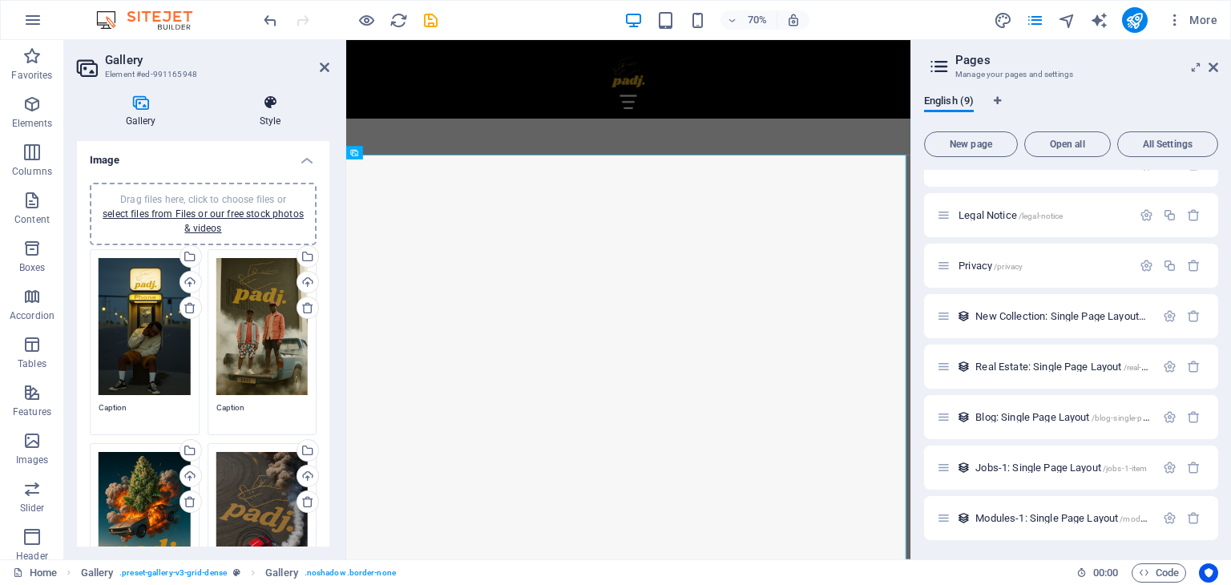
click at [276, 115] on h4 "Style" at bounding box center [270, 112] width 119 height 34
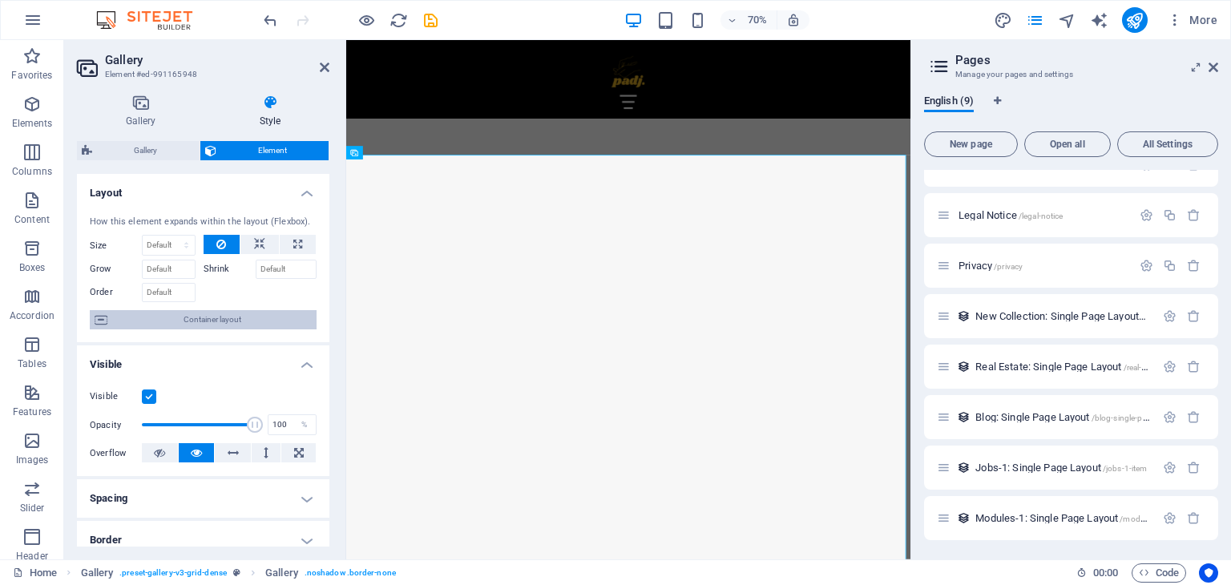
click at [204, 317] on span "Container layout" at bounding box center [212, 319] width 200 height 19
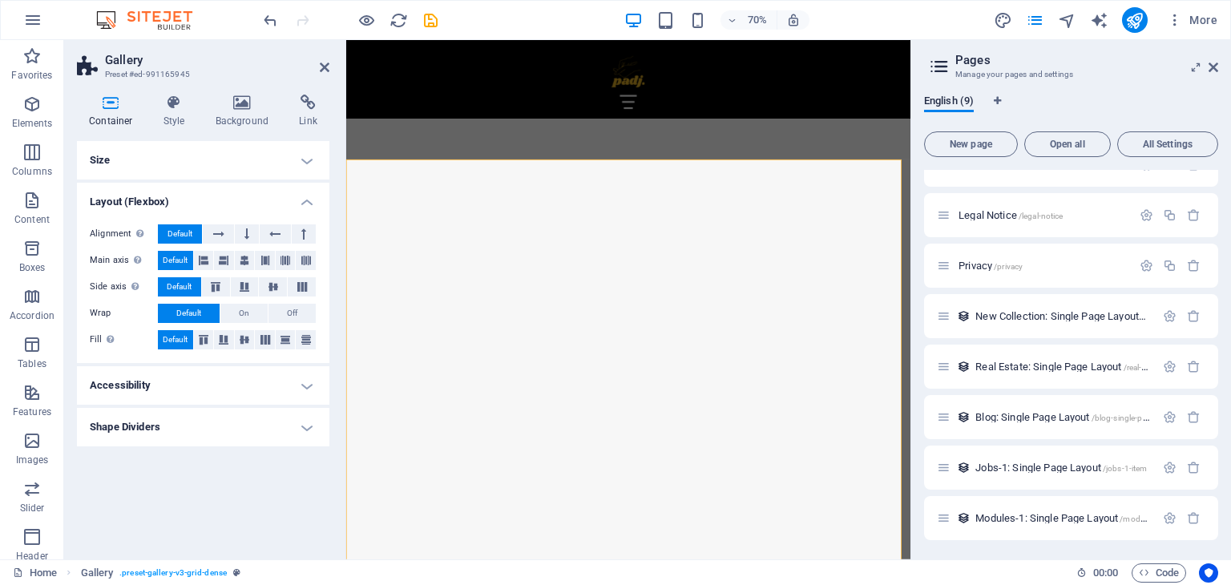
click at [207, 418] on h4 "Shape Dividers" at bounding box center [203, 427] width 252 height 38
click at [208, 452] on select "None Triangle Square Diagonal Polygon 1 Polygon 2 Zigzag Multiple Zigzags Waves…" at bounding box center [243, 459] width 147 height 19
click at [170, 450] on select "None Triangle Square Diagonal Polygon 1 Polygon 2 Zigzag Multiple Zigzags Waves…" at bounding box center [243, 459] width 147 height 19
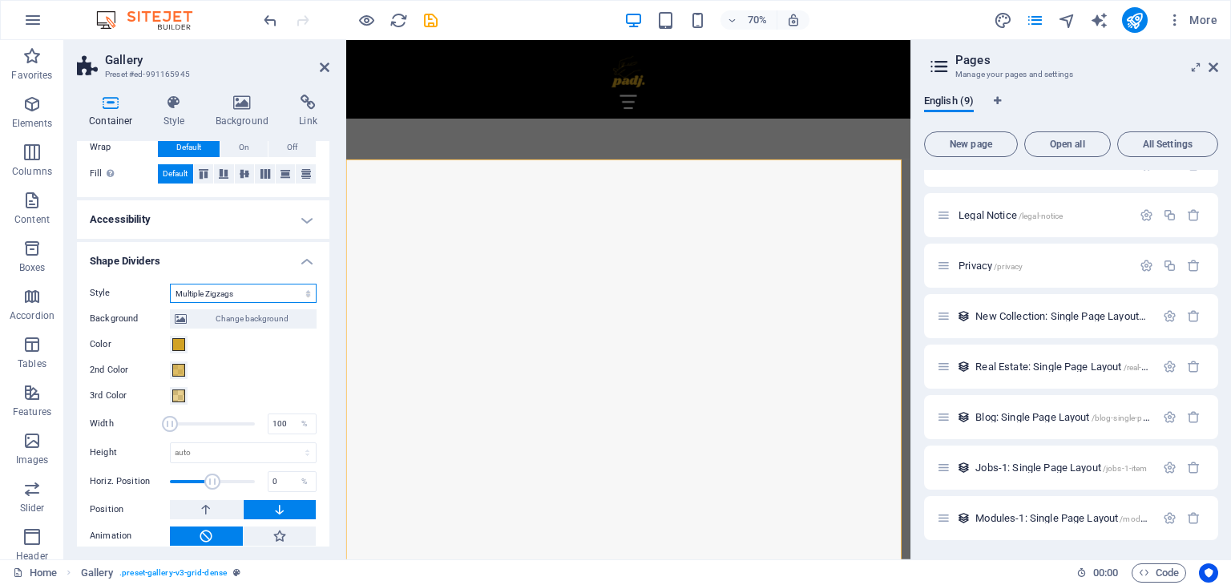
scroll to position [178, 0]
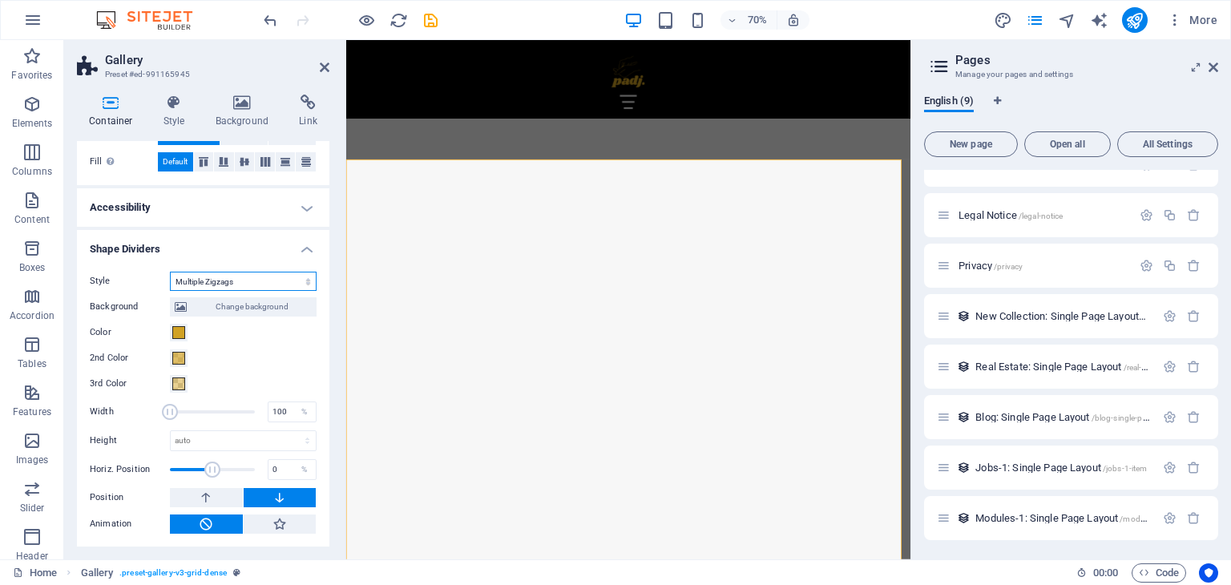
click at [231, 280] on select "None Triangle Square Diagonal Polygon 1 Polygon 2 Zigzag Multiple Zigzags Waves…" at bounding box center [243, 281] width 147 height 19
select select "none"
click at [170, 291] on select "None Triangle Square Diagonal Polygon 1 Polygon 2 Zigzag Multiple Zigzags Waves…" at bounding box center [243, 281] width 147 height 19
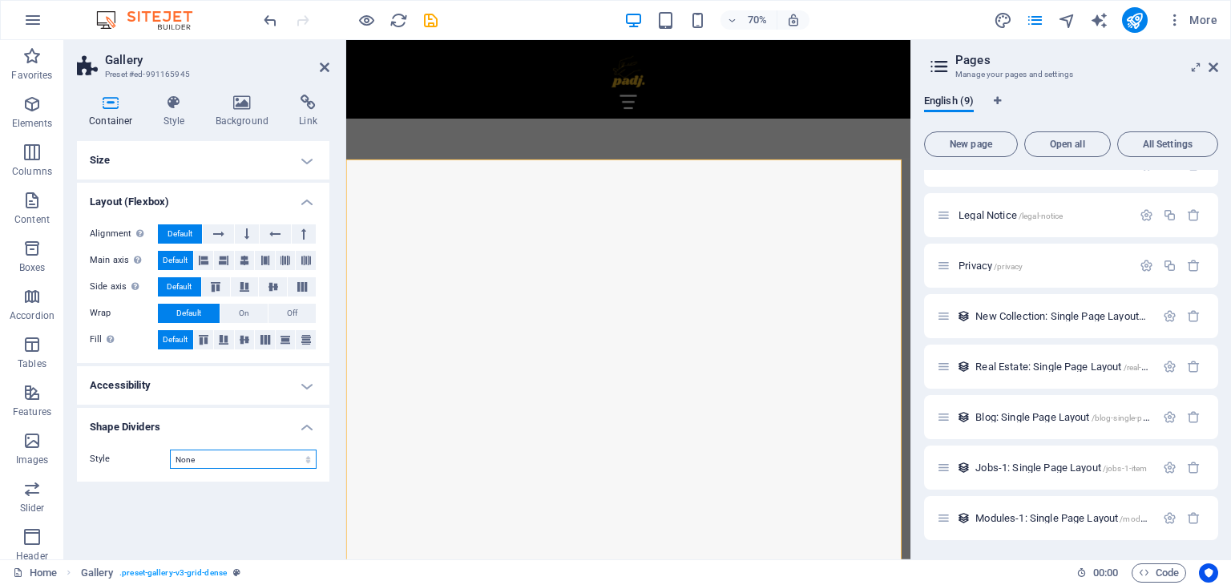
scroll to position [0, 0]
click at [305, 201] on h4 "Layout (Flexbox)" at bounding box center [203, 197] width 252 height 29
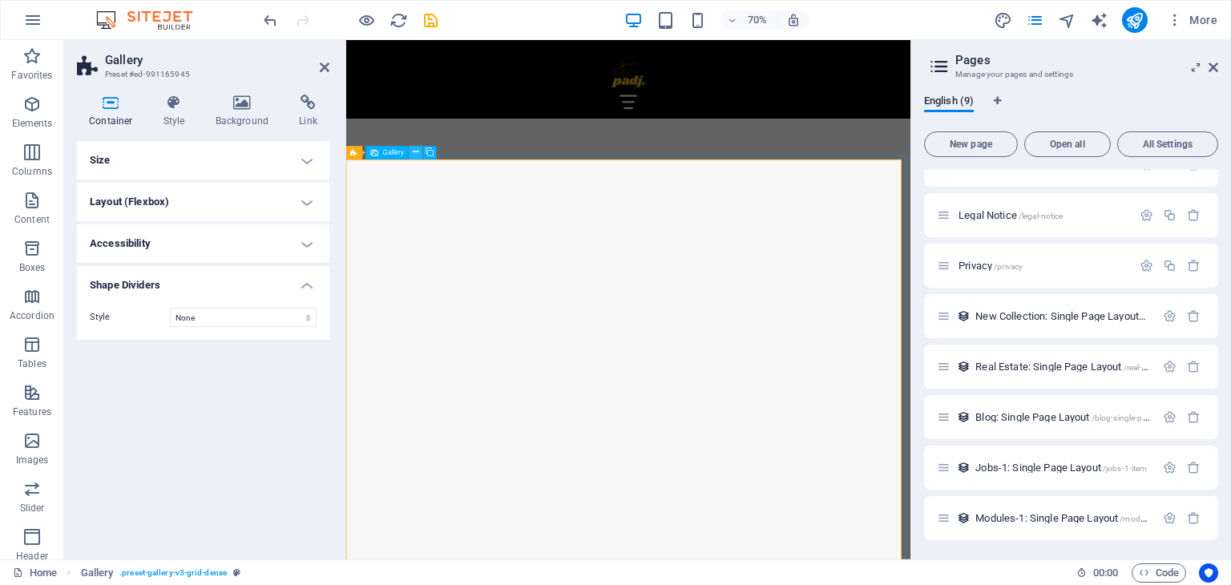
click at [416, 155] on icon at bounding box center [416, 153] width 6 height 12
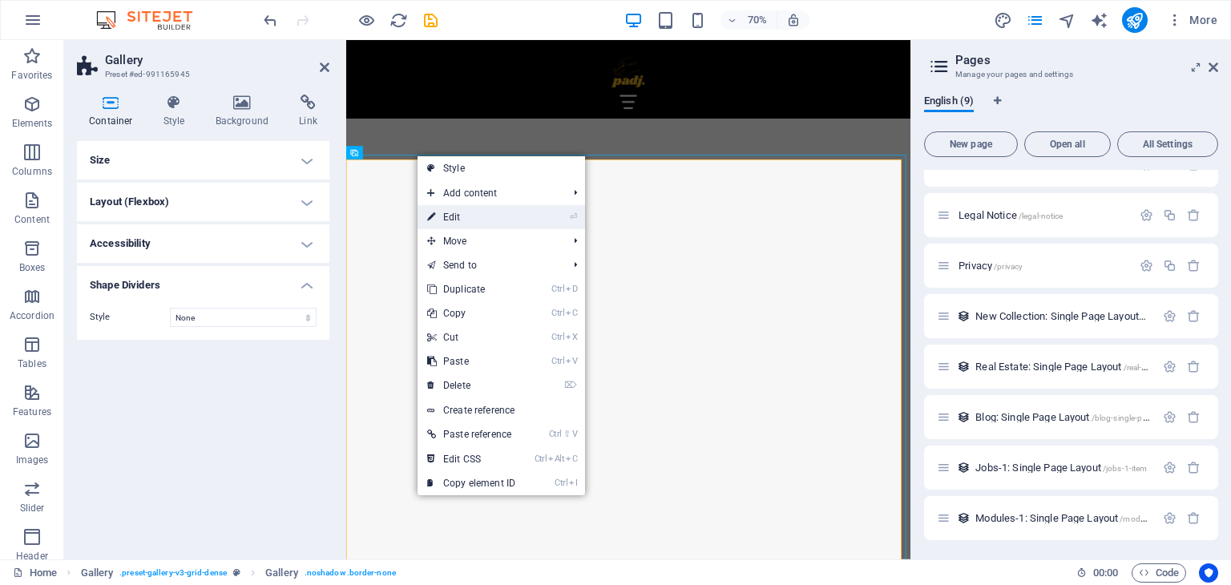
click at [463, 225] on link "⏎ Edit" at bounding box center [471, 217] width 107 height 24
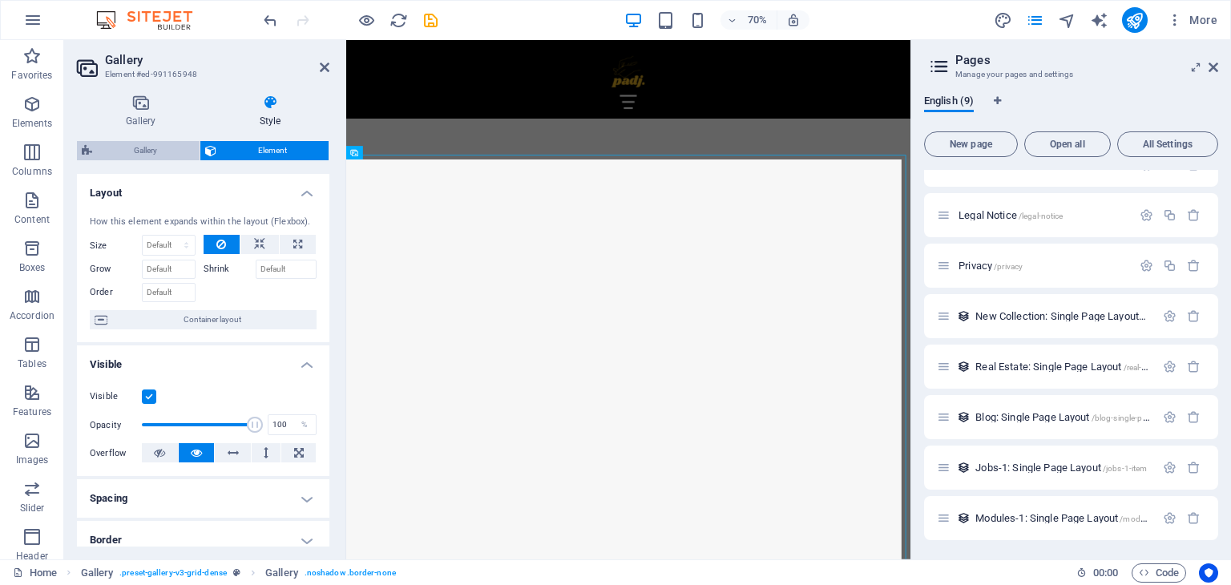
click at [153, 153] on span "Gallery" at bounding box center [146, 150] width 98 height 19
select select "rem"
select select "preset-gallery-v3-grid-dense"
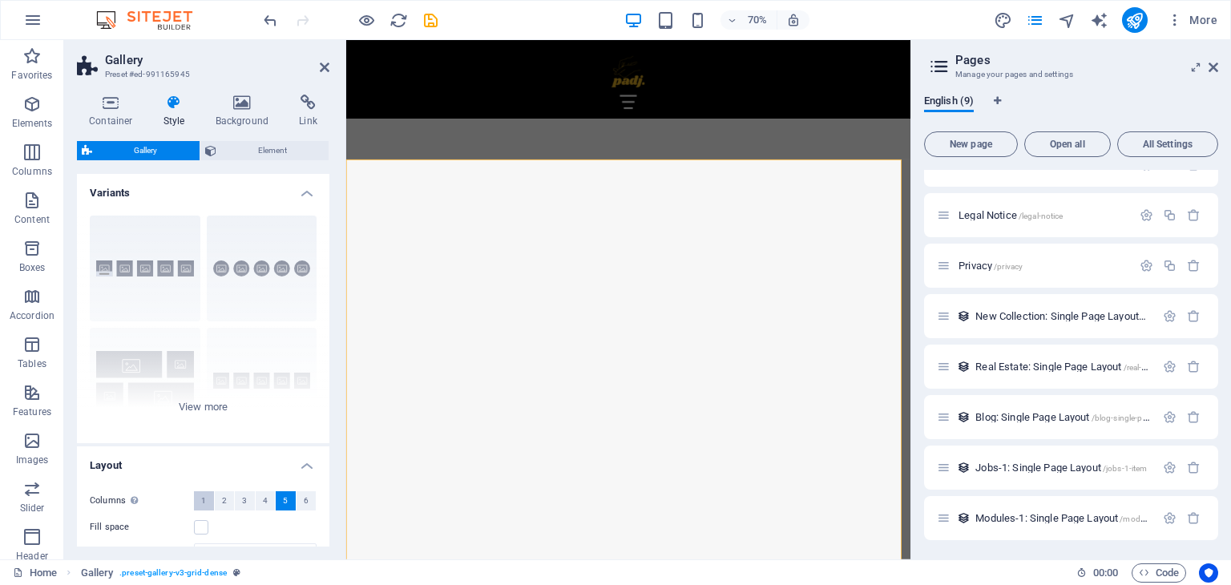
click at [208, 506] on button "1" at bounding box center [204, 500] width 20 height 19
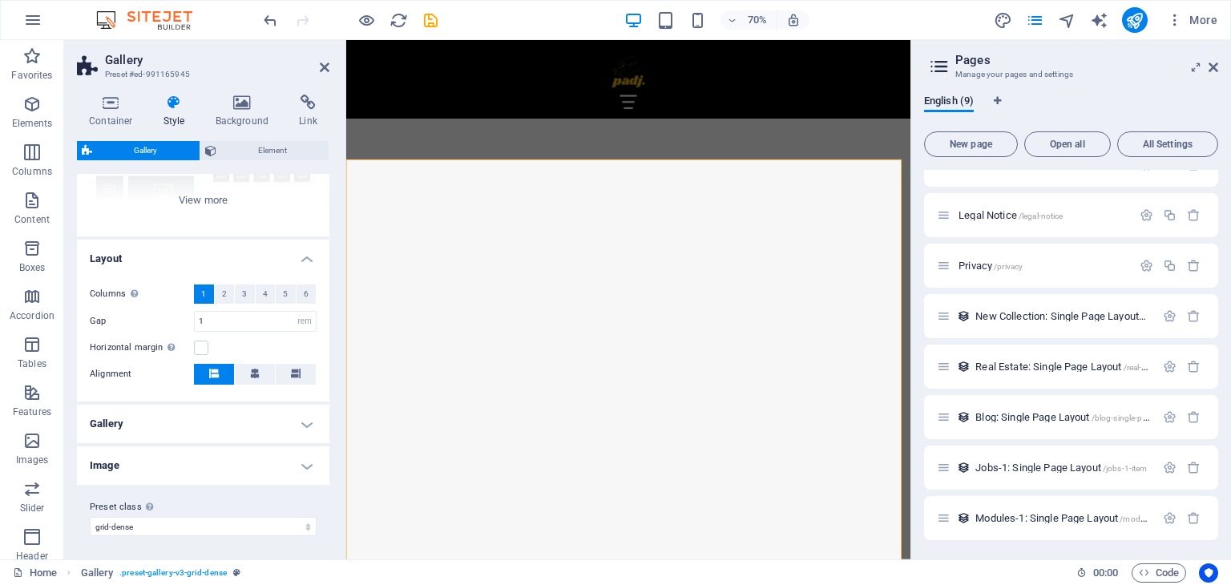
scroll to position [208, 0]
click at [203, 519] on select "default grid-dense gallery-rooms-suites Add preset class" at bounding box center [203, 524] width 227 height 19
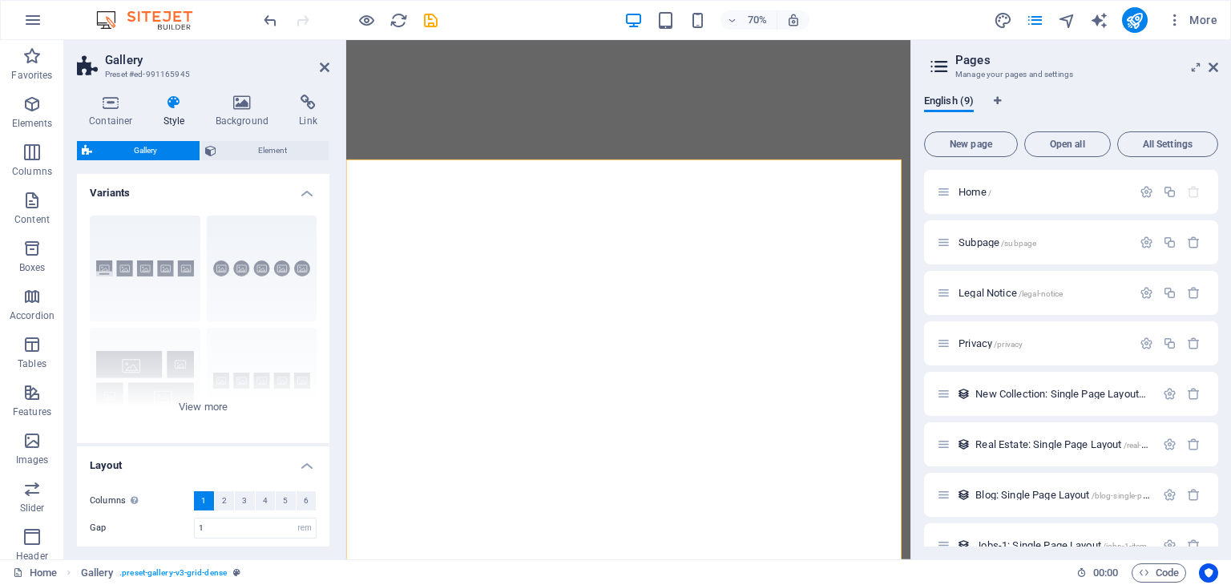
select select "rem"
select select "preset-gallery-v3-grid-dense"
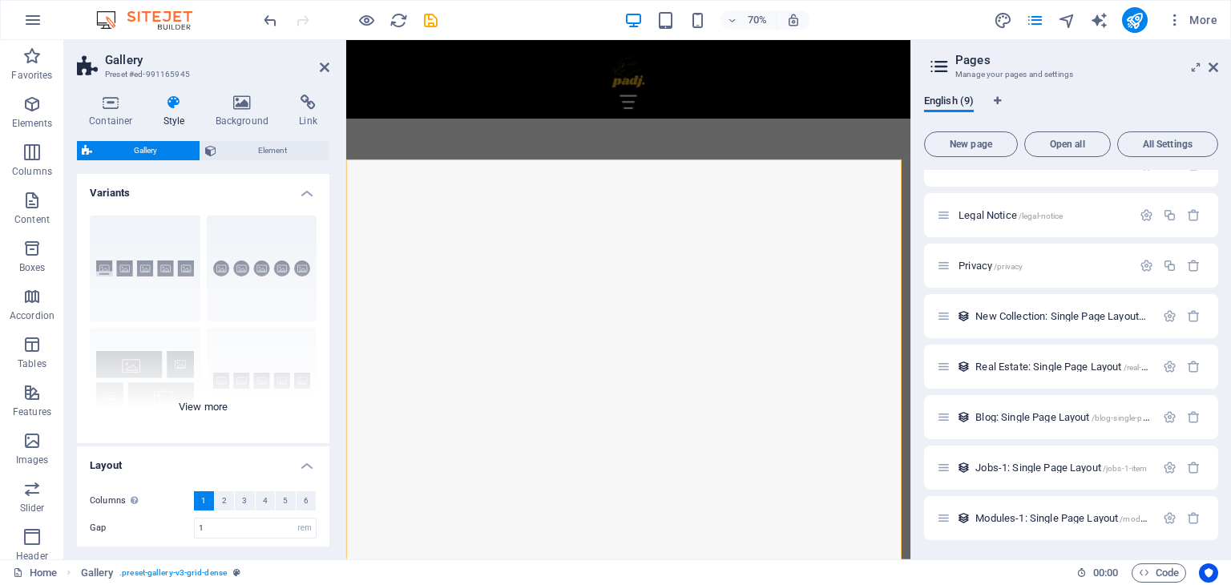
click at [165, 272] on div "Captions Circle Collage Default Grid Grid shifted" at bounding box center [203, 323] width 252 height 240
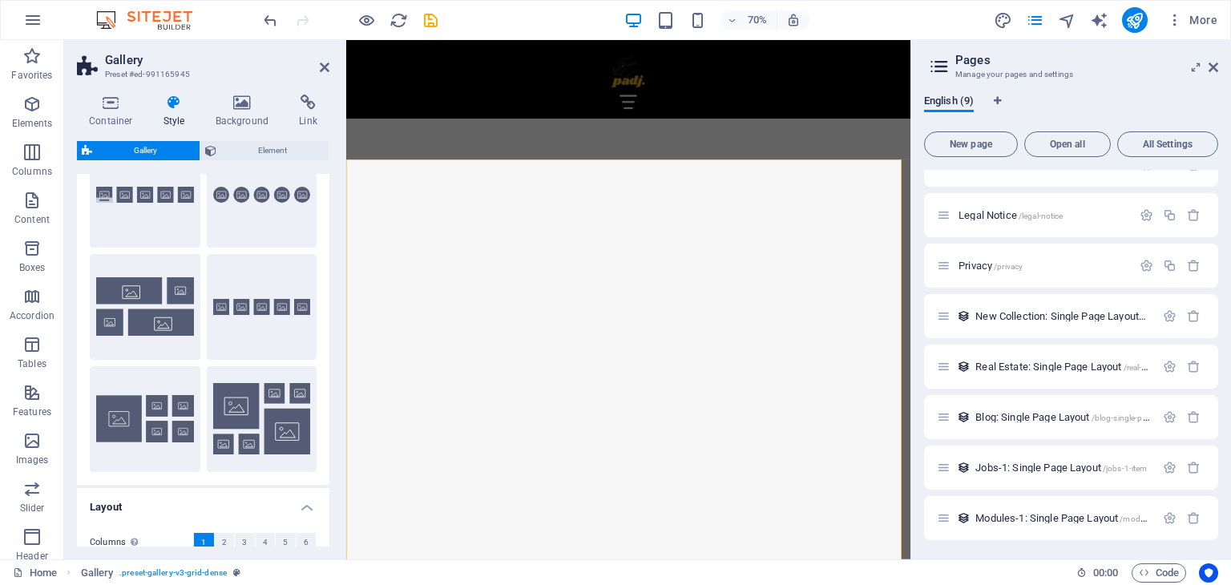
scroll to position [38, 0]
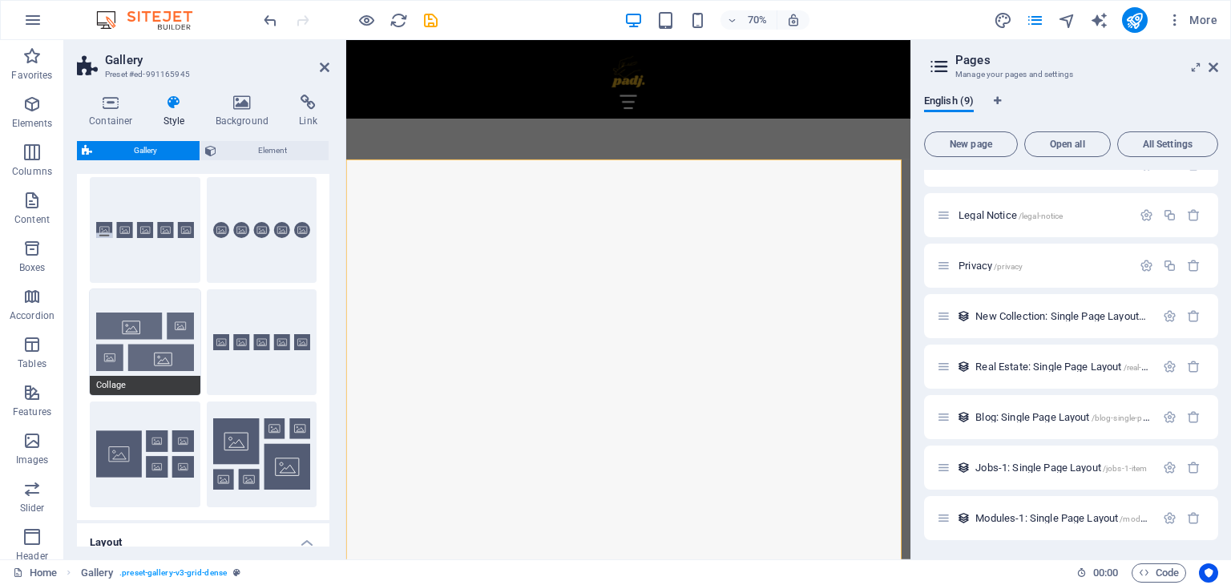
click at [172, 337] on button "Collage" at bounding box center [145, 342] width 111 height 106
type input "2"
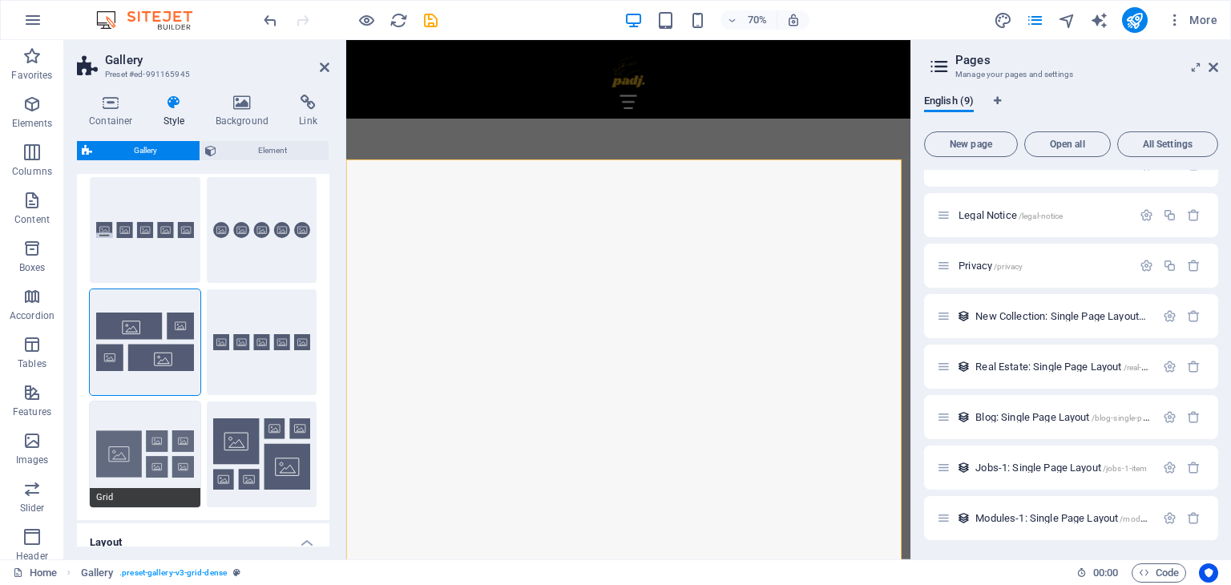
click at [171, 462] on button "Grid" at bounding box center [145, 455] width 111 height 106
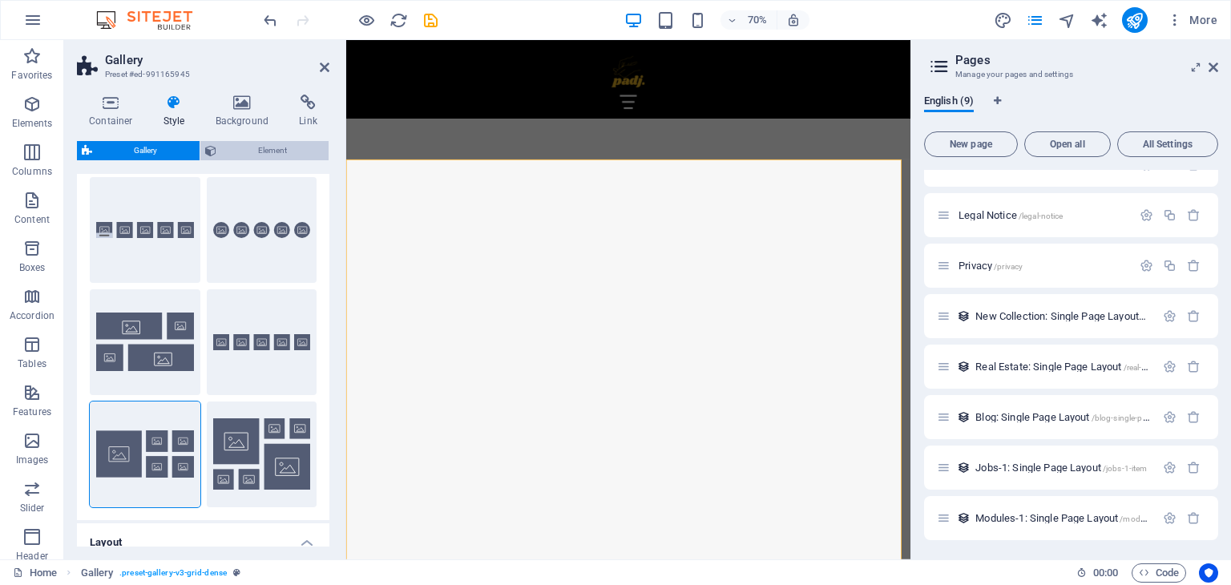
click at [278, 151] on span "Element" at bounding box center [272, 150] width 103 height 19
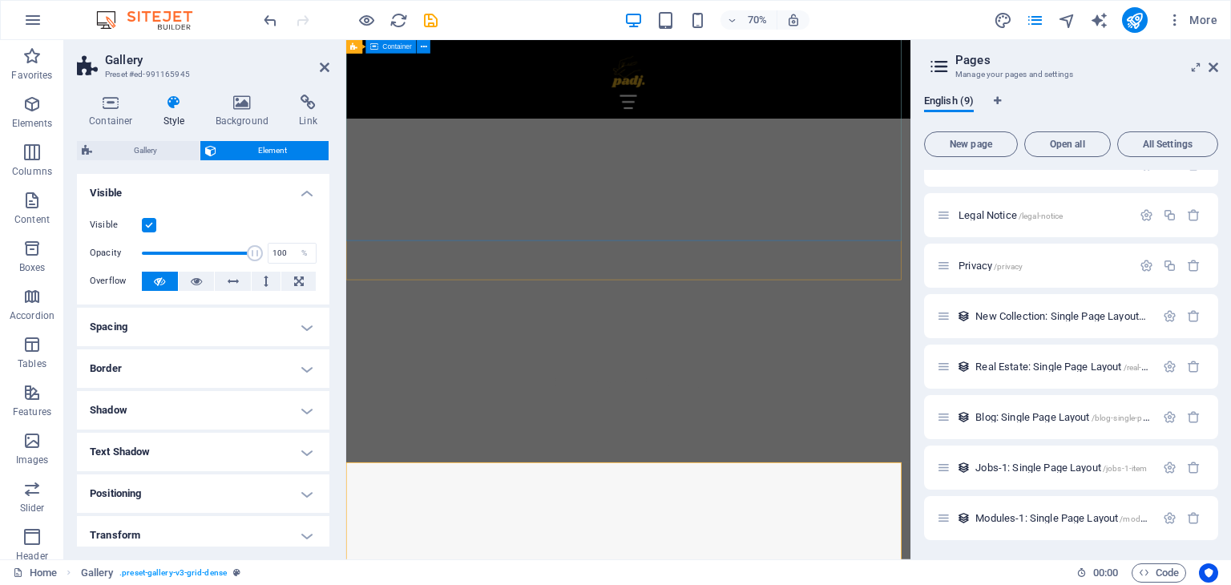
scroll to position [978, 0]
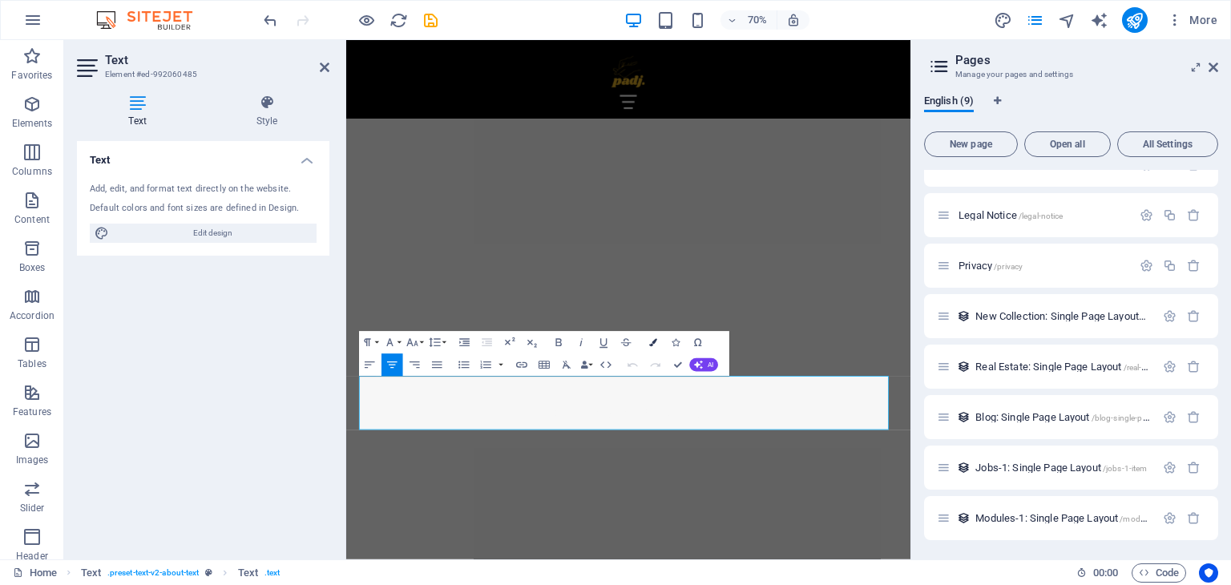
click at [655, 345] on icon "button" at bounding box center [653, 342] width 8 height 8
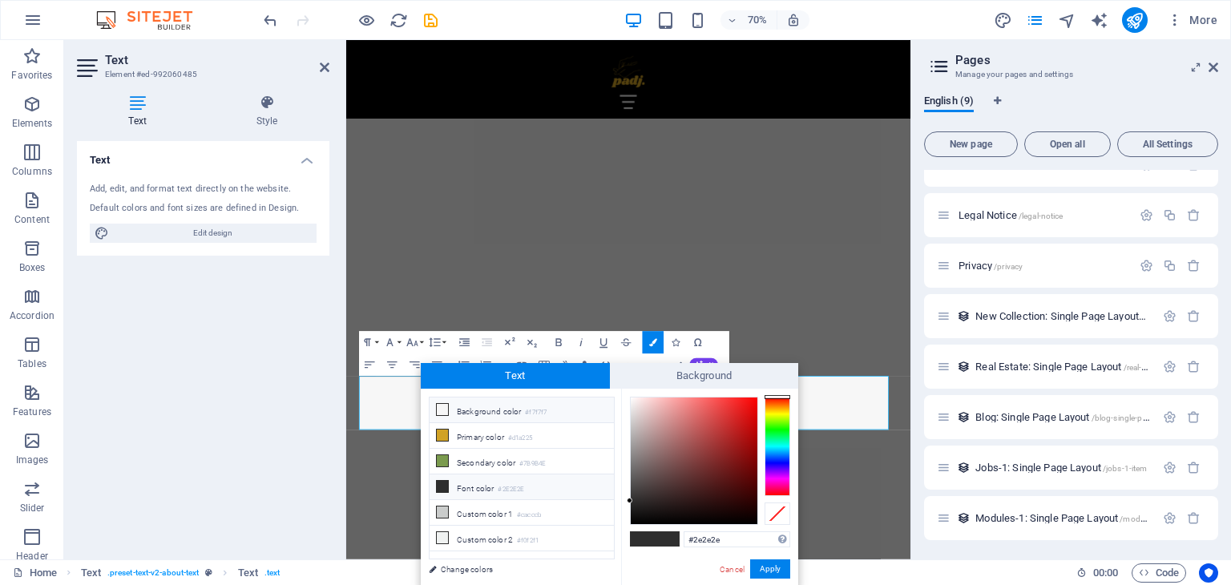
click at [439, 411] on icon at bounding box center [442, 409] width 11 height 11
type input "#f7f7f7"
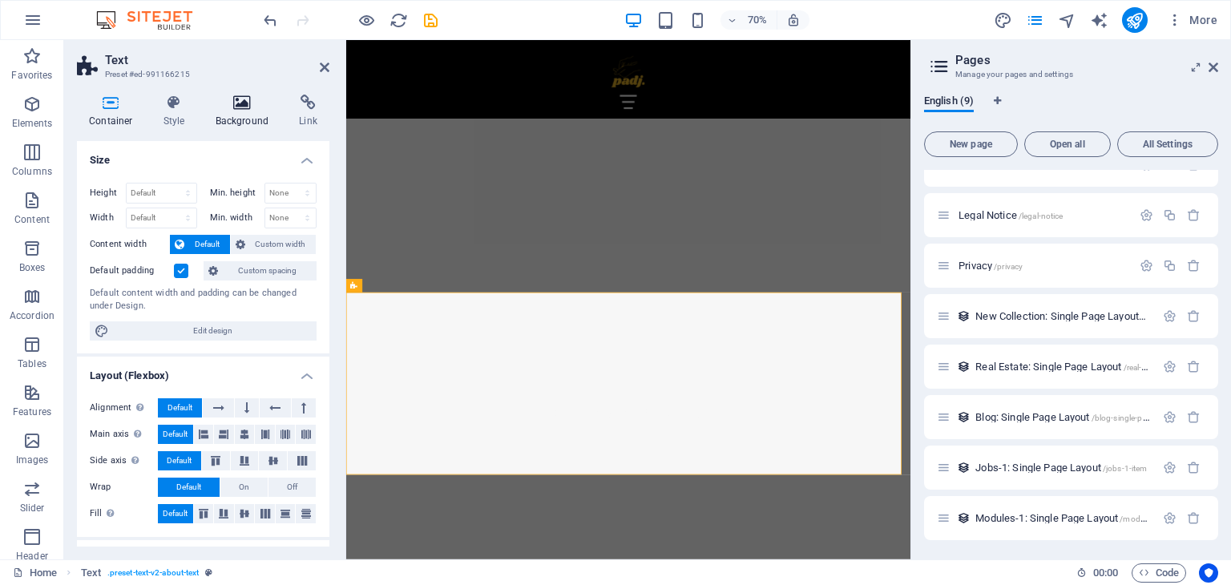
click at [248, 99] on icon at bounding box center [243, 103] width 78 height 16
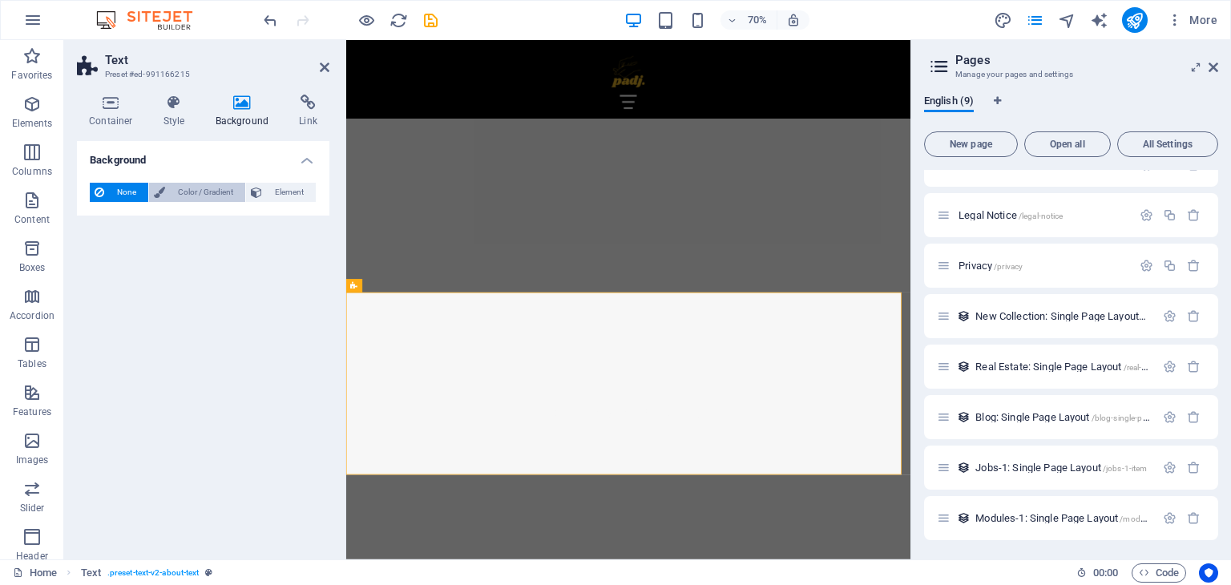
click at [197, 193] on span "Color / Gradient" at bounding box center [205, 192] width 71 height 19
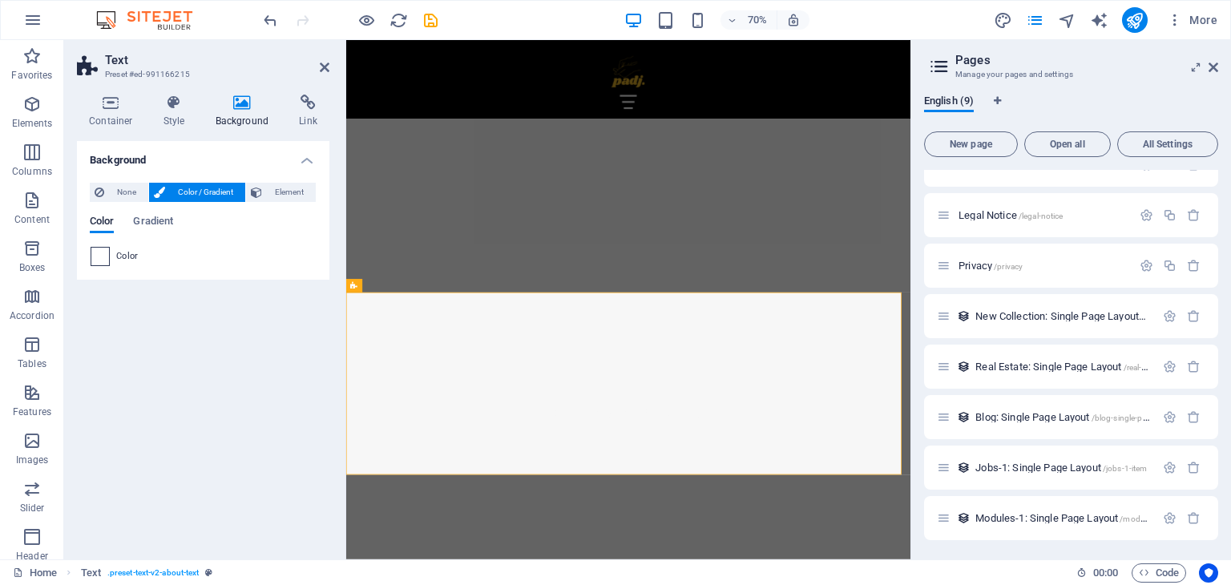
click at [94, 261] on span at bounding box center [100, 257] width 18 height 18
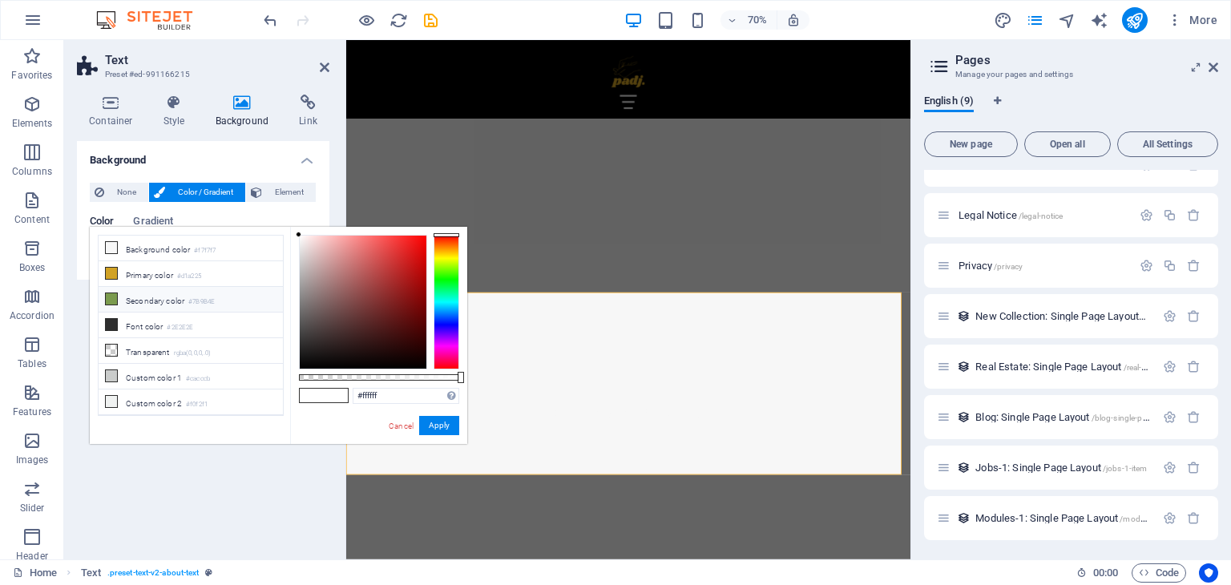
click at [108, 299] on icon at bounding box center [111, 298] width 11 height 11
type input "#7b9b4e"
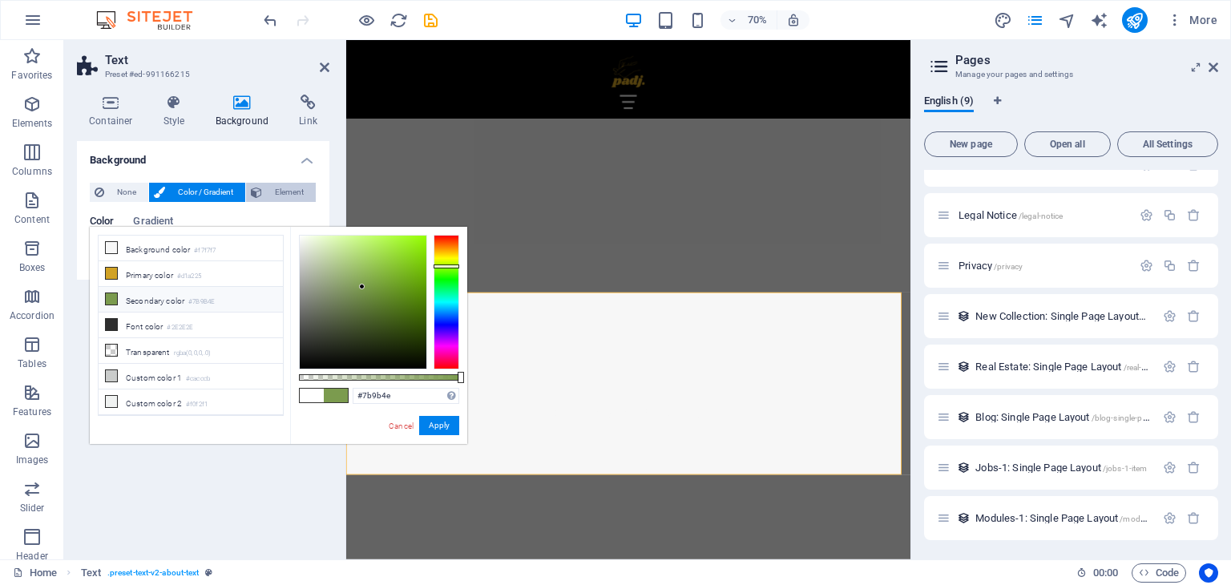
click at [263, 193] on button "Element" at bounding box center [281, 192] width 70 height 19
